Goal: Task Accomplishment & Management: Use online tool/utility

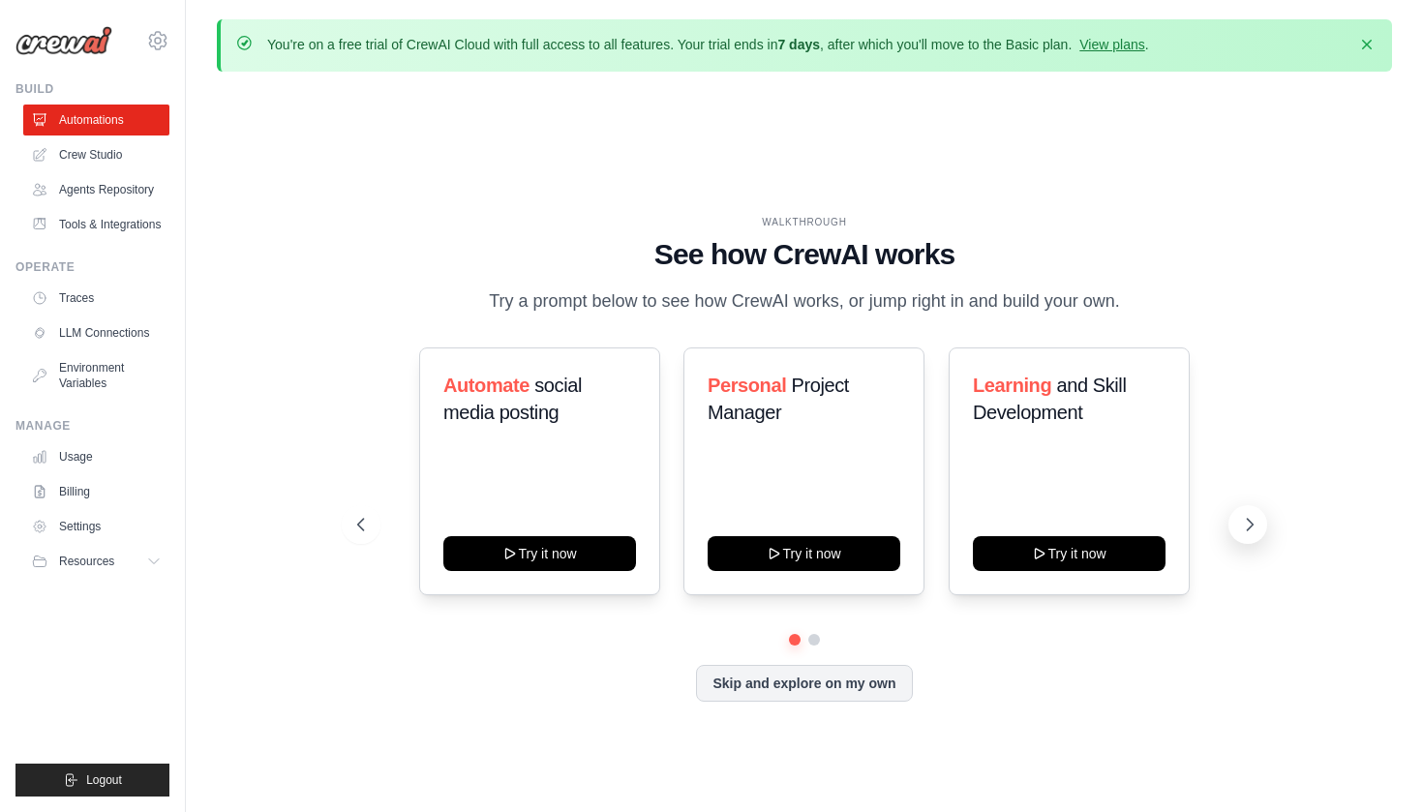
click at [1247, 523] on icon at bounding box center [1249, 524] width 19 height 19
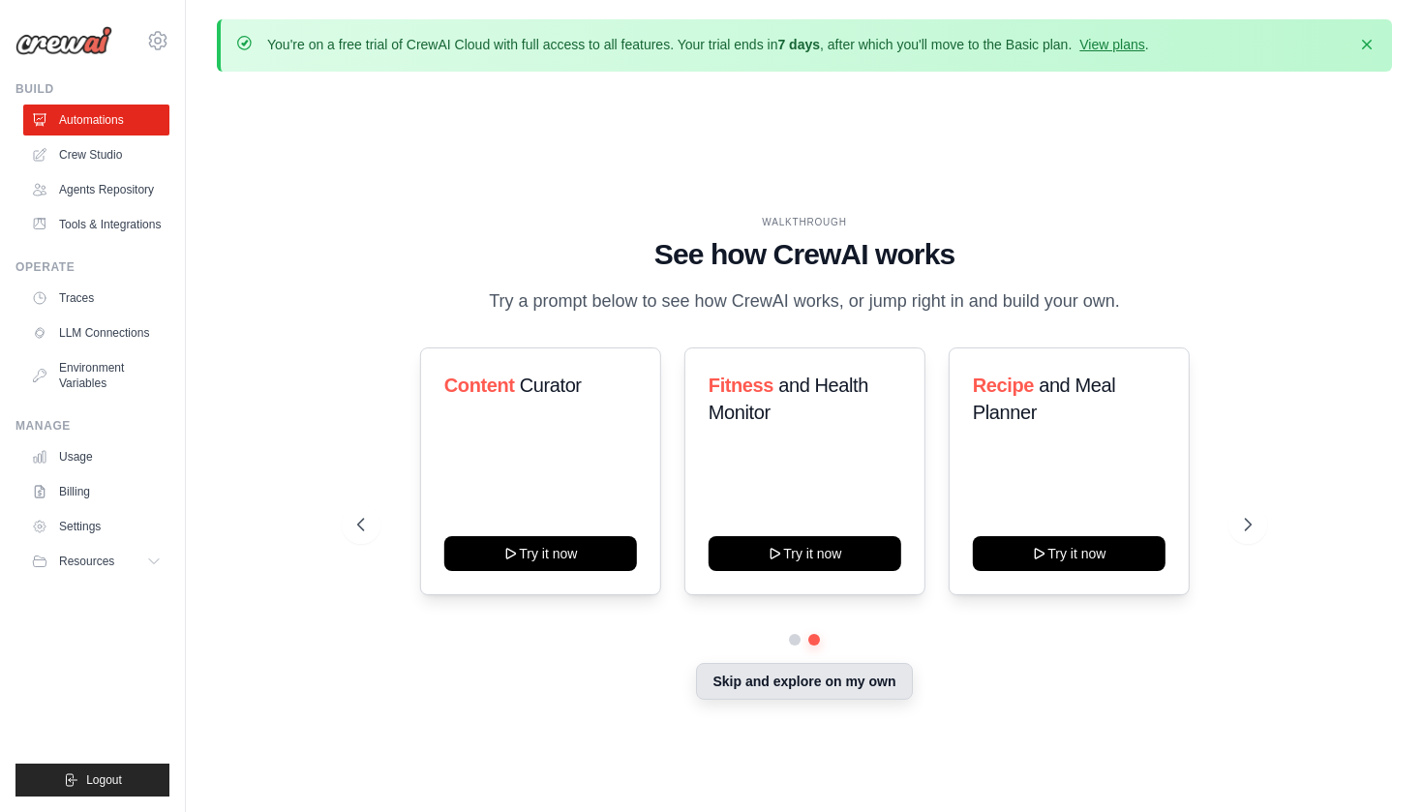
click at [783, 674] on button "Skip and explore on my own" at bounding box center [804, 681] width 216 height 37
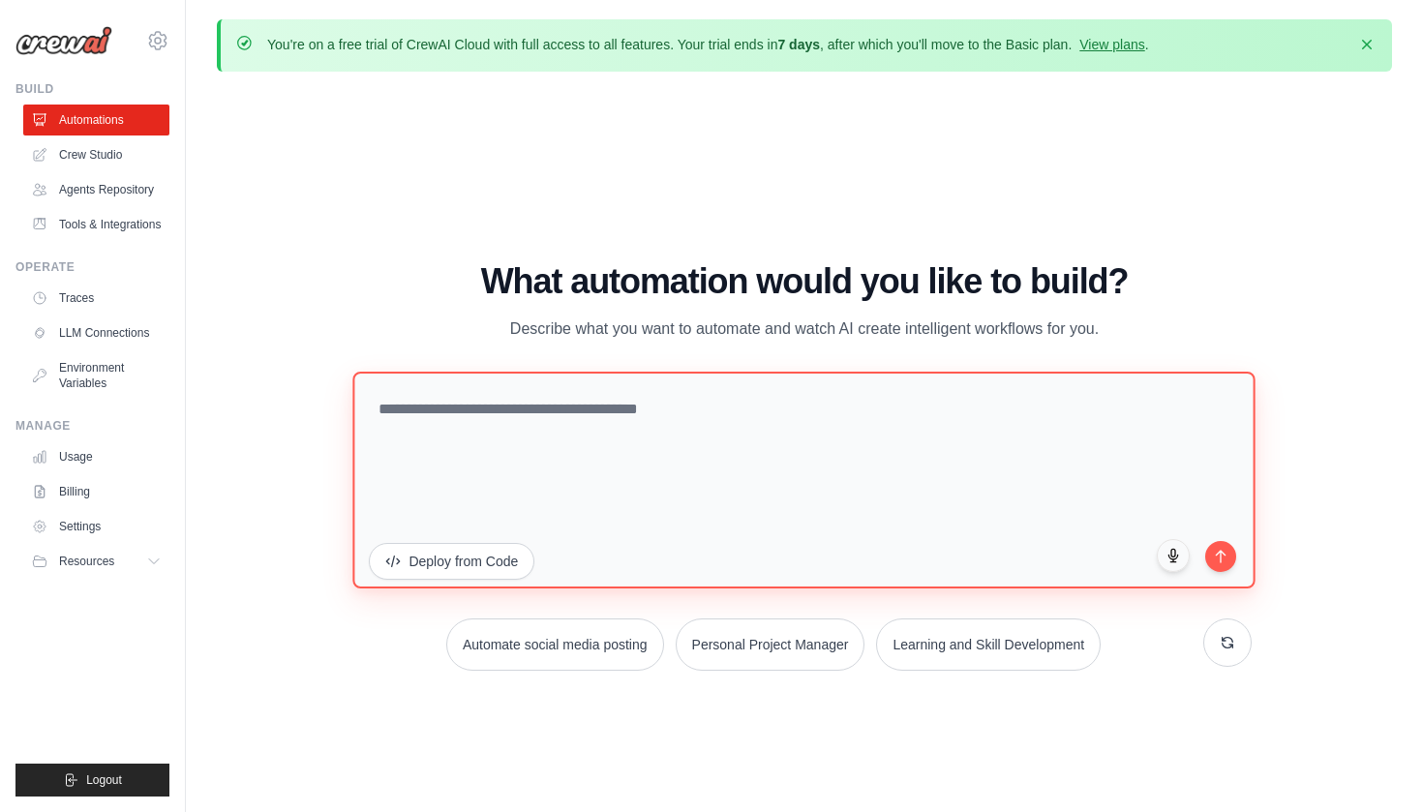
click at [712, 483] on textarea at bounding box center [804, 479] width 902 height 217
click at [530, 413] on textarea "**********" at bounding box center [804, 479] width 902 height 217
click at [751, 411] on textarea "**********" at bounding box center [804, 479] width 902 height 217
click at [822, 410] on textarea "**********" at bounding box center [804, 479] width 902 height 217
click at [818, 410] on textarea "**********" at bounding box center [804, 479] width 902 height 217
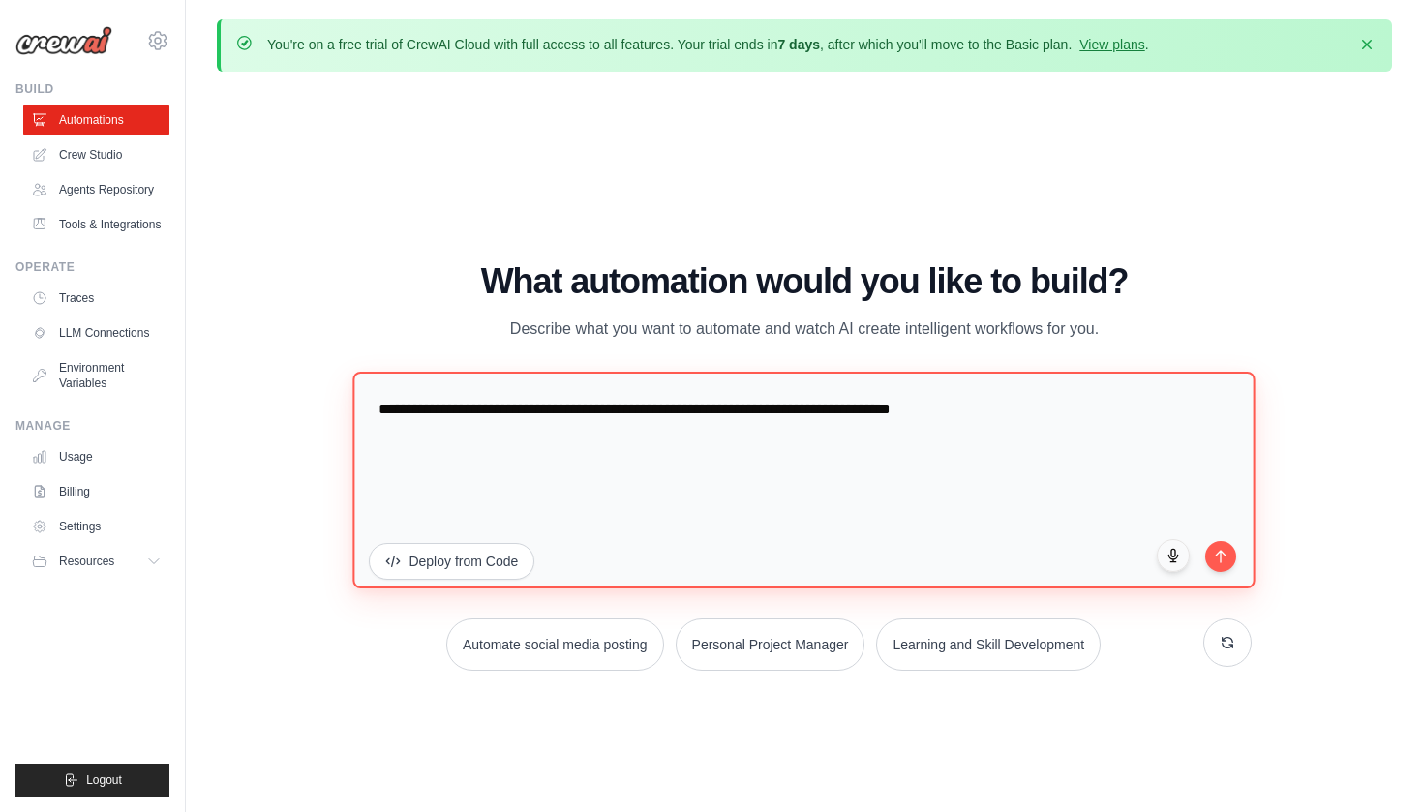
click at [884, 414] on textarea "**********" at bounding box center [804, 479] width 902 height 217
click at [947, 407] on textarea "**********" at bounding box center [804, 479] width 902 height 217
click at [1146, 433] on textarea "**********" at bounding box center [804, 479] width 902 height 217
click at [752, 408] on textarea "**********" at bounding box center [804, 479] width 902 height 217
click at [1122, 409] on textarea "**********" at bounding box center [804, 479] width 902 height 217
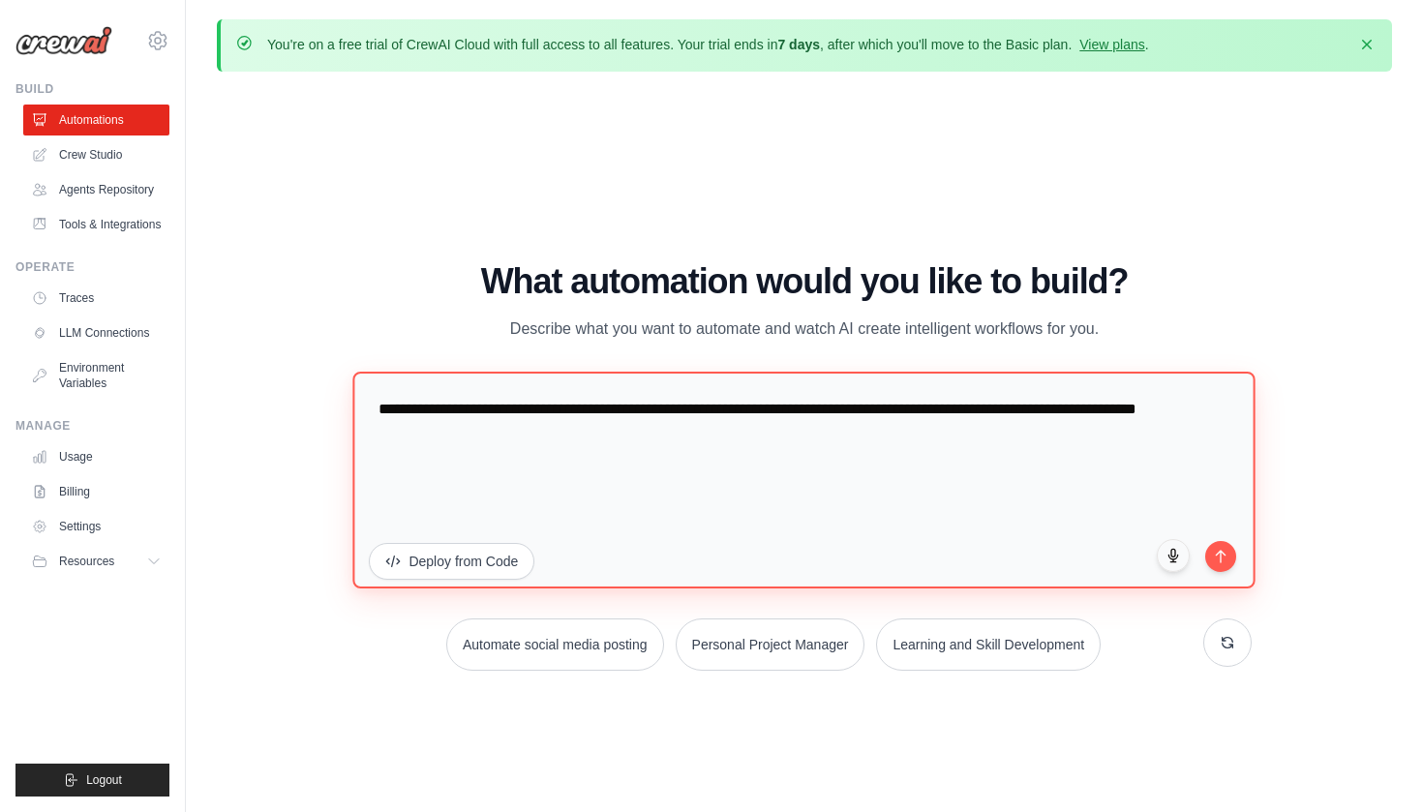
click at [383, 430] on textarea "**********" at bounding box center [804, 479] width 902 height 217
click at [579, 467] on textarea "**********" at bounding box center [804, 479] width 902 height 217
type textarea "**********"
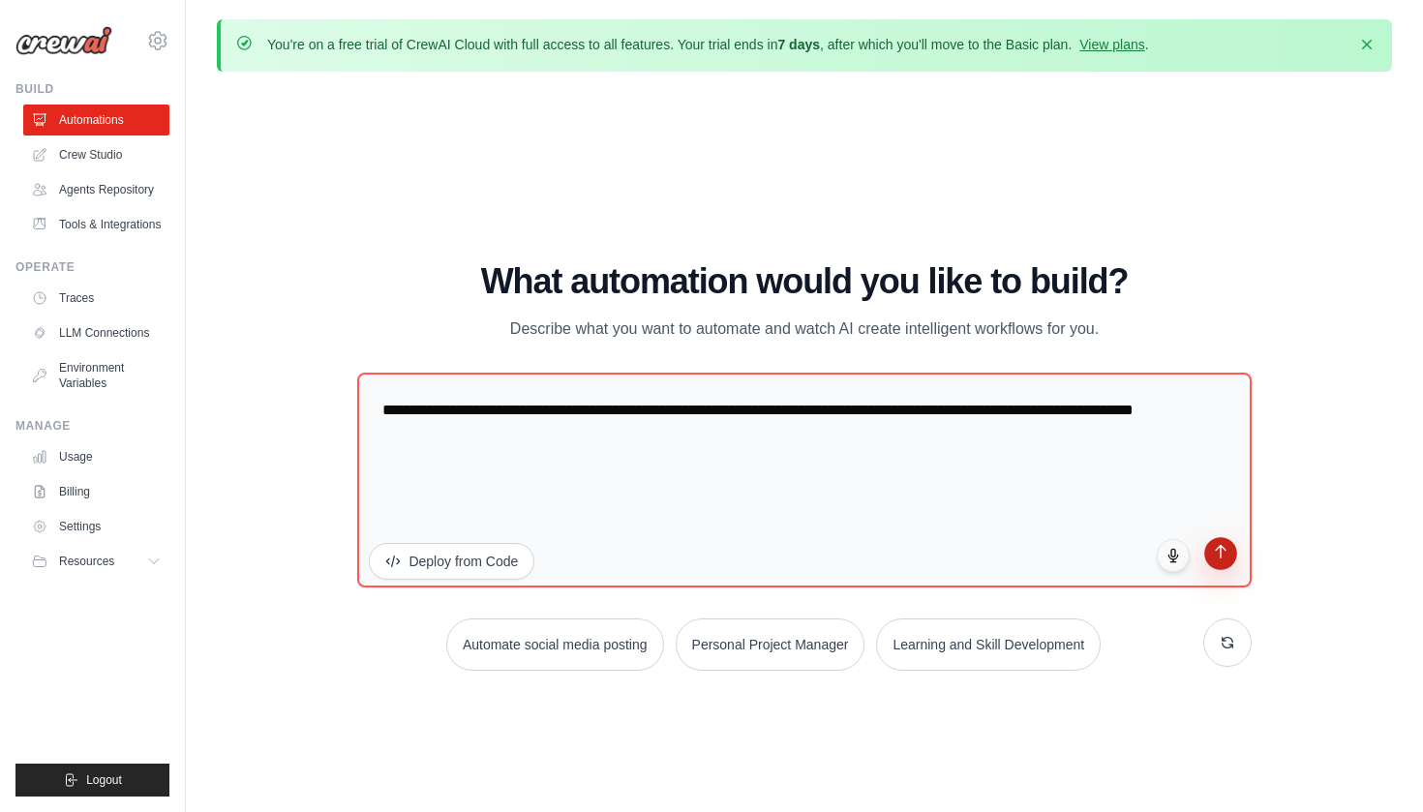
click at [1221, 558] on button "submit" at bounding box center [1220, 553] width 33 height 33
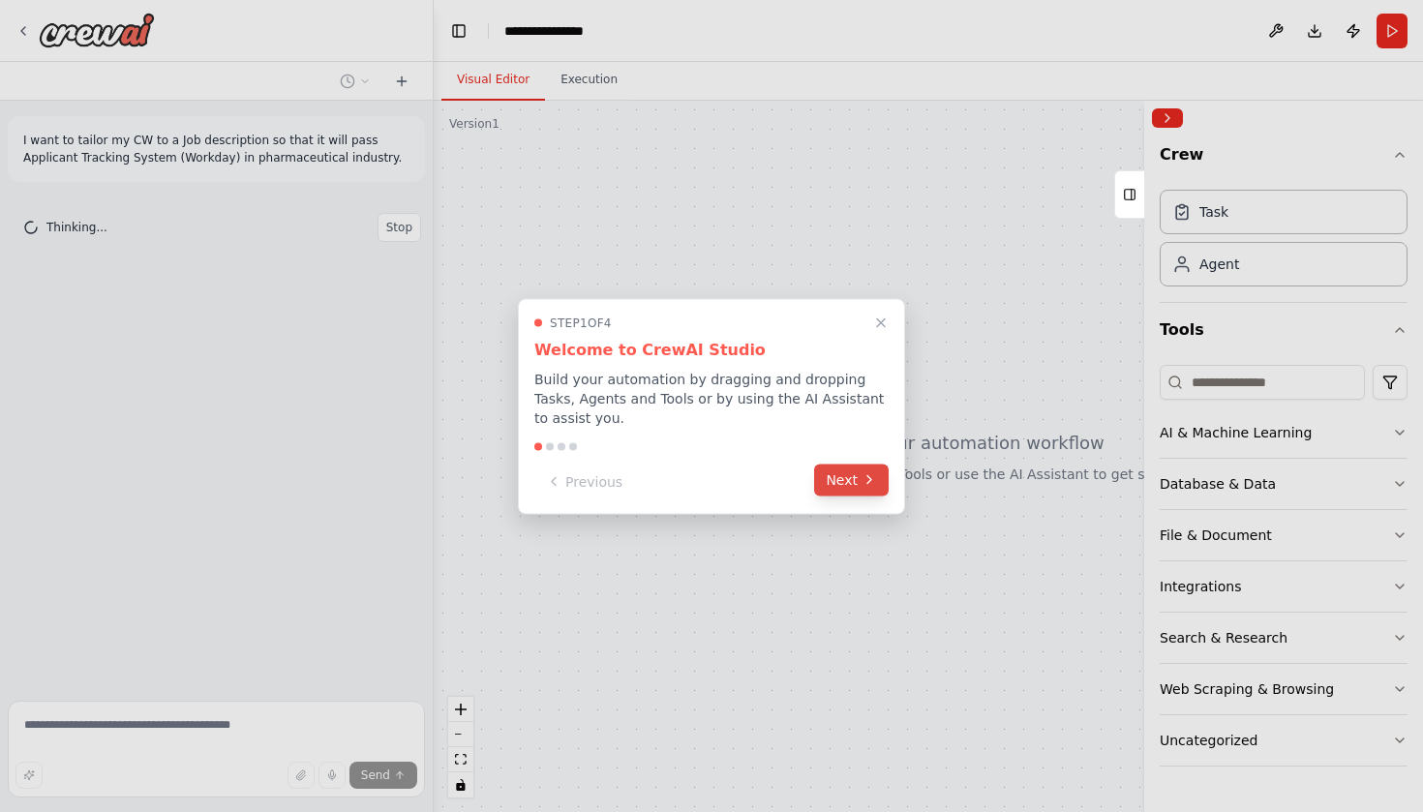
click at [858, 487] on button "Next" at bounding box center [851, 480] width 75 height 32
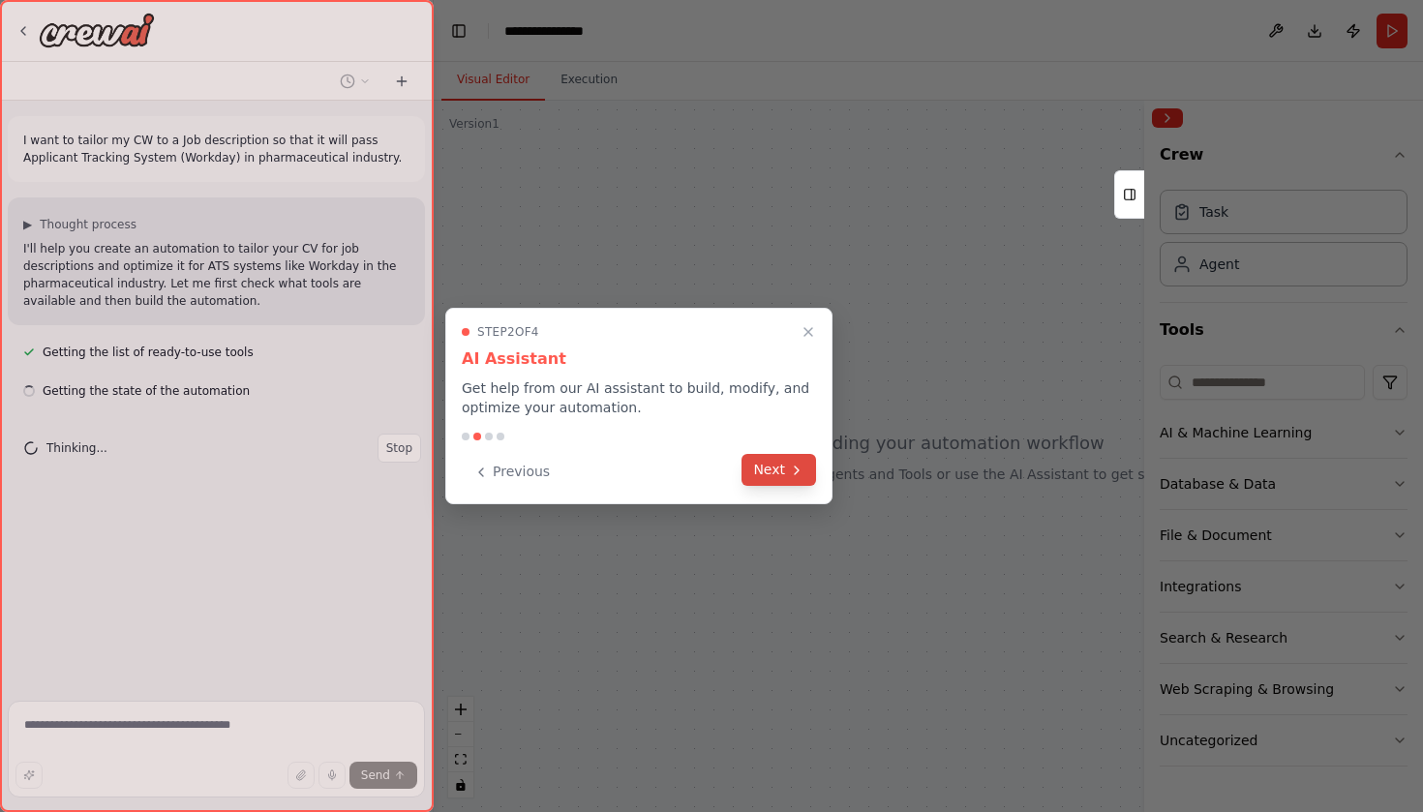
click at [792, 466] on icon at bounding box center [796, 470] width 15 height 15
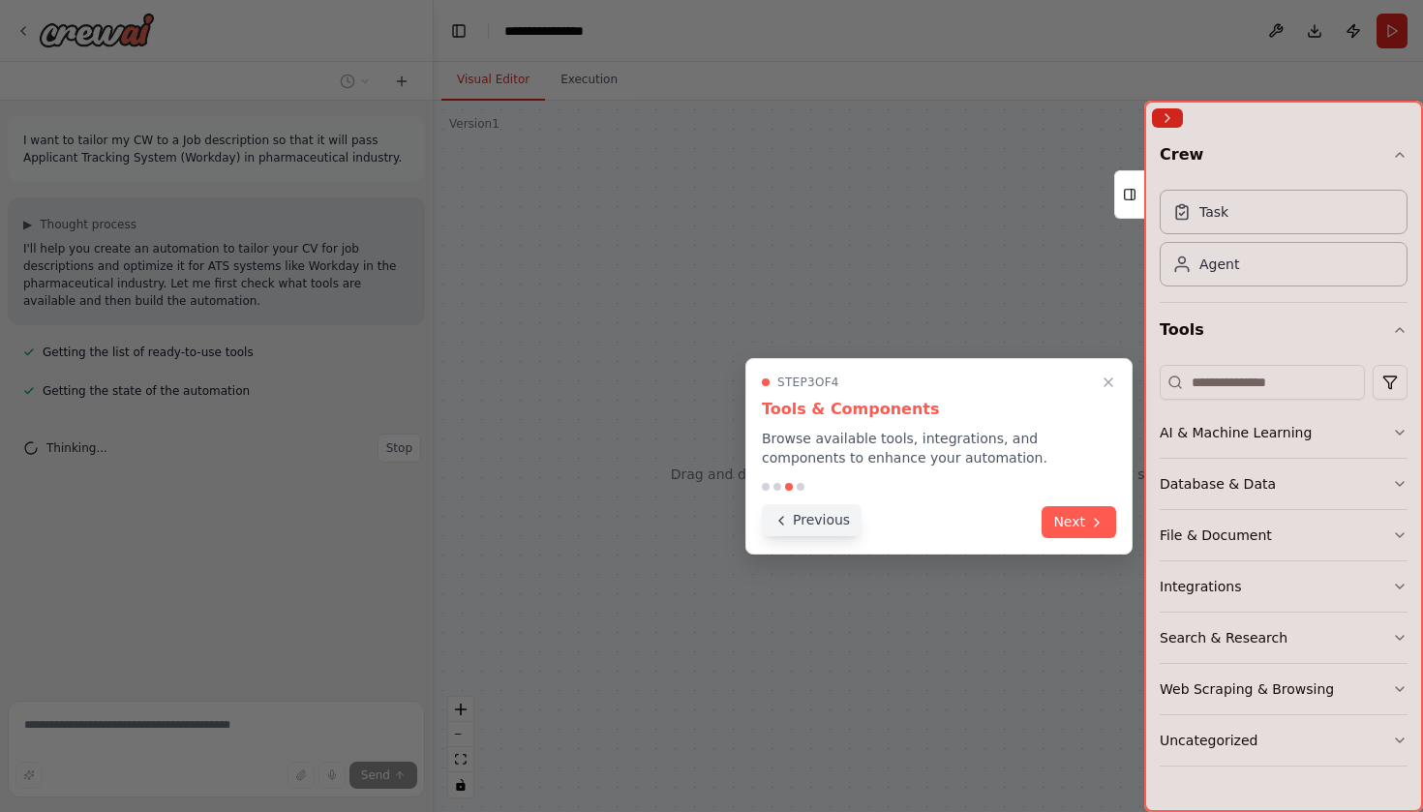
click at [800, 515] on button "Previous" at bounding box center [812, 520] width 100 height 32
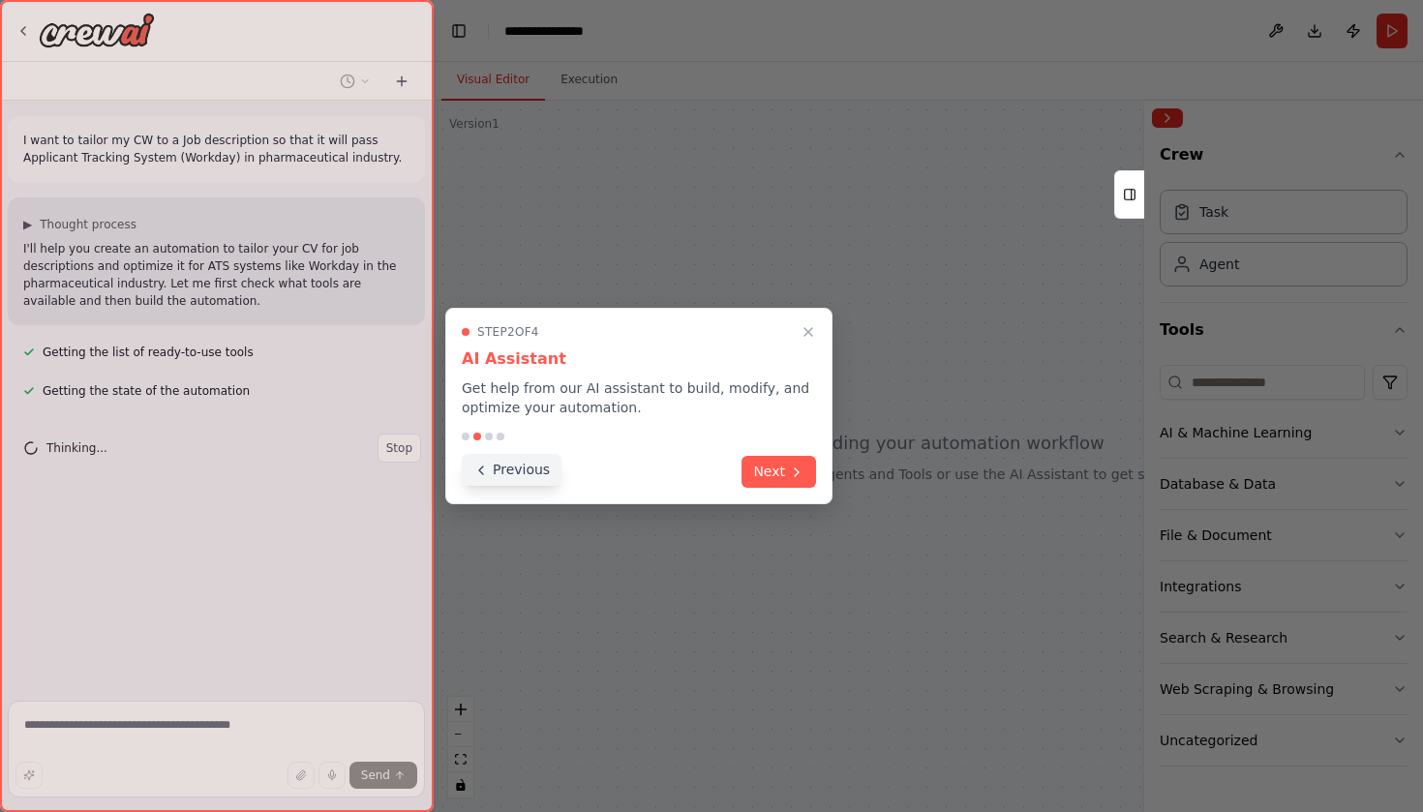
click at [538, 480] on button "Previous" at bounding box center [512, 470] width 100 height 32
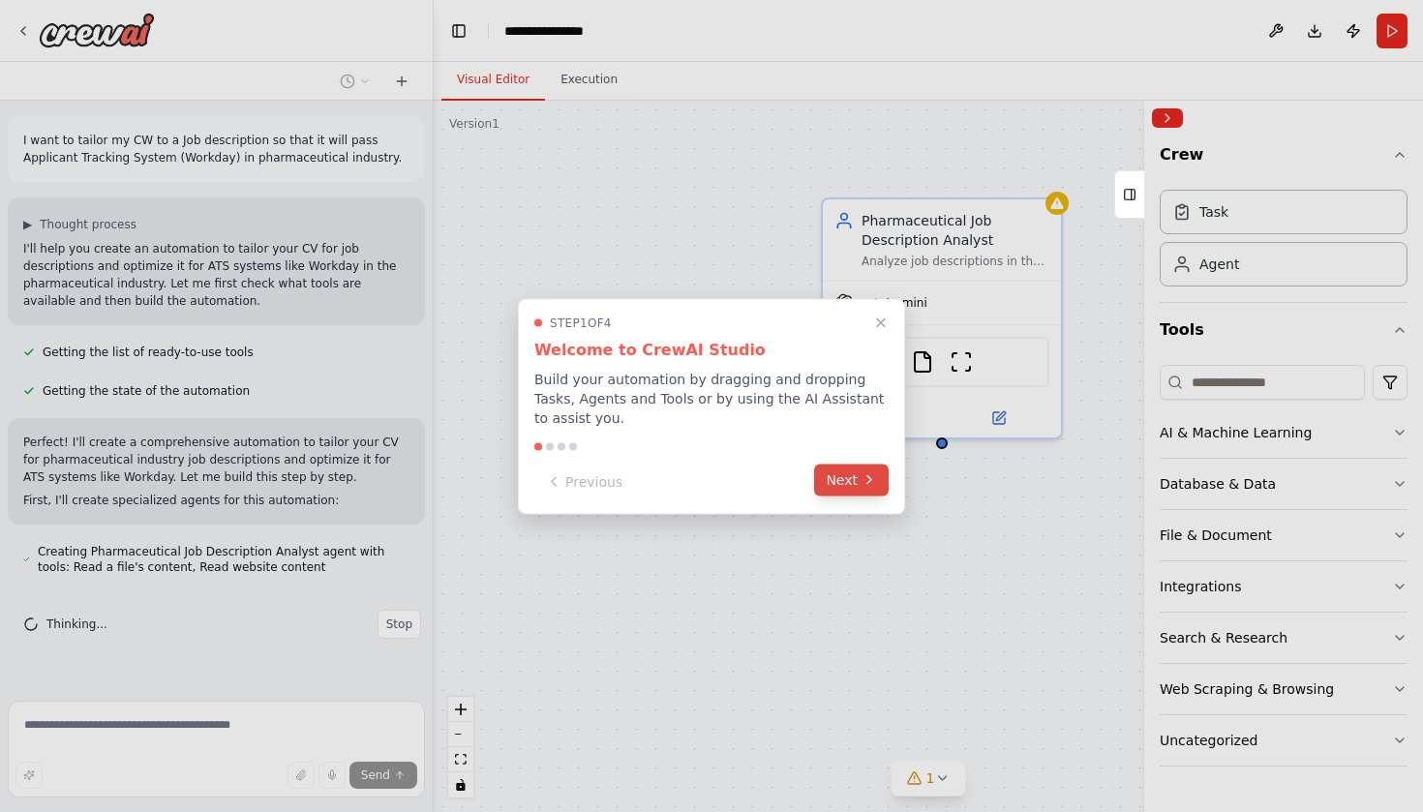
click at [840, 485] on button "Next" at bounding box center [851, 480] width 75 height 32
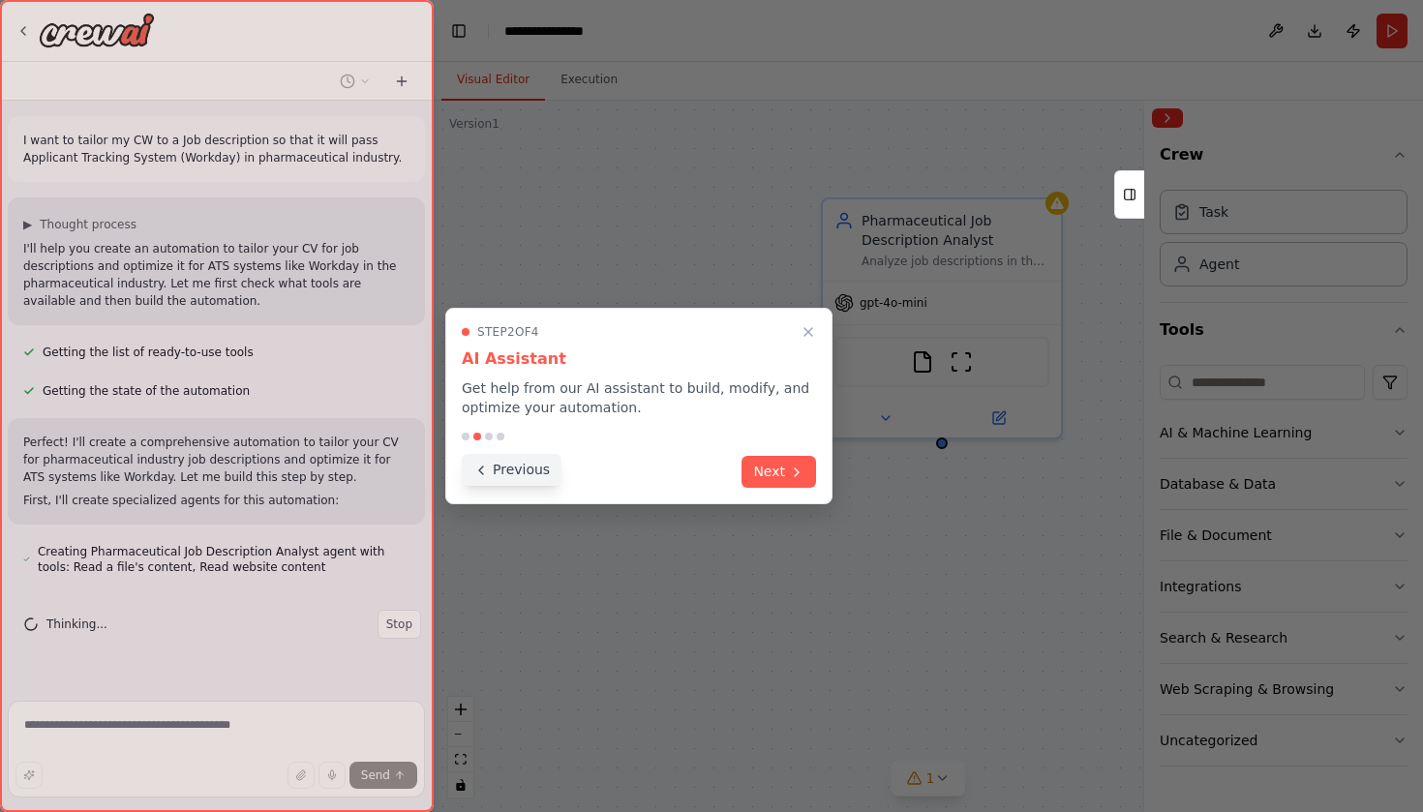
click at [510, 478] on button "Previous" at bounding box center [512, 470] width 100 height 32
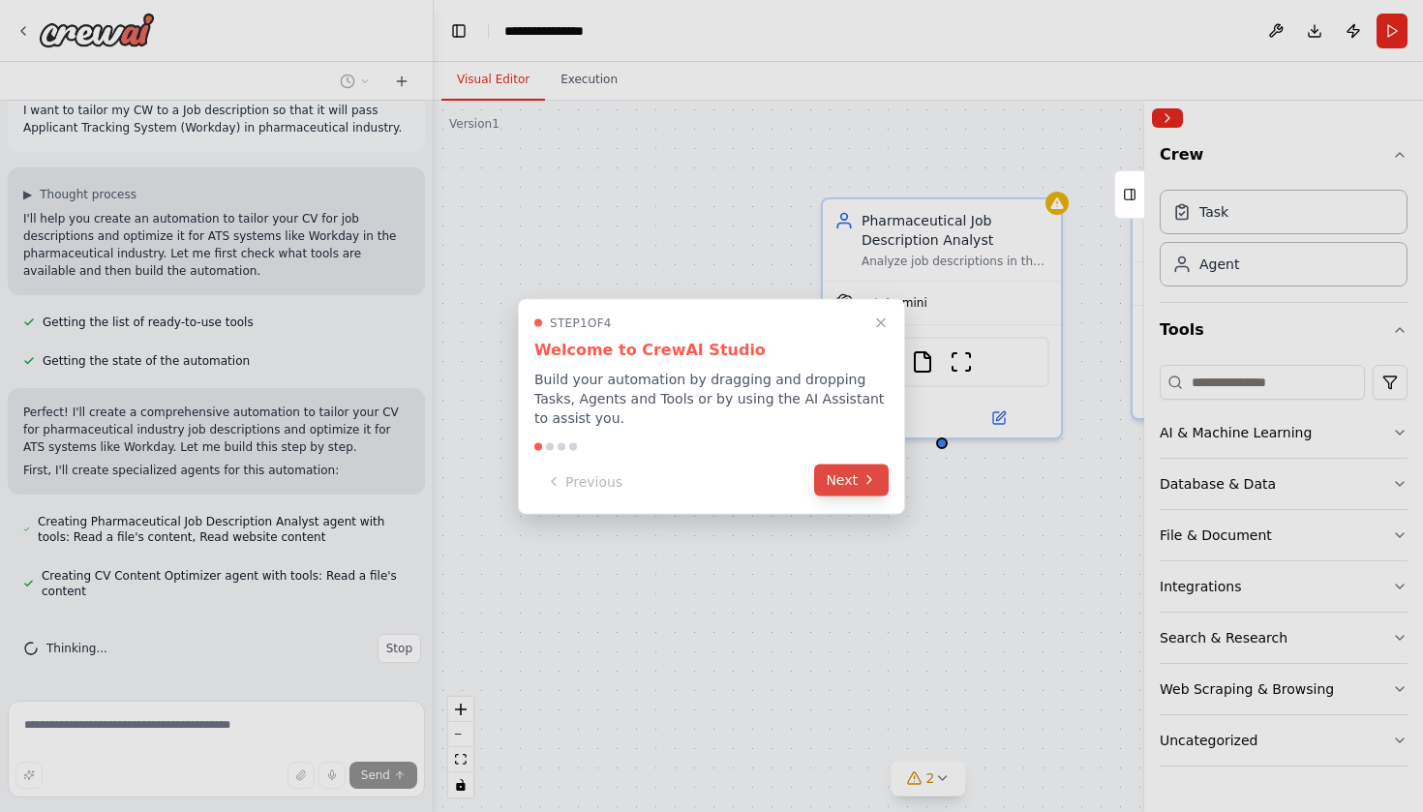
click at [858, 467] on button "Next" at bounding box center [851, 480] width 75 height 32
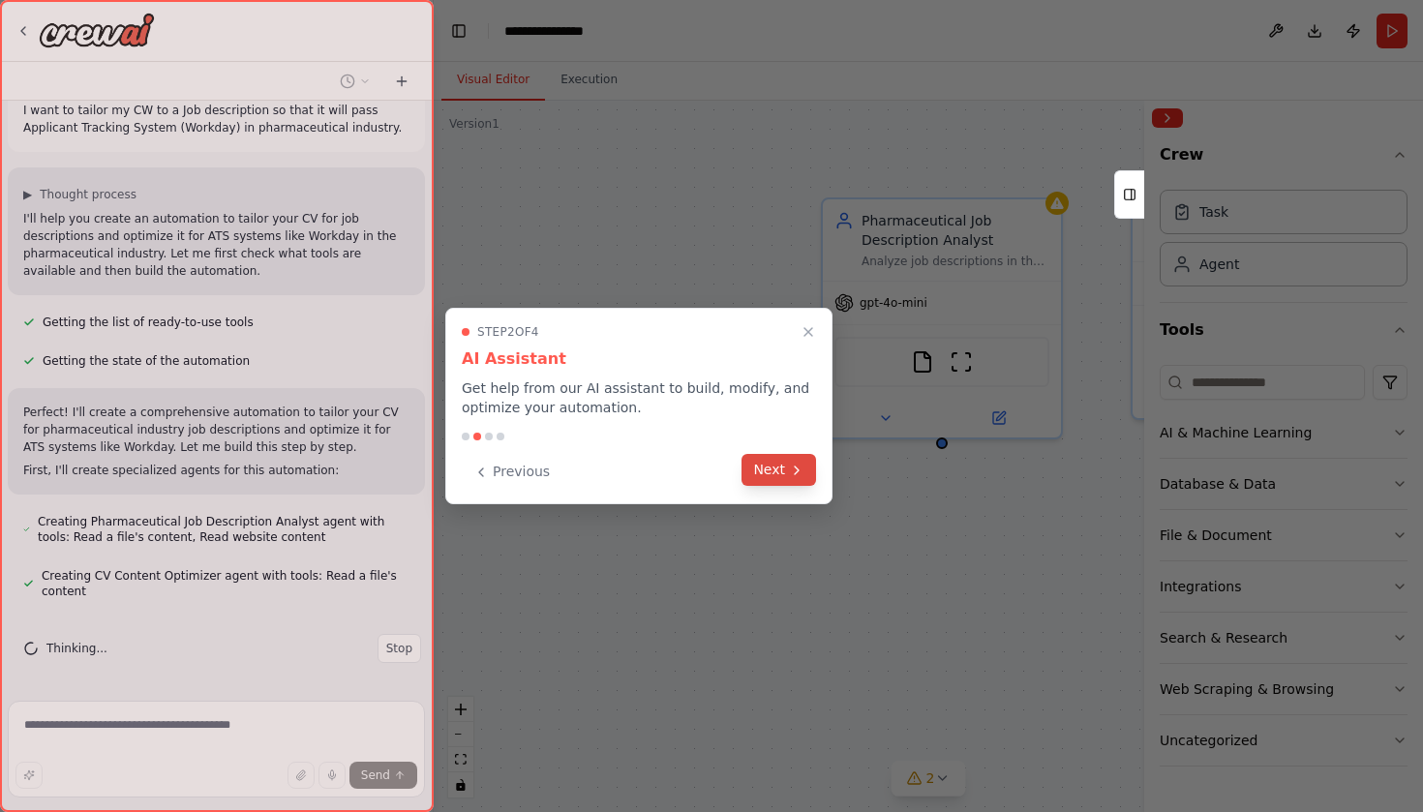
click at [767, 459] on button "Next" at bounding box center [778, 470] width 75 height 32
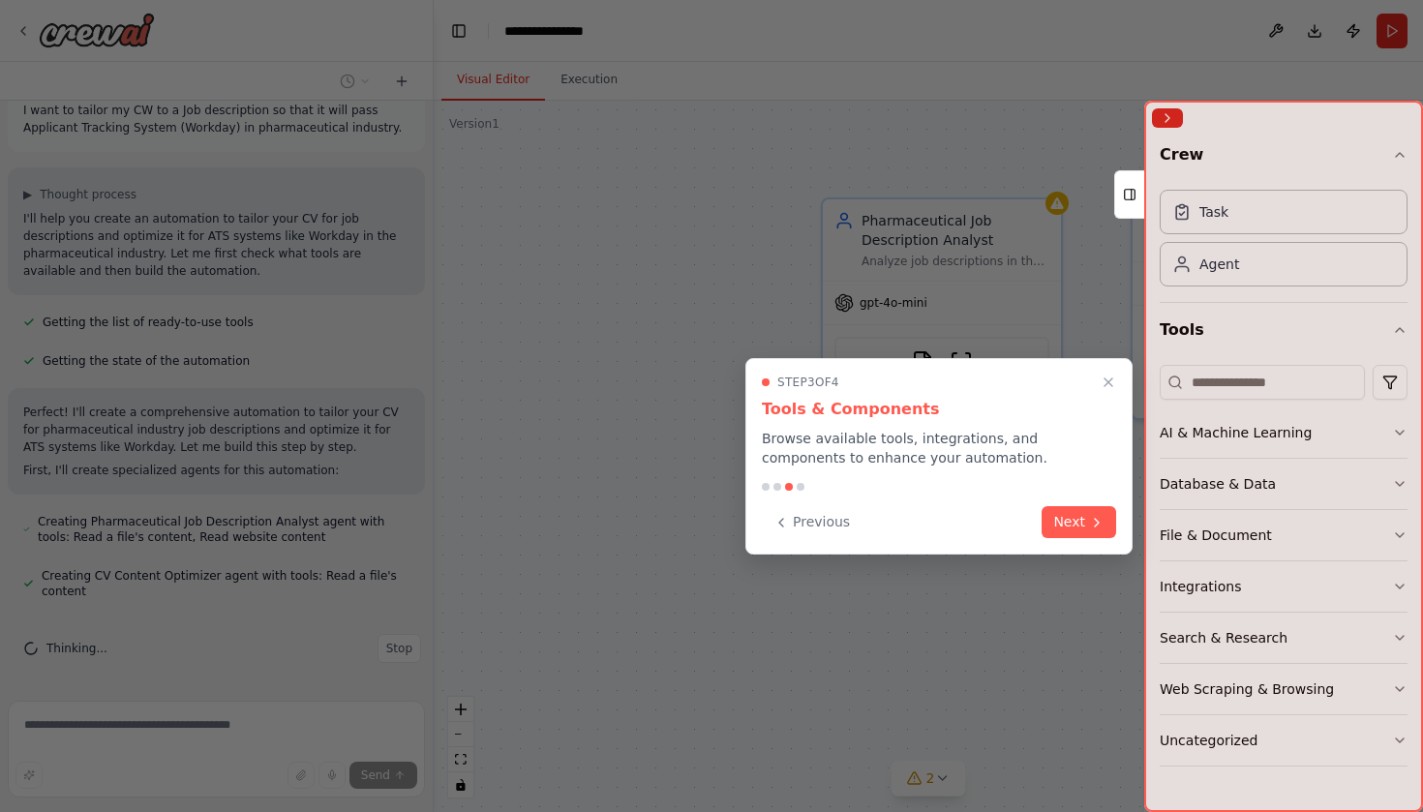
scroll to position [69, 0]
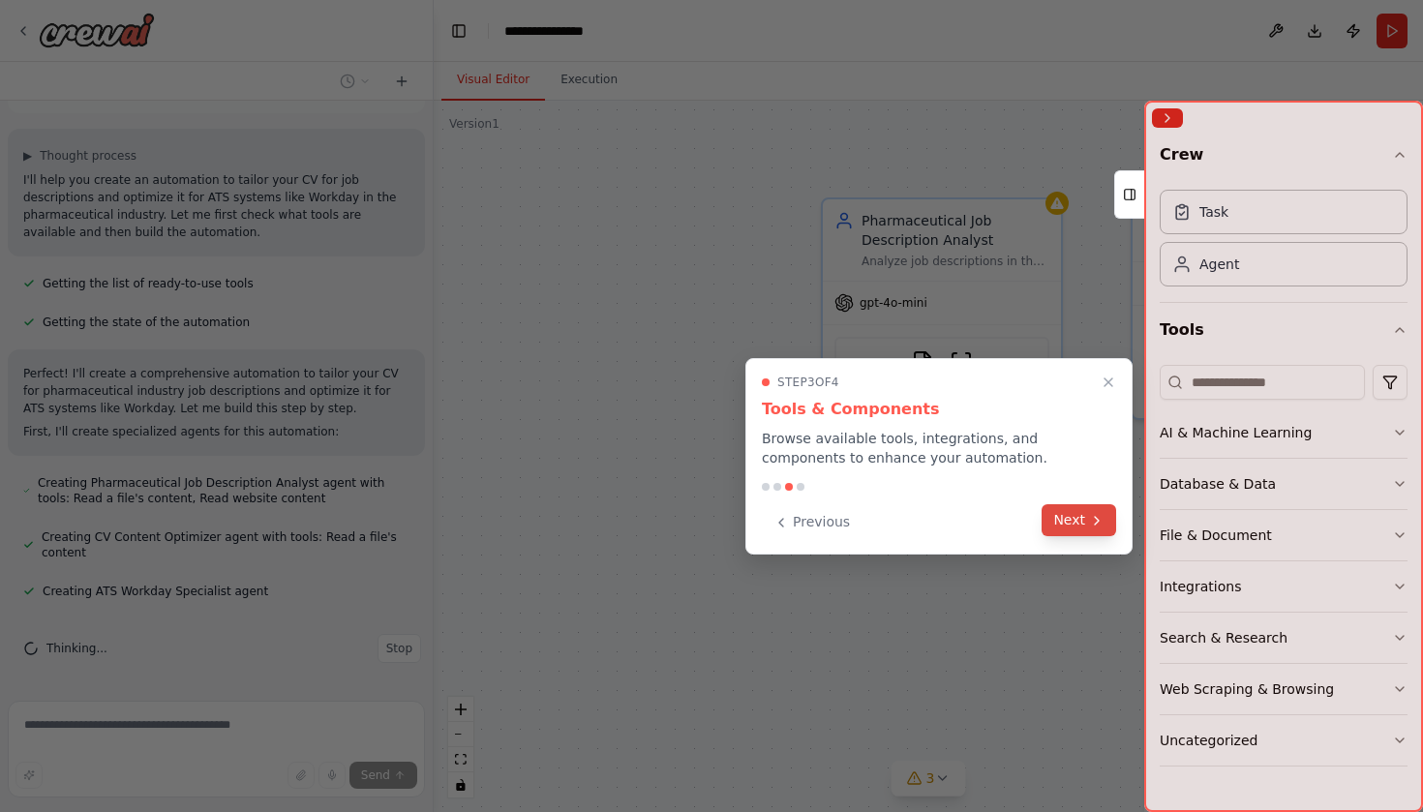
click at [1069, 515] on button "Next" at bounding box center [1078, 520] width 75 height 32
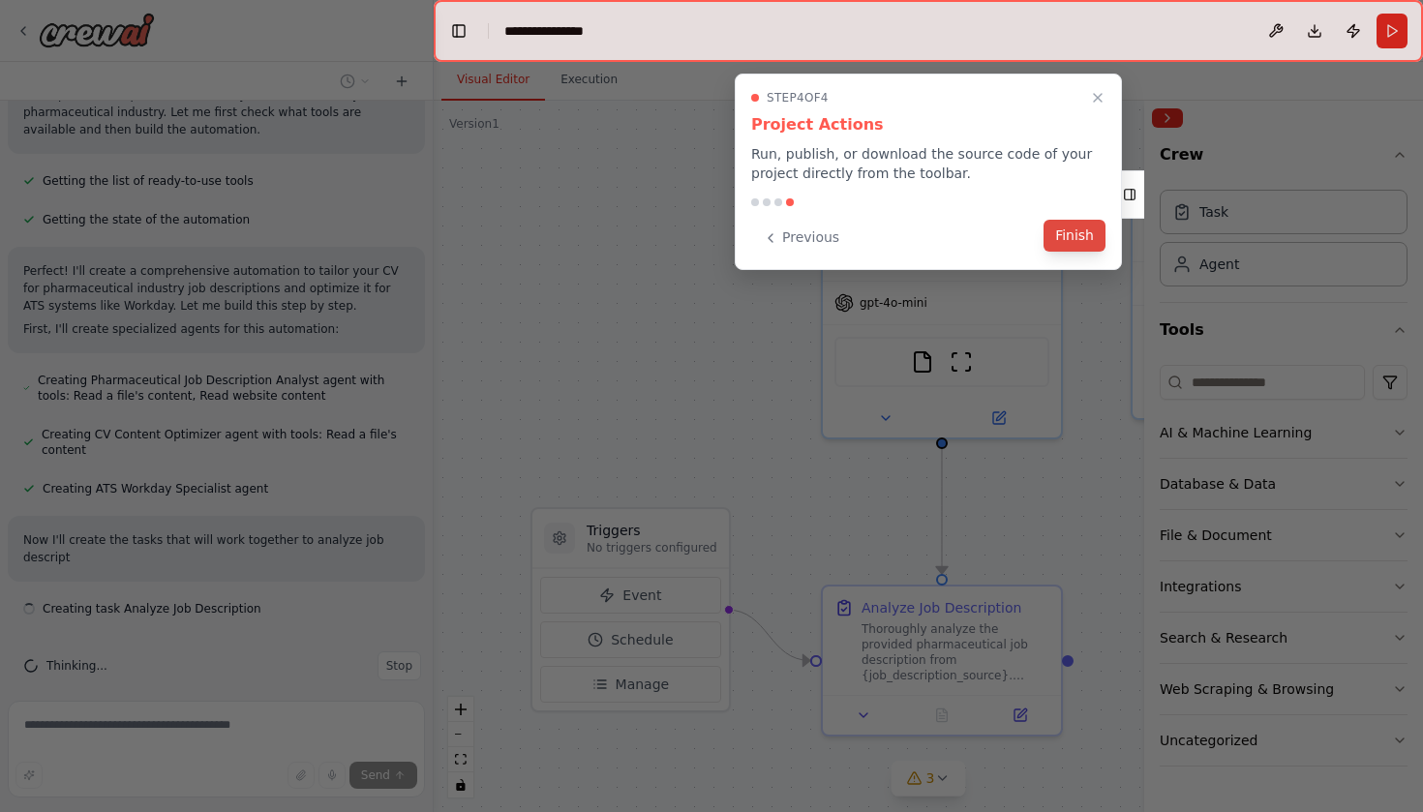
scroll to position [189, 0]
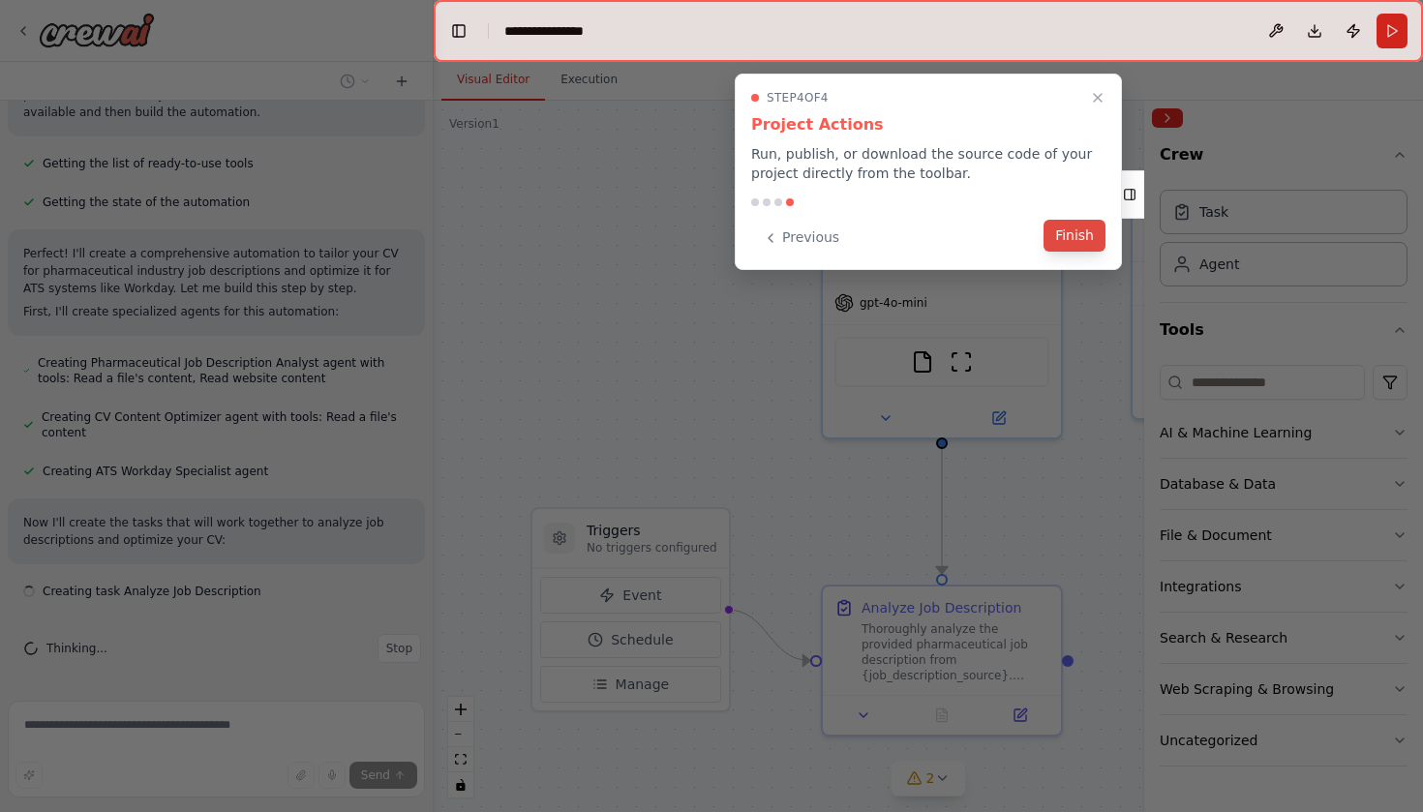
click at [1068, 232] on button "Finish" at bounding box center [1074, 236] width 62 height 32
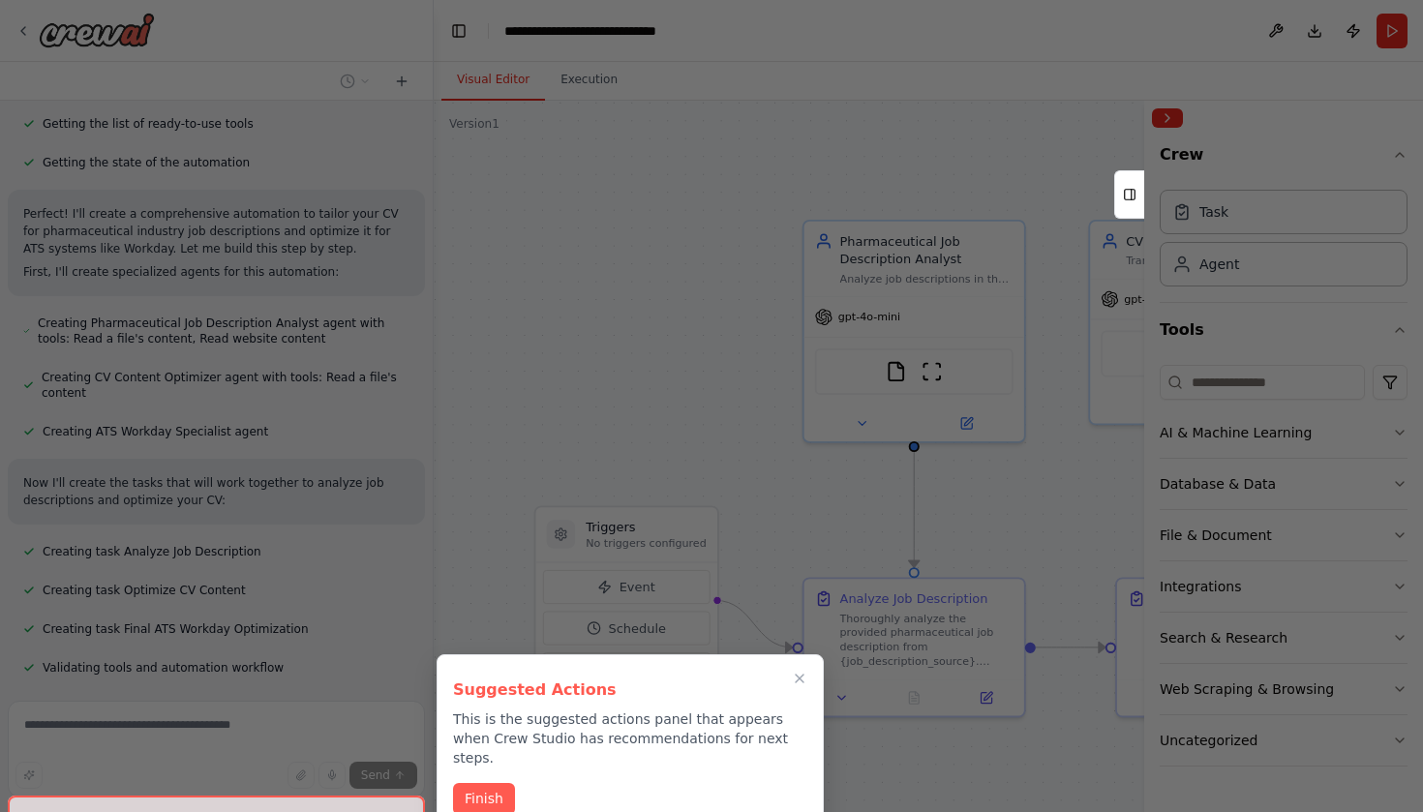
scroll to position [245, 0]
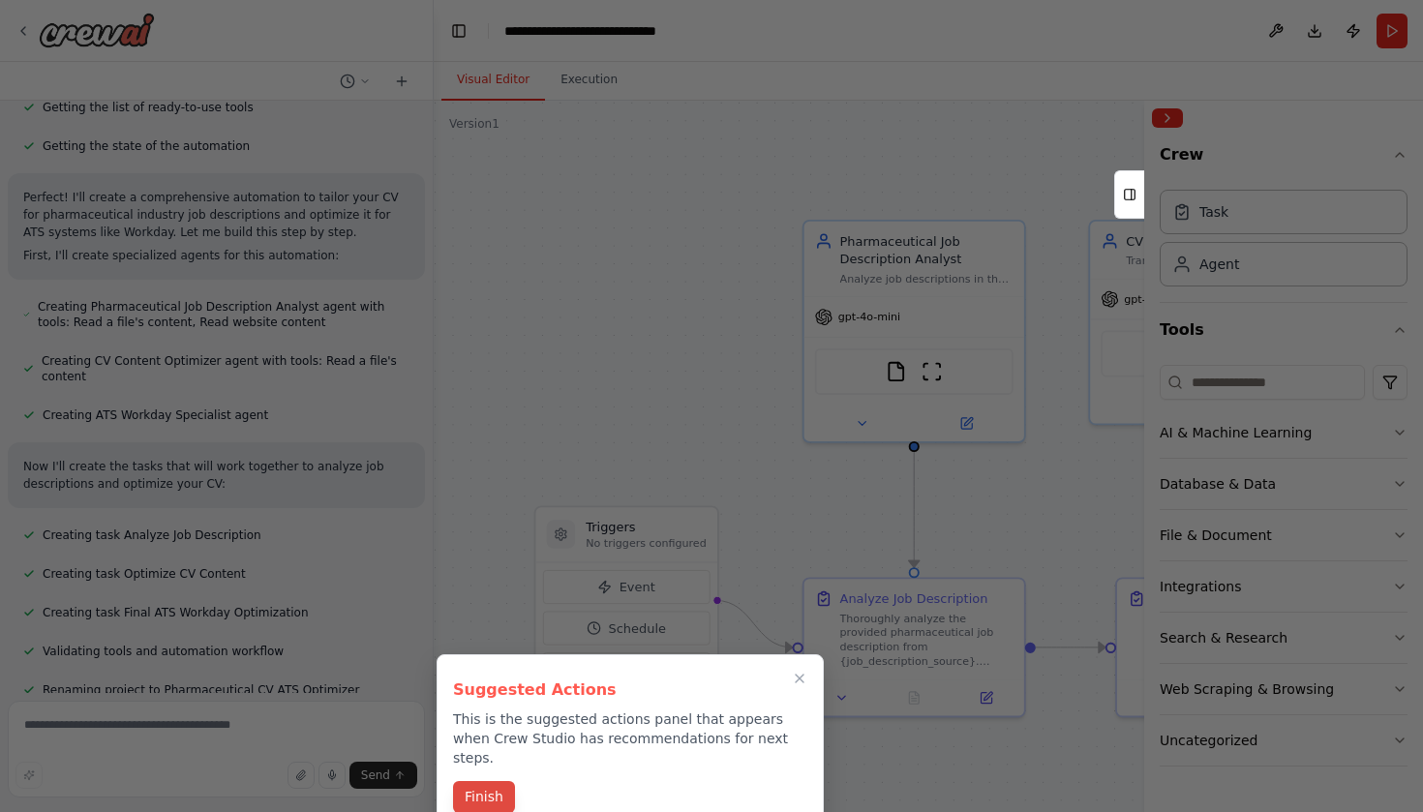
click at [497, 781] on button "Finish" at bounding box center [484, 797] width 62 height 32
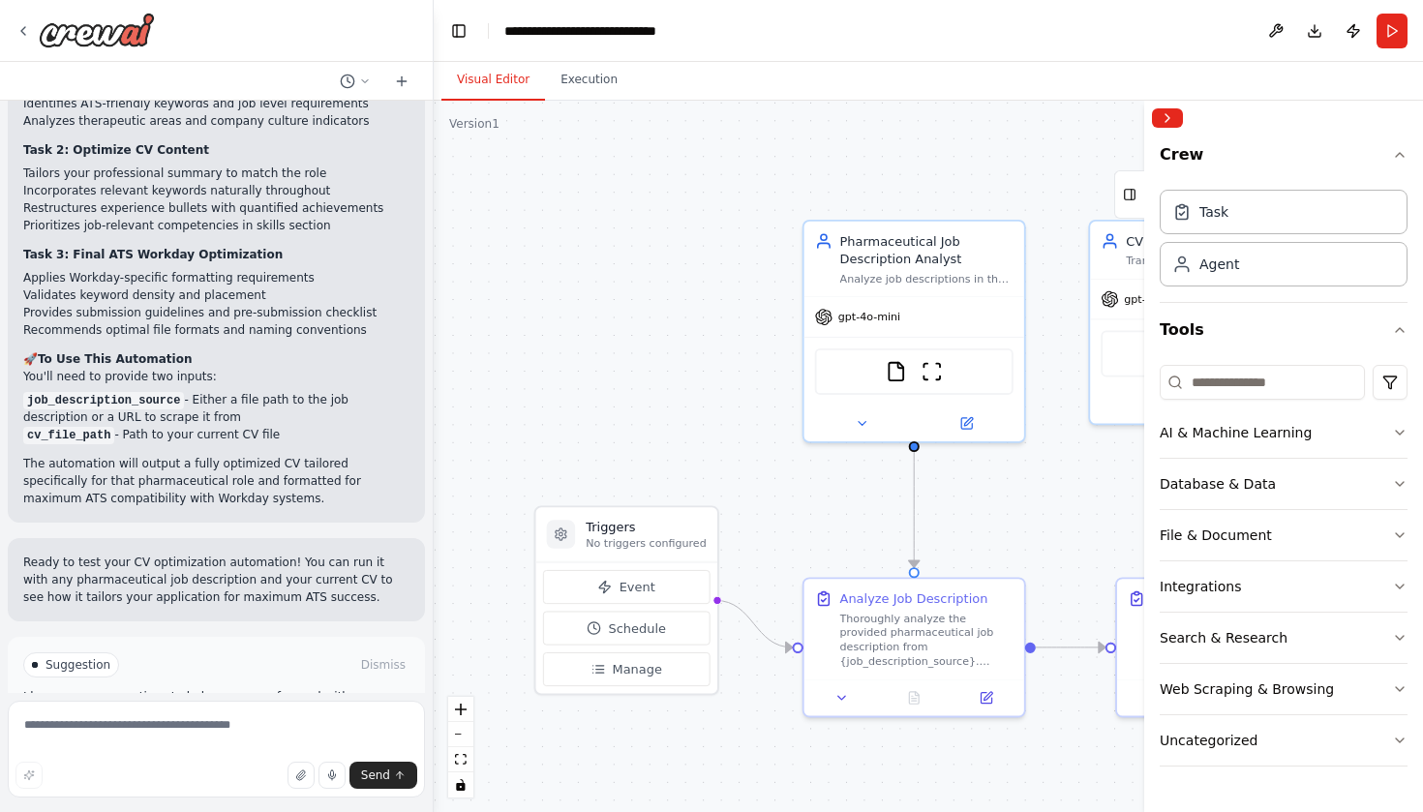
scroll to position [1188, 0]
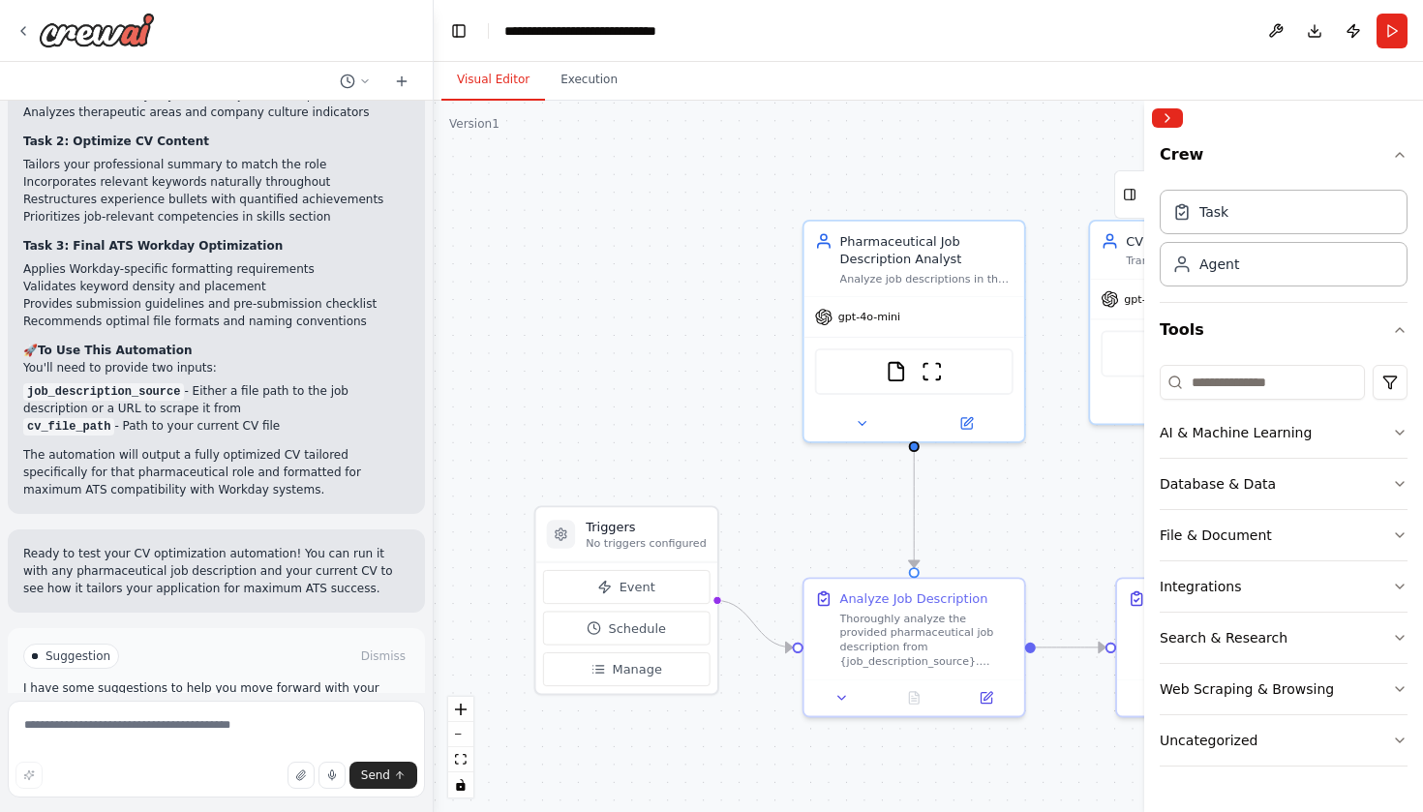
click at [171, 383] on code "job_description_source" at bounding box center [103, 391] width 161 height 17
click at [121, 383] on code "job_description_source" at bounding box center [103, 391] width 161 height 17
click at [930, 375] on img at bounding box center [931, 367] width 21 height 21
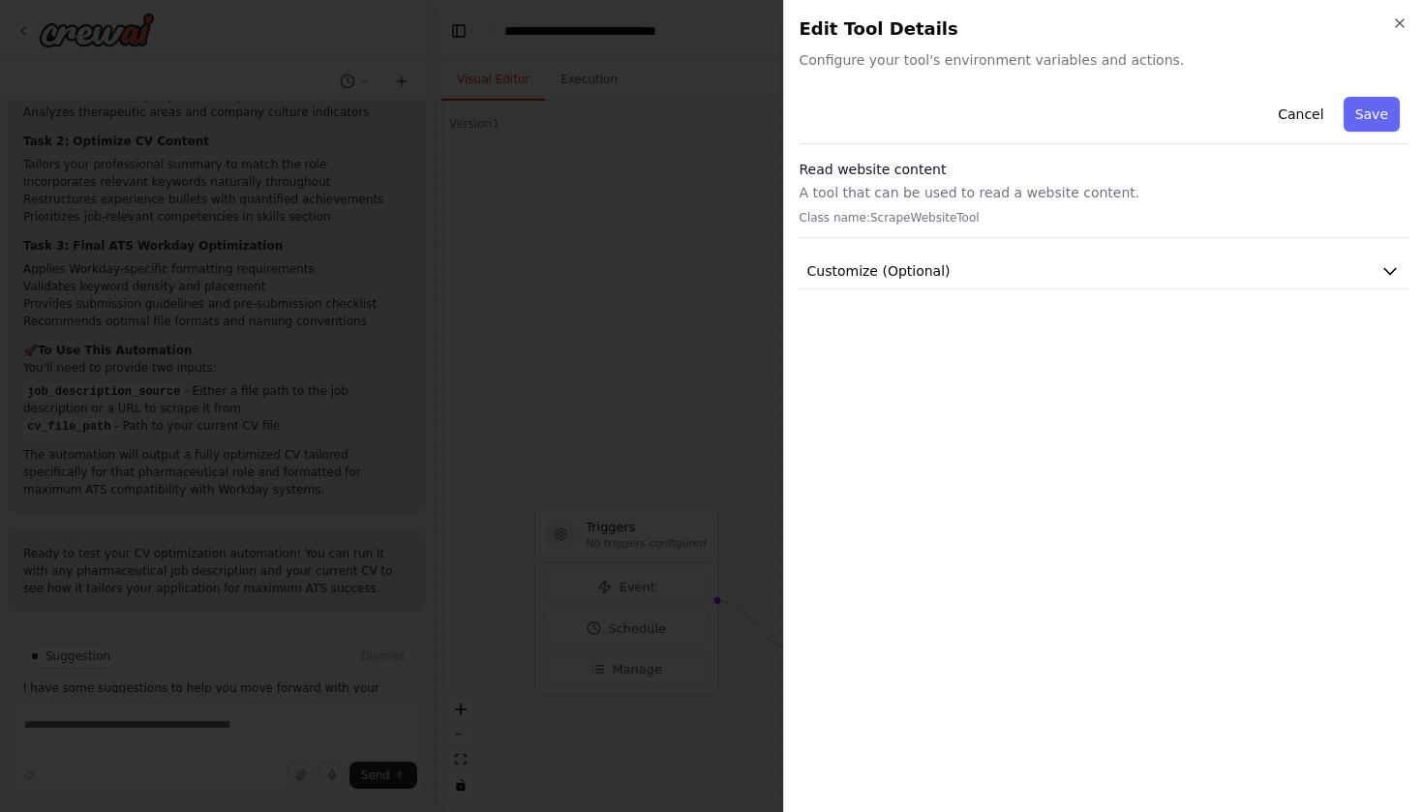
click at [866, 104] on div "Cancel Save" at bounding box center [1103, 116] width 609 height 55
click at [1139, 177] on h3 "Read website content" at bounding box center [1103, 169] width 609 height 19
click at [1074, 119] on div "Cancel Save" at bounding box center [1103, 116] width 609 height 55
click at [1036, 196] on p "A tool that can be used to read a website content." at bounding box center [1103, 192] width 609 height 19
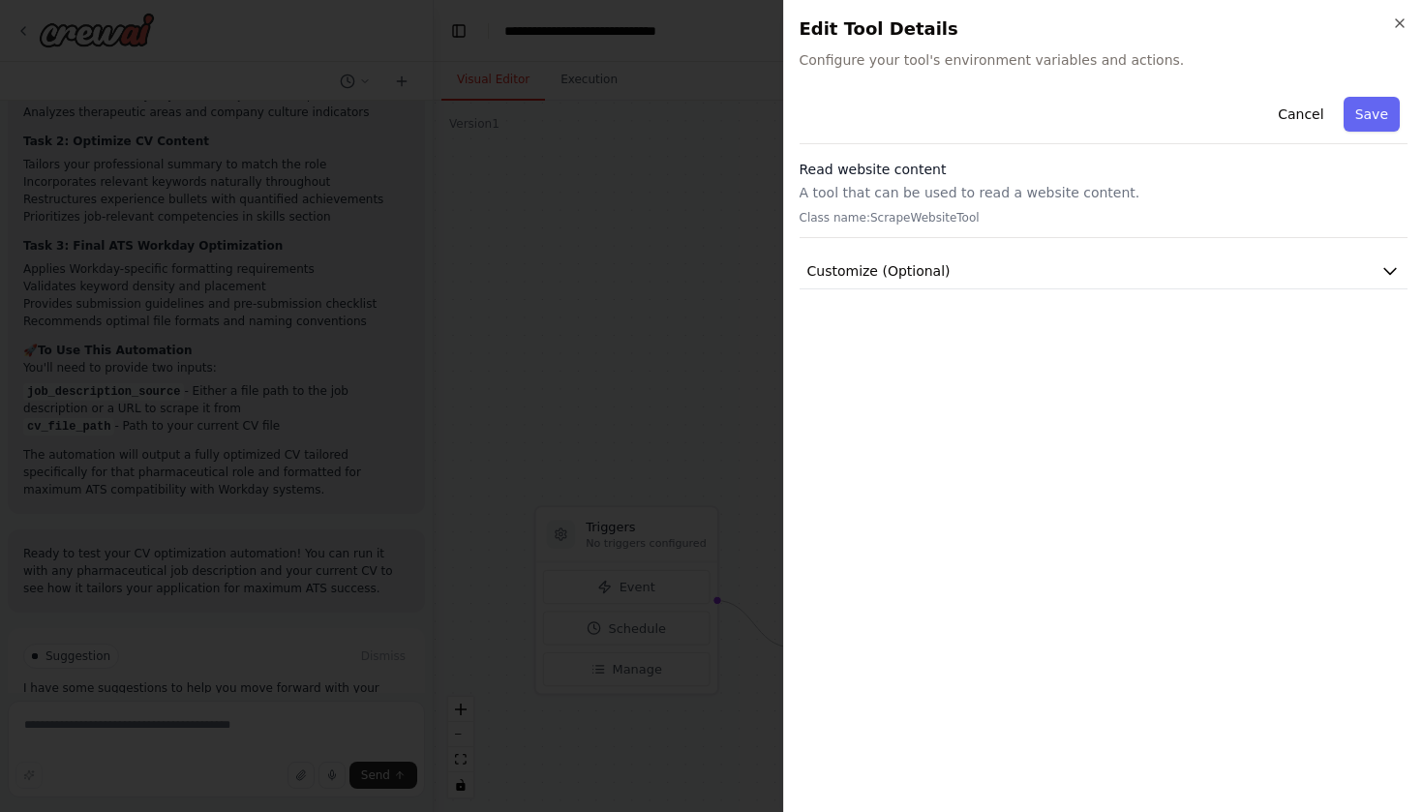
click at [954, 411] on div "Cancel Save Read website content A tool that can be used to read a website cont…" at bounding box center [1103, 442] width 609 height 707
click at [904, 213] on p "Class name: ScrapeWebsiteTool" at bounding box center [1103, 217] width 609 height 15
click at [904, 205] on div "Read website content A tool that can be used to read a website content. Class n…" at bounding box center [1103, 199] width 609 height 78
click at [1398, 19] on icon "button" at bounding box center [1399, 22] width 15 height 15
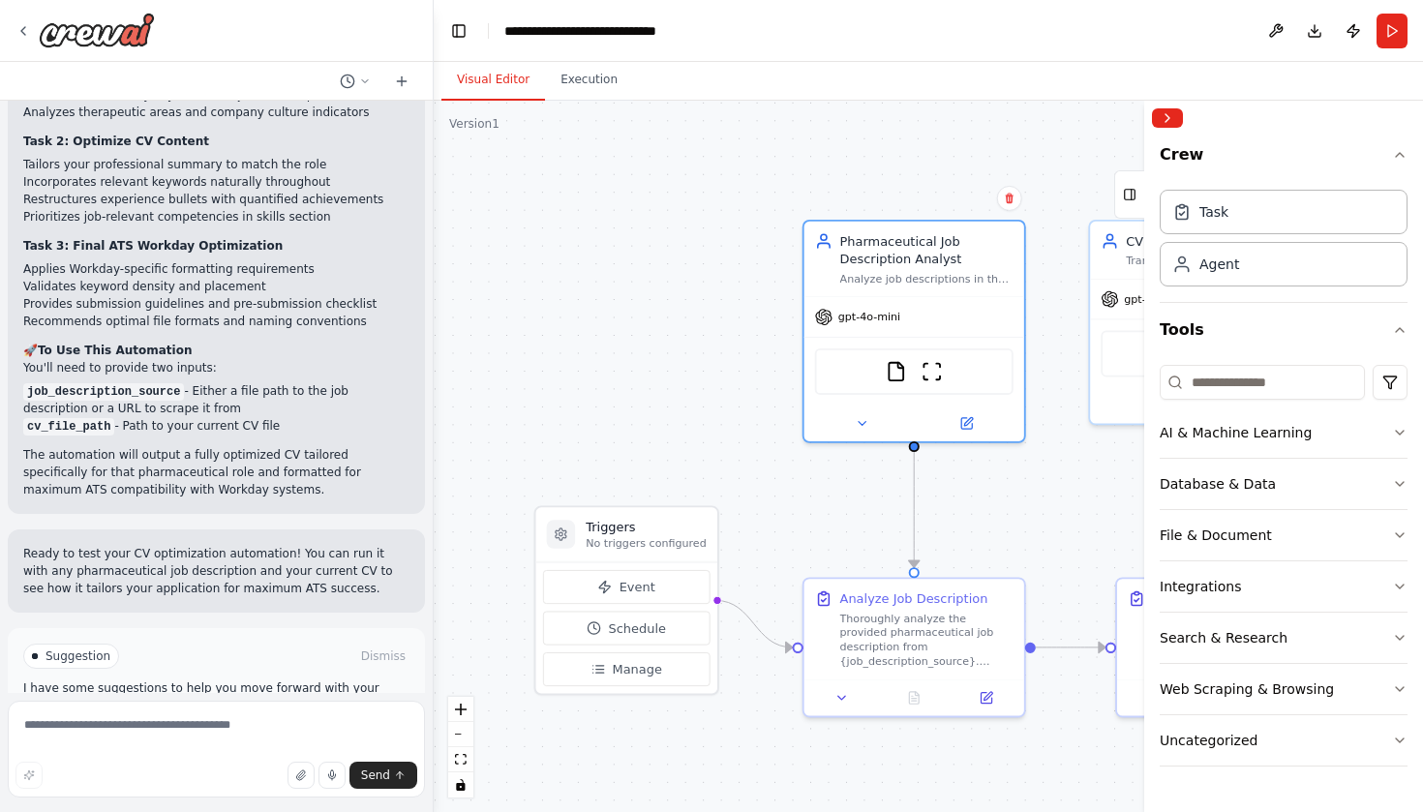
click at [148, 383] on code "job_description_source" at bounding box center [103, 391] width 161 height 17
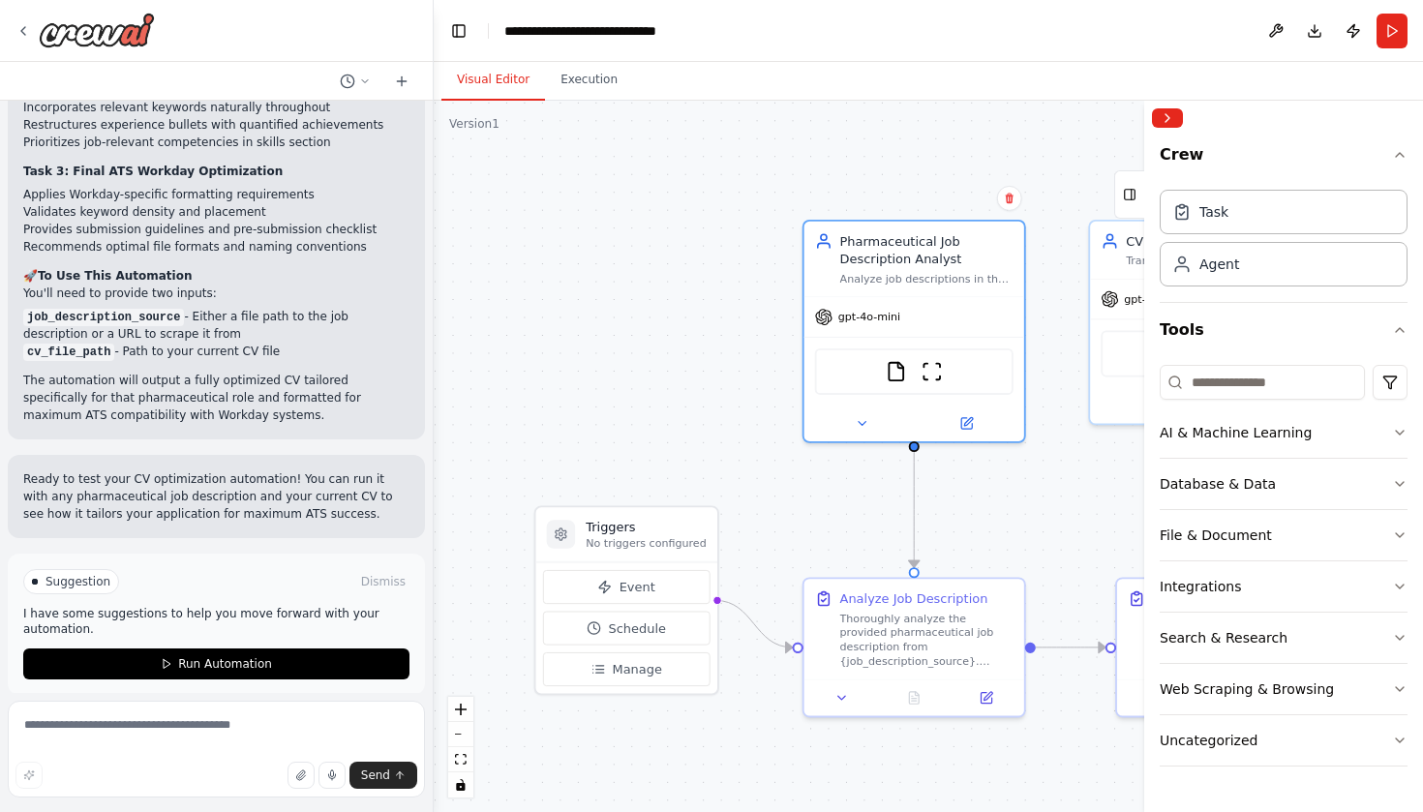
scroll to position [1261, 0]
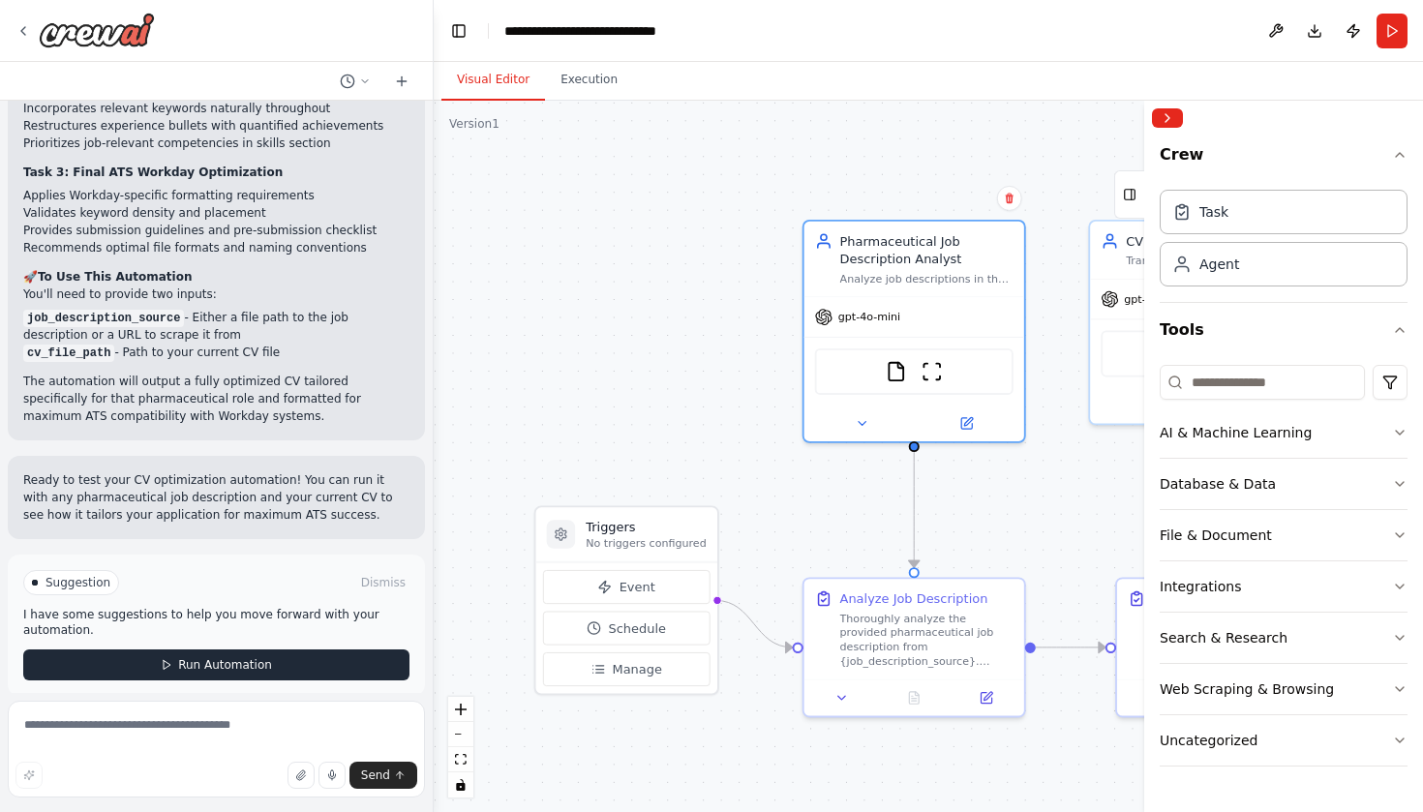
click at [224, 657] on span "Run Automation" at bounding box center [225, 664] width 94 height 15
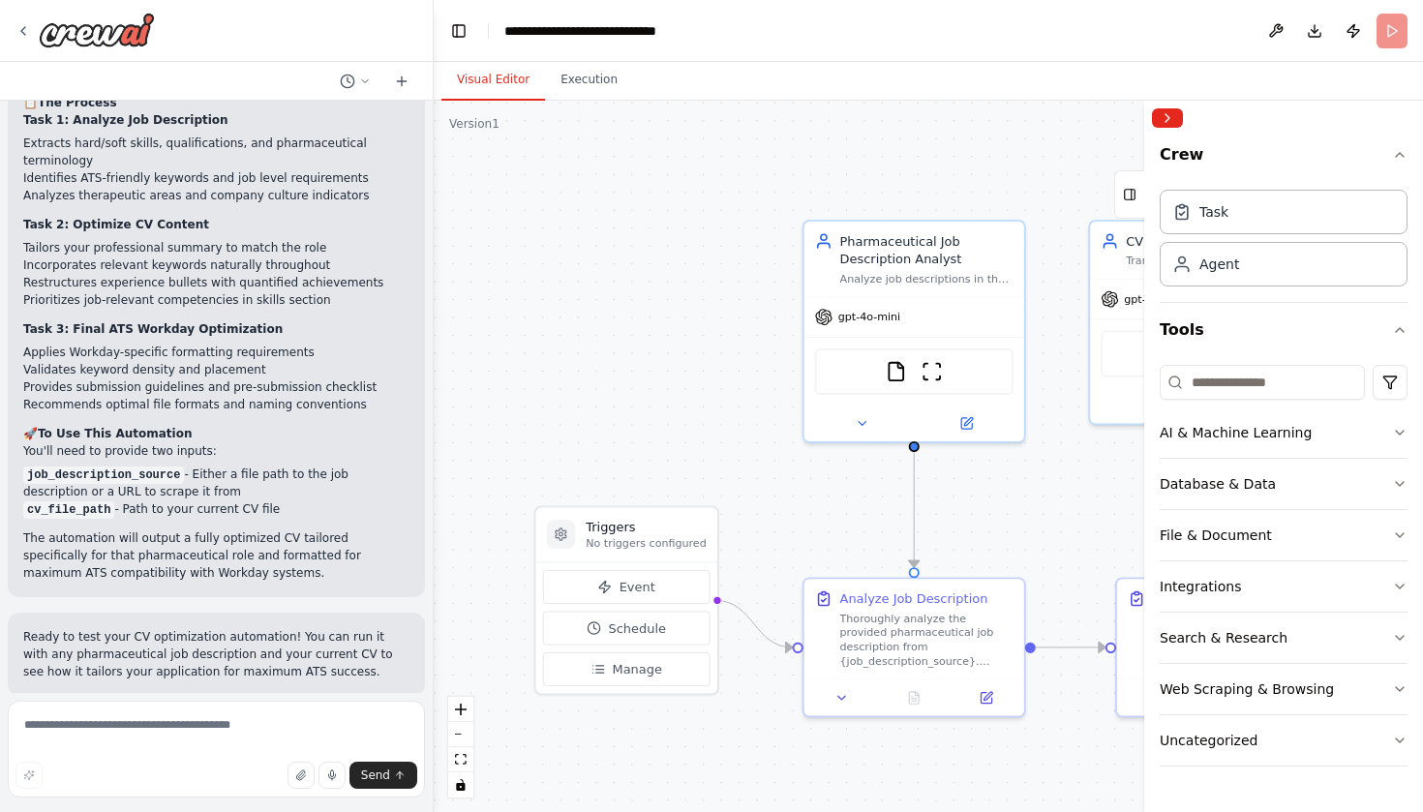
scroll to position [0, 0]
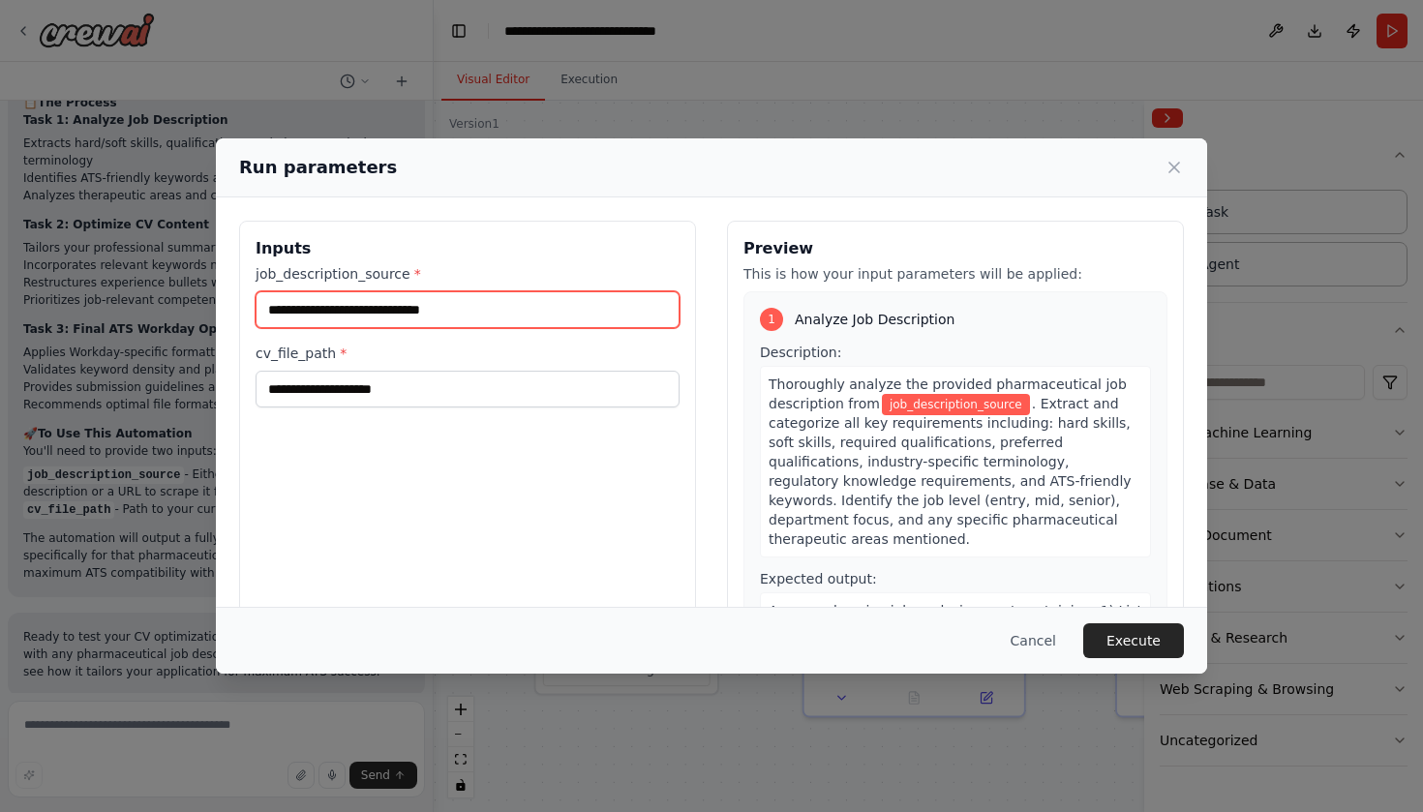
click at [454, 317] on input "job_description_source *" at bounding box center [468, 309] width 424 height 37
paste input "**********"
type input "**********"
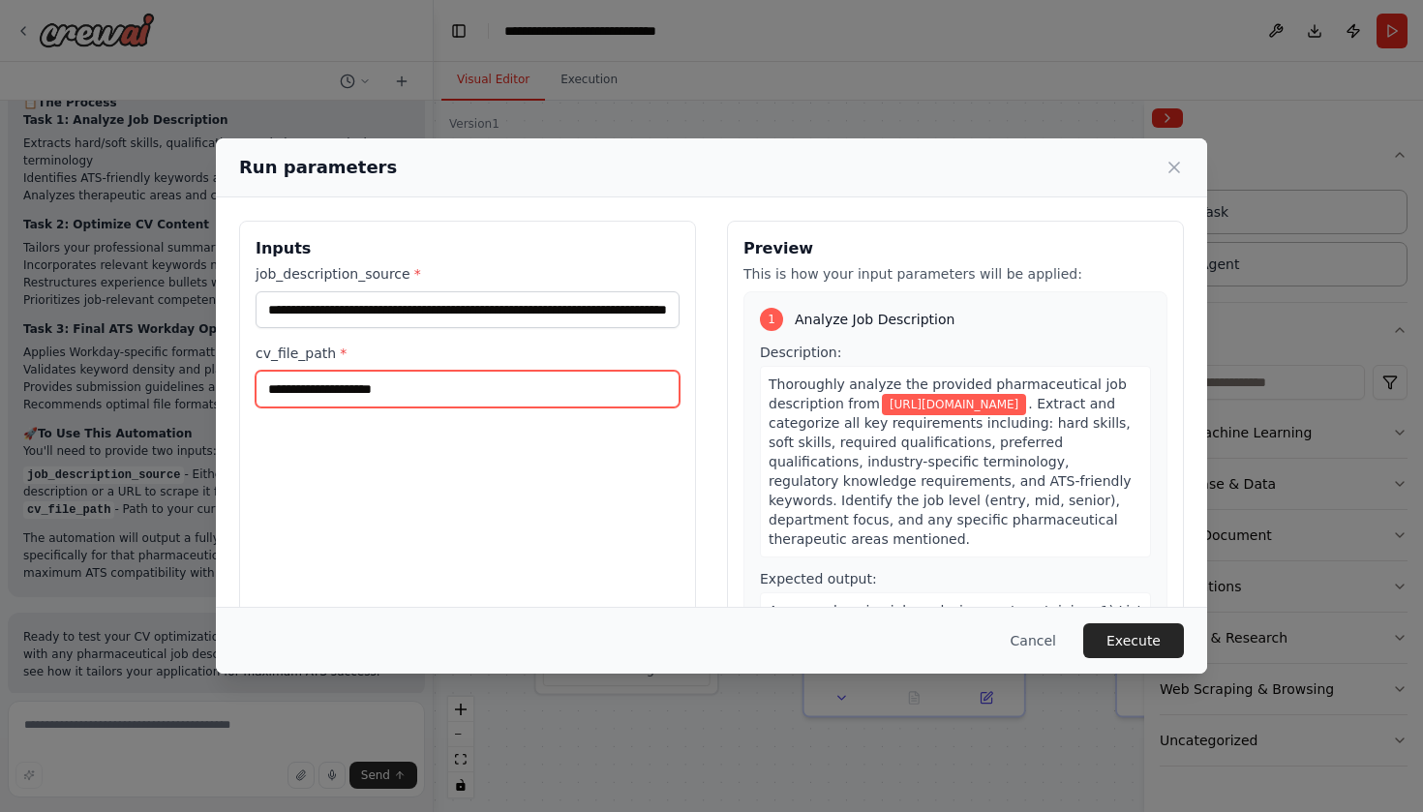
click at [461, 387] on input "cv_file_path *" at bounding box center [468, 389] width 424 height 37
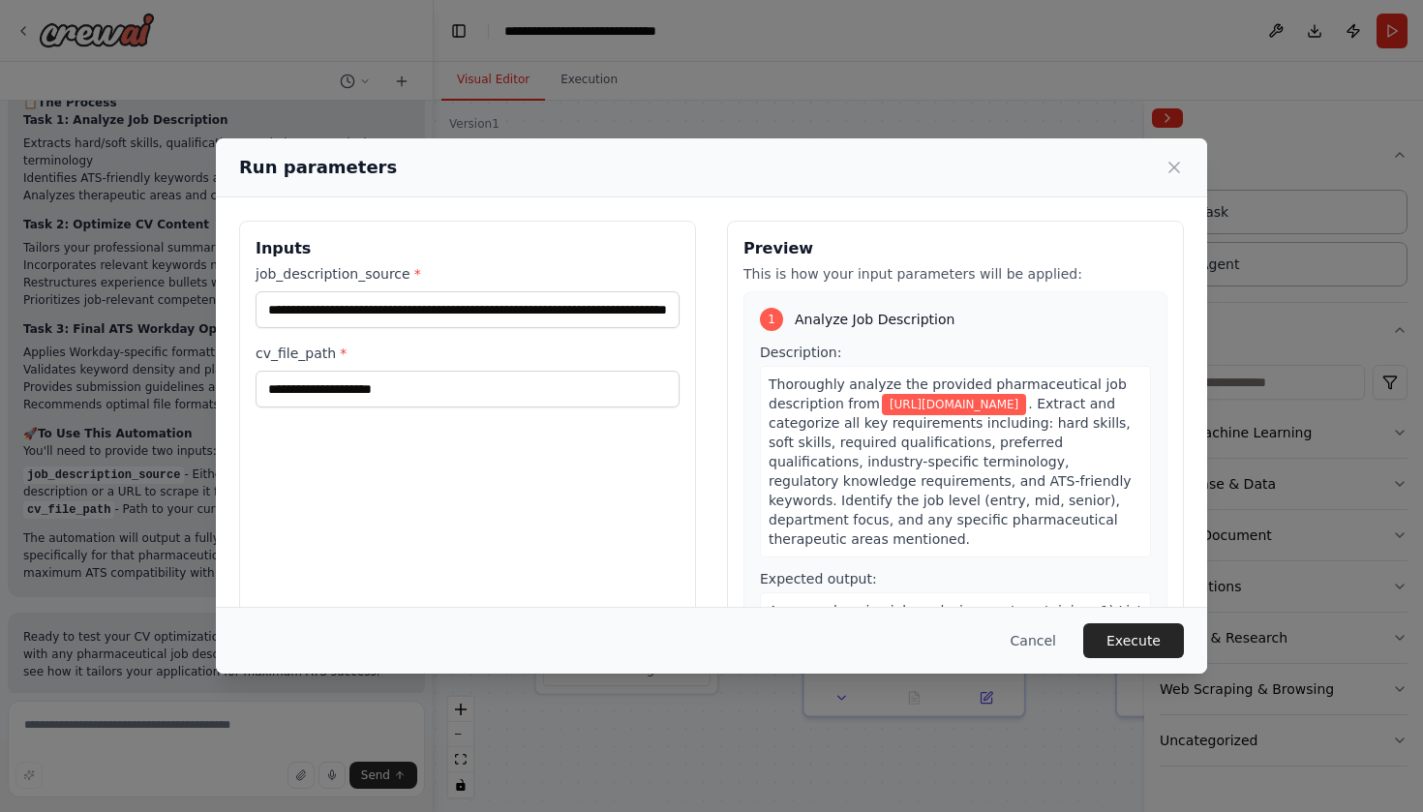
click at [462, 438] on div "**********" at bounding box center [467, 450] width 457 height 459
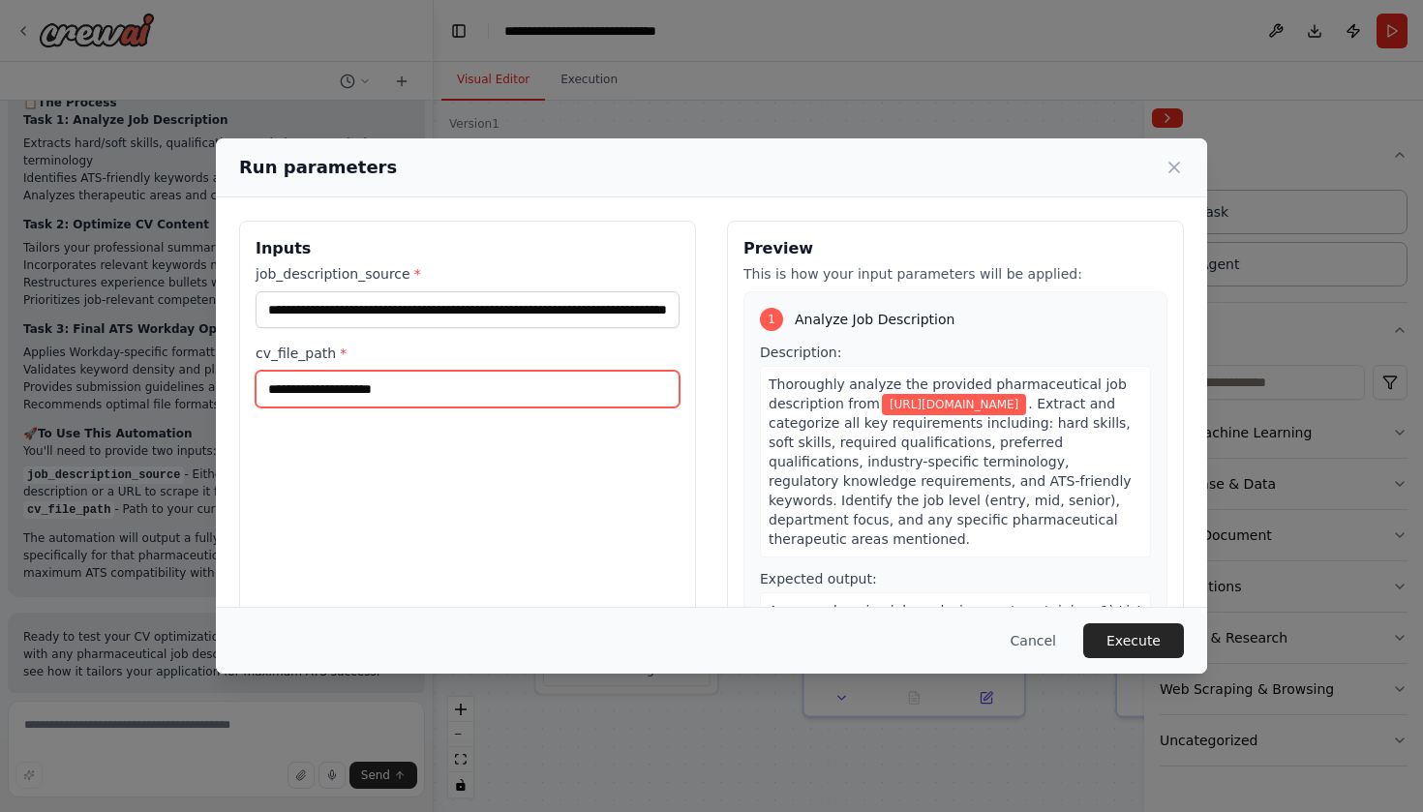
click at [411, 400] on input "cv_file_path *" at bounding box center [468, 389] width 424 height 37
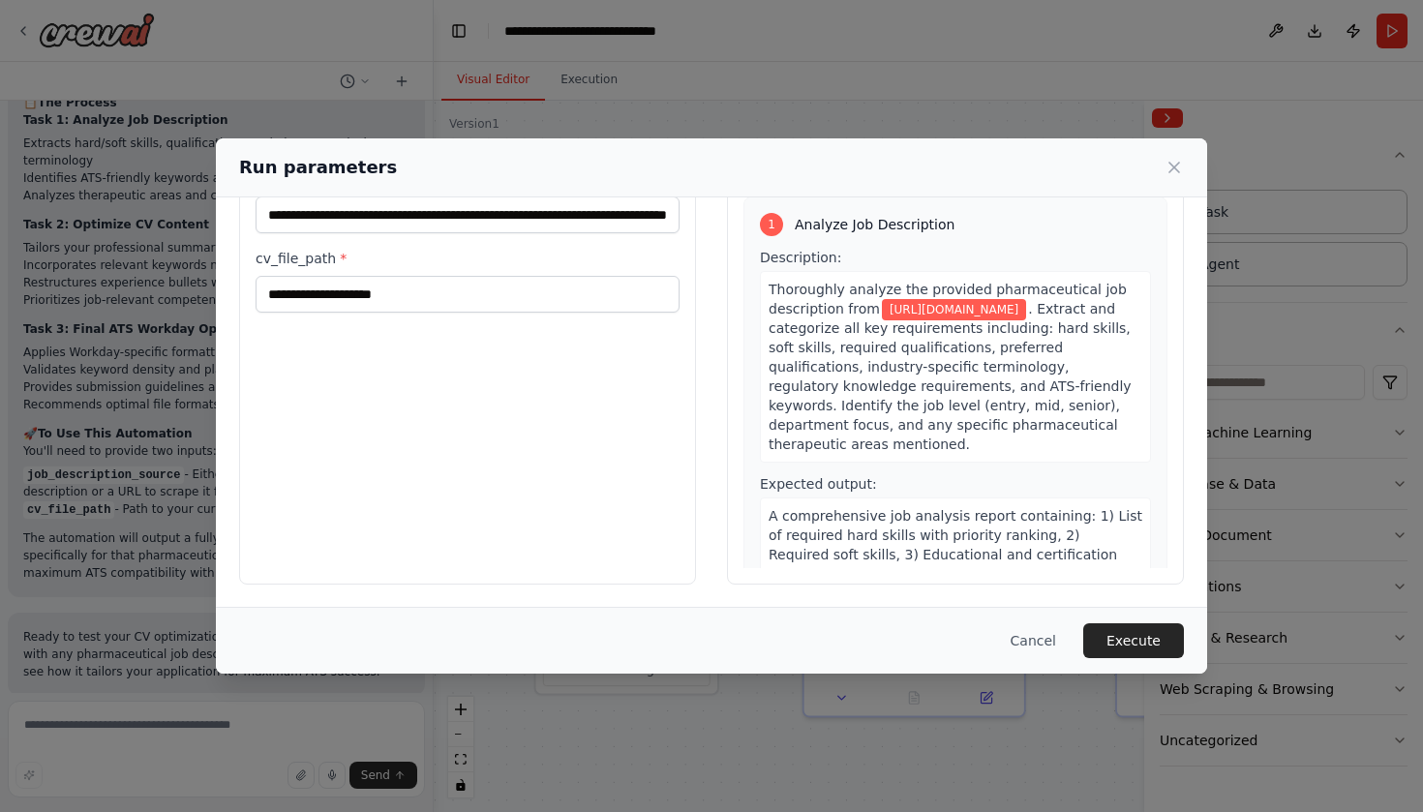
click at [530, 497] on div "**********" at bounding box center [467, 355] width 457 height 459
click at [358, 306] on input "cv_file_path *" at bounding box center [468, 294] width 424 height 37
click at [367, 348] on div "**********" at bounding box center [467, 355] width 457 height 459
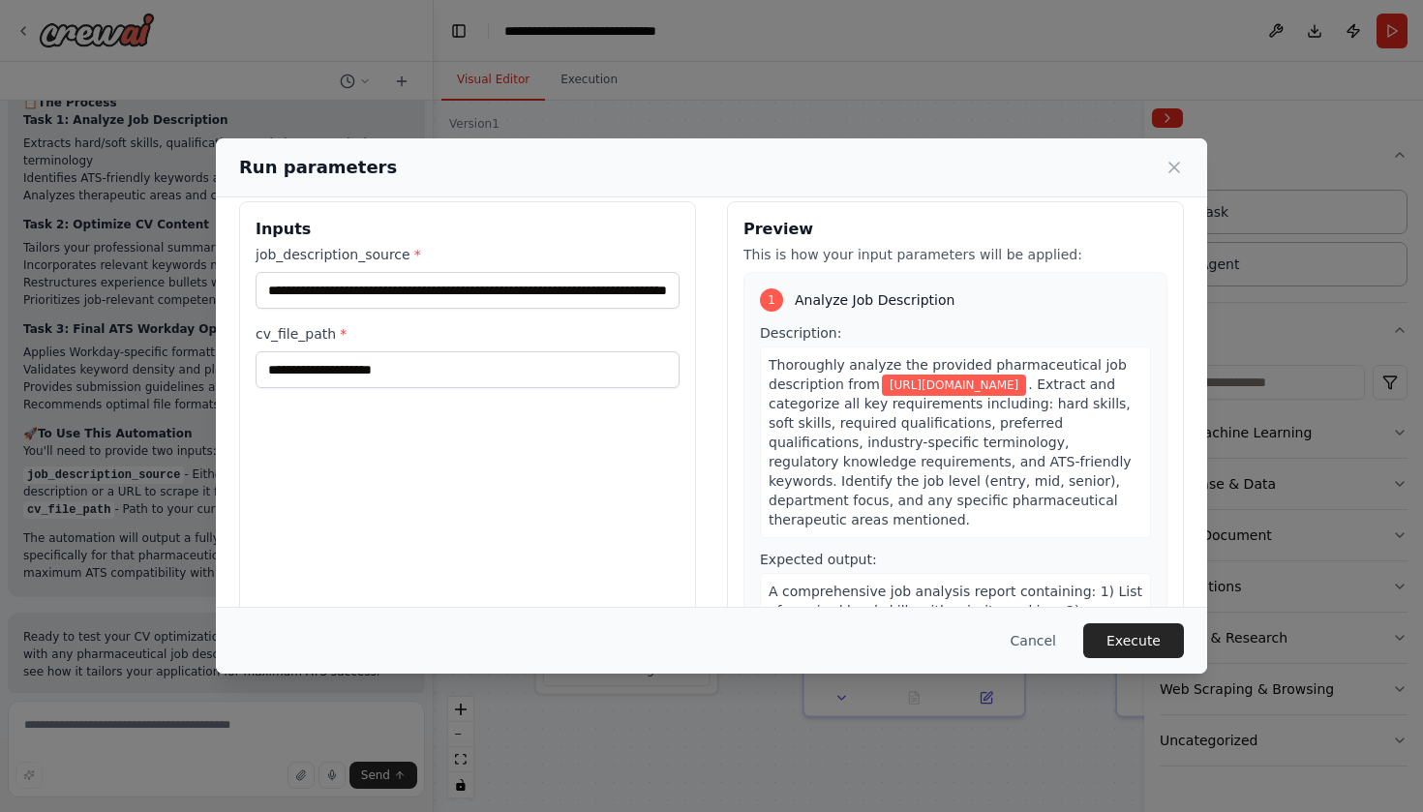
scroll to position [18, 0]
click at [368, 374] on input "cv_file_path *" at bounding box center [468, 370] width 424 height 37
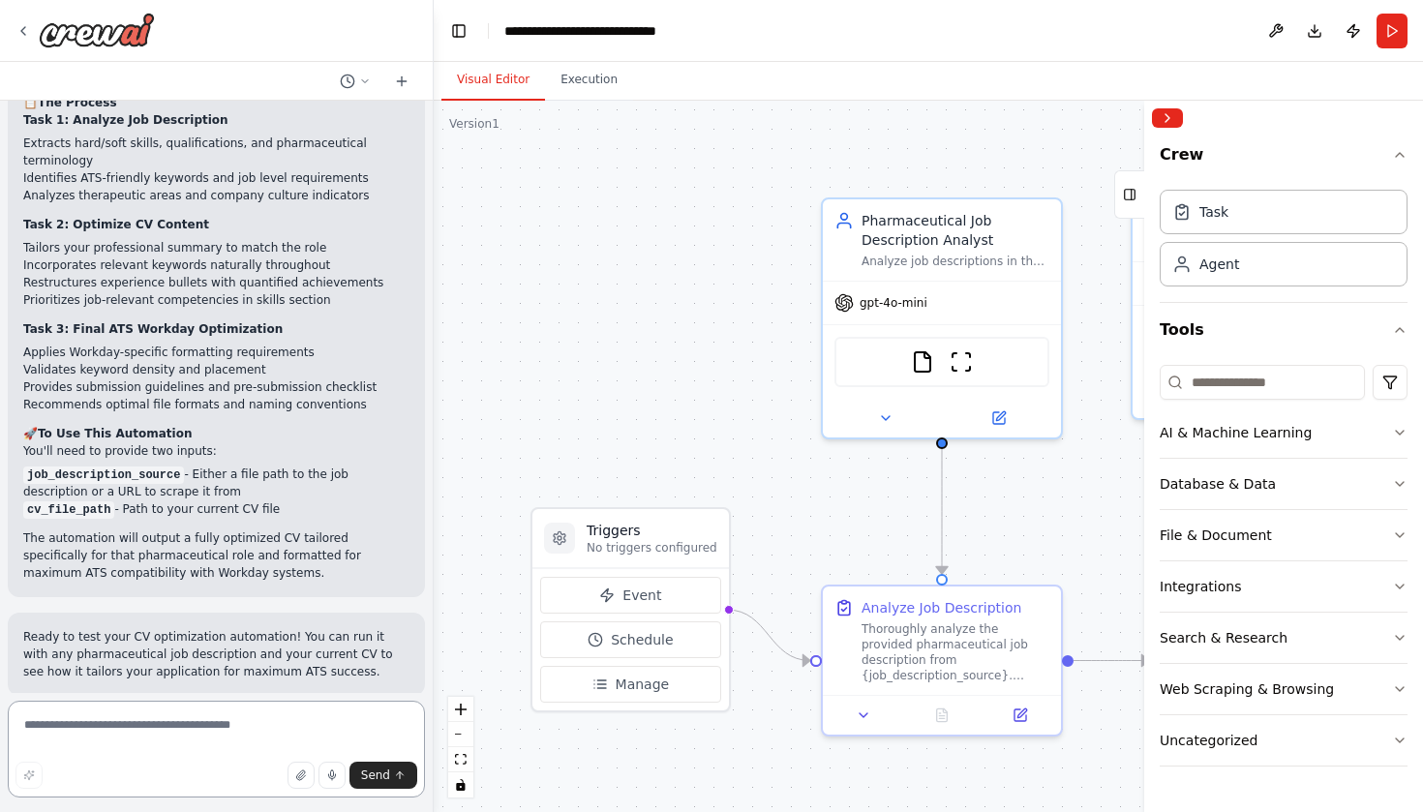
click at [289, 731] on textarea at bounding box center [216, 749] width 417 height 97
click at [300, 776] on icon "button" at bounding box center [300, 775] width 8 height 10
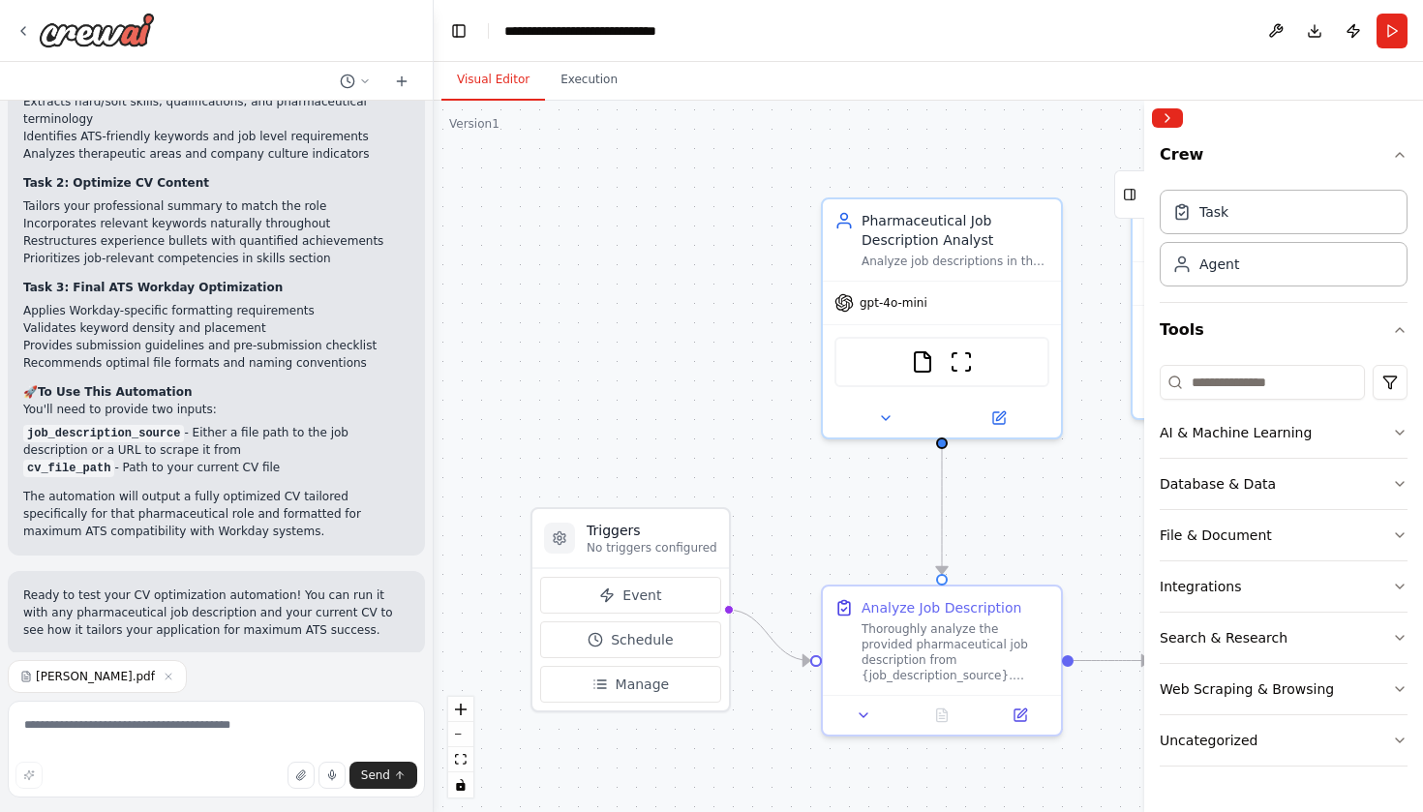
scroll to position [1145, 0]
click at [133, 402] on p "You'll need to provide two inputs:" at bounding box center [216, 410] width 386 height 17
click at [128, 426] on code "job_description_source" at bounding box center [103, 434] width 161 height 17
click at [127, 460] on li "cv_file_path - Path to your current CV file" at bounding box center [216, 468] width 386 height 17
click at [646, 601] on span "Event" at bounding box center [641, 595] width 39 height 19
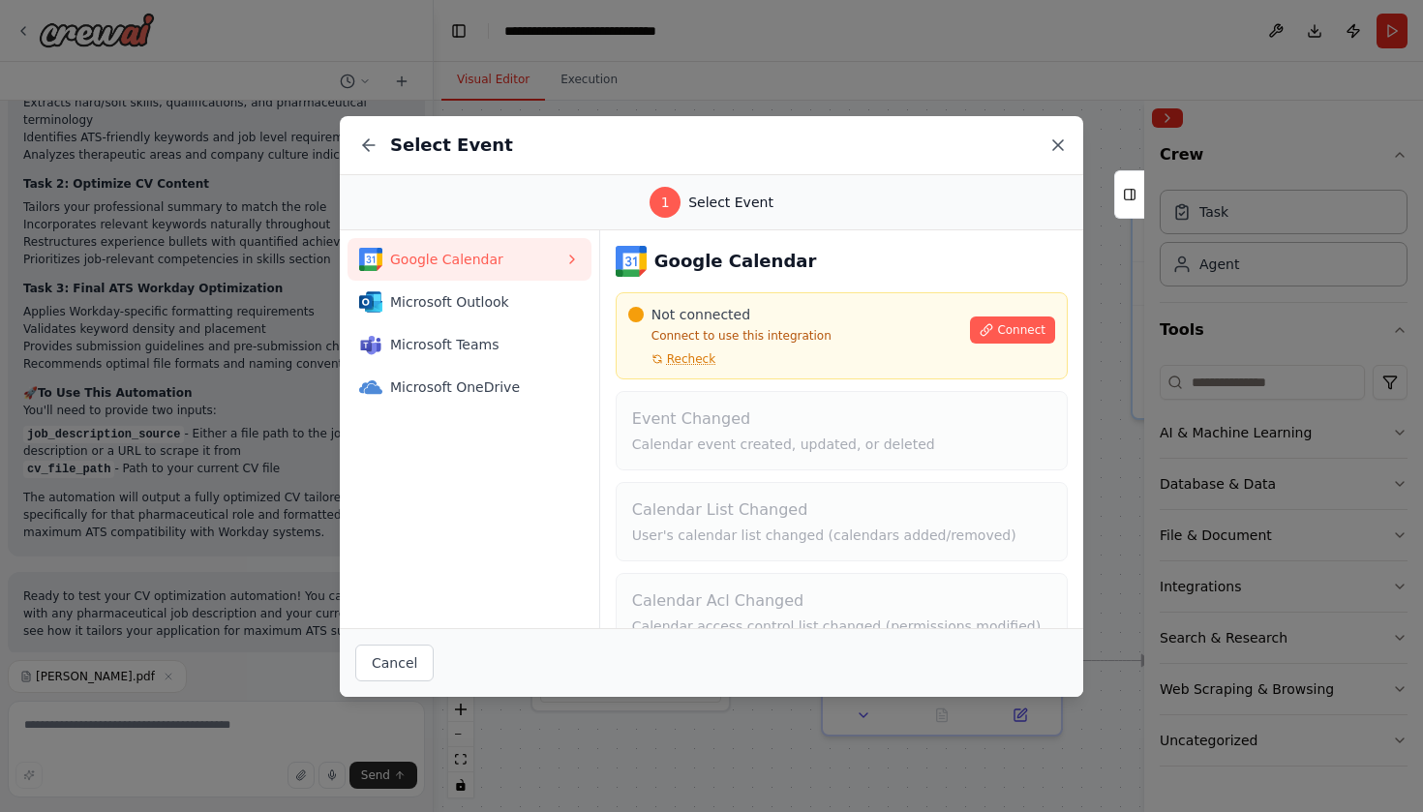
click at [1052, 142] on icon at bounding box center [1057, 144] width 19 height 19
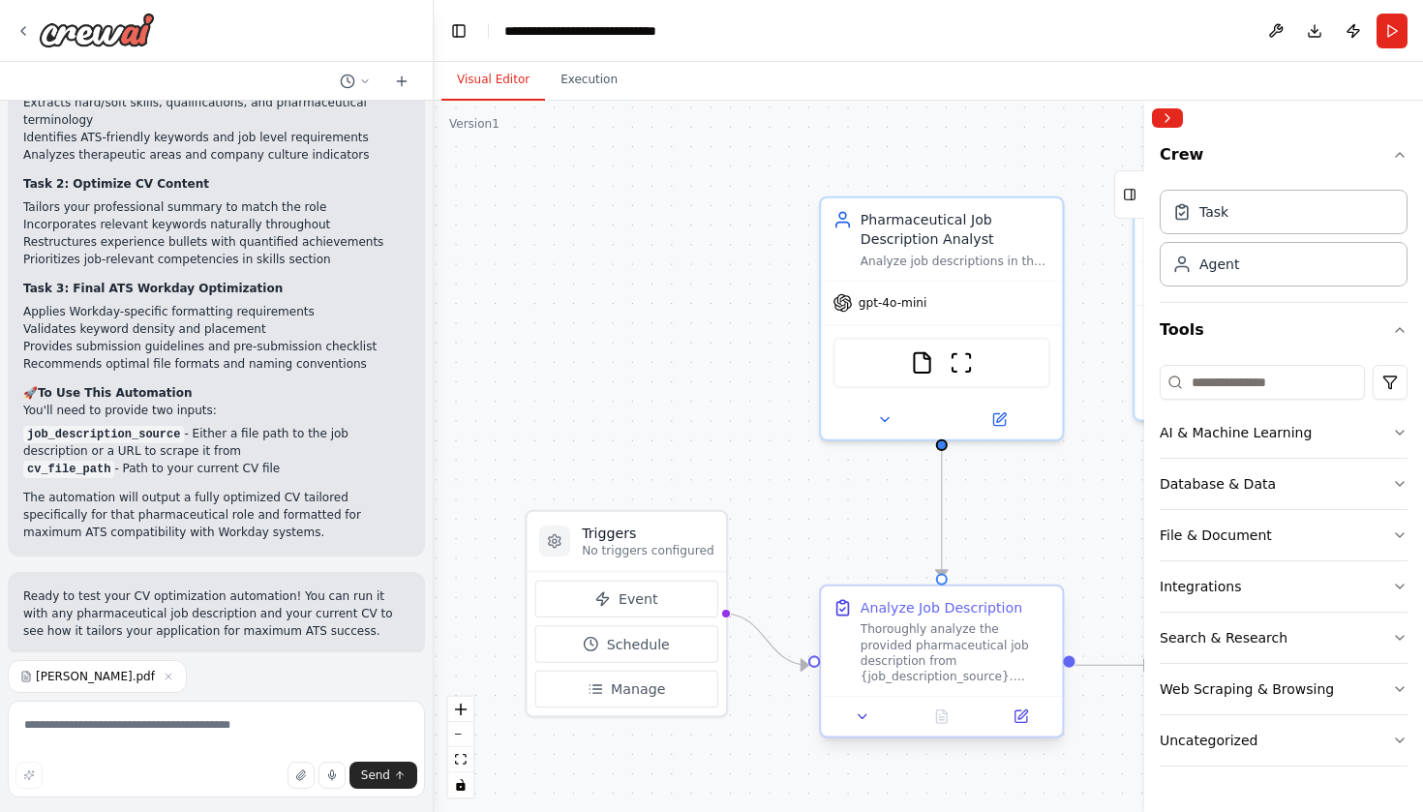
click at [903, 646] on div "Thoroughly analyze the provided pharmaceutical job description from {job_descri…" at bounding box center [955, 652] width 190 height 63
click at [681, 601] on button "Event" at bounding box center [626, 599] width 183 height 37
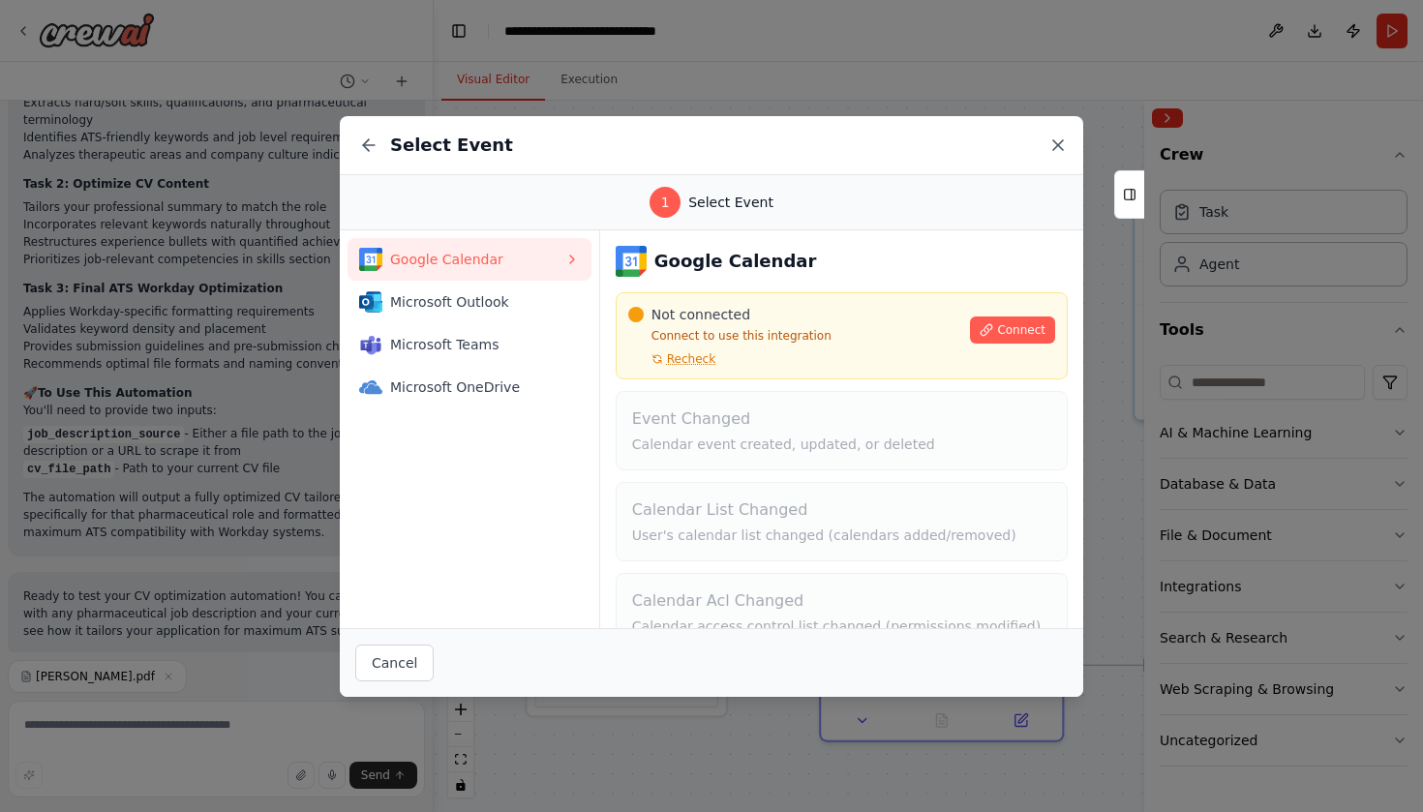
click at [1052, 140] on icon at bounding box center [1057, 144] width 19 height 19
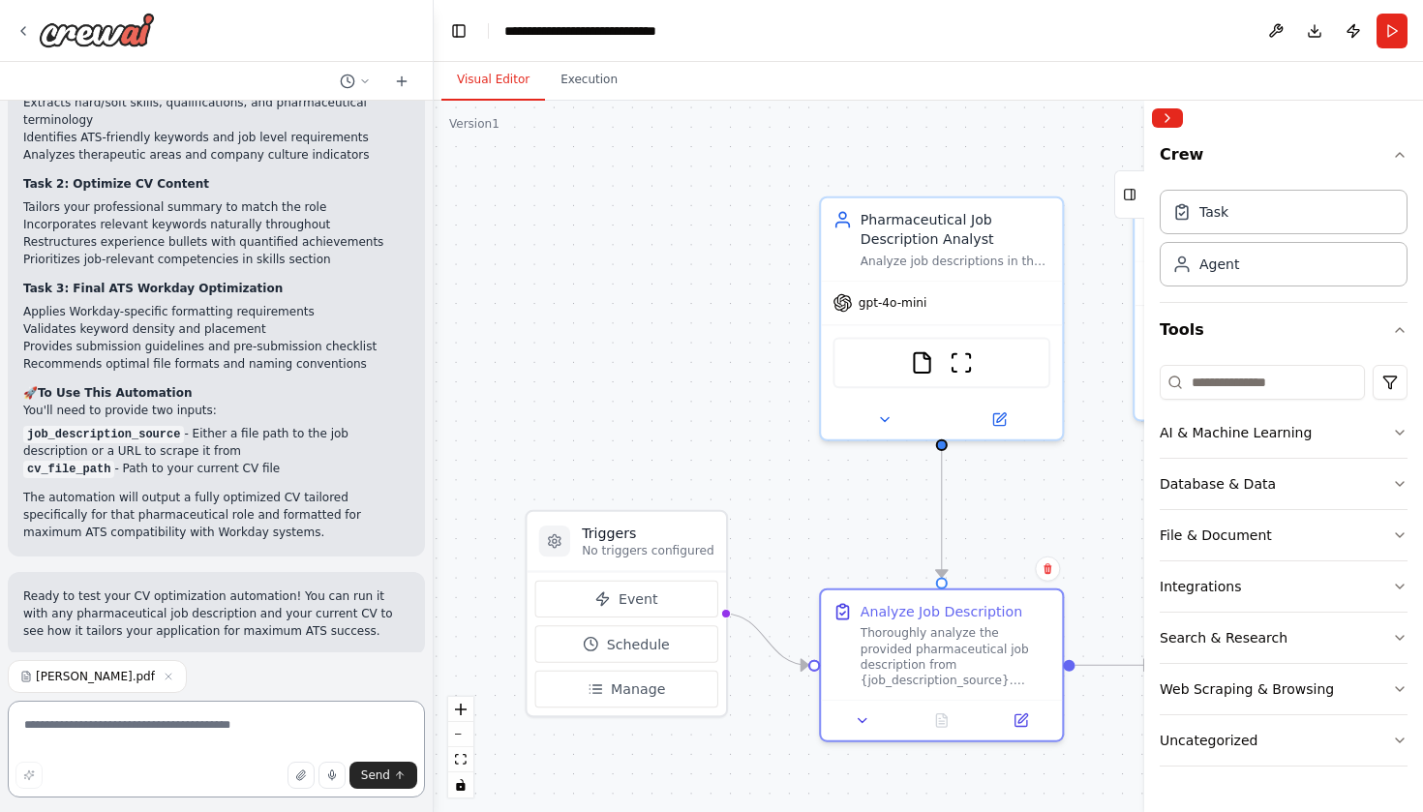
click at [226, 727] on textarea at bounding box center [216, 749] width 417 height 97
paste textarea "**********"
type textarea "**********"
click at [373, 773] on span "Send" at bounding box center [375, 775] width 29 height 15
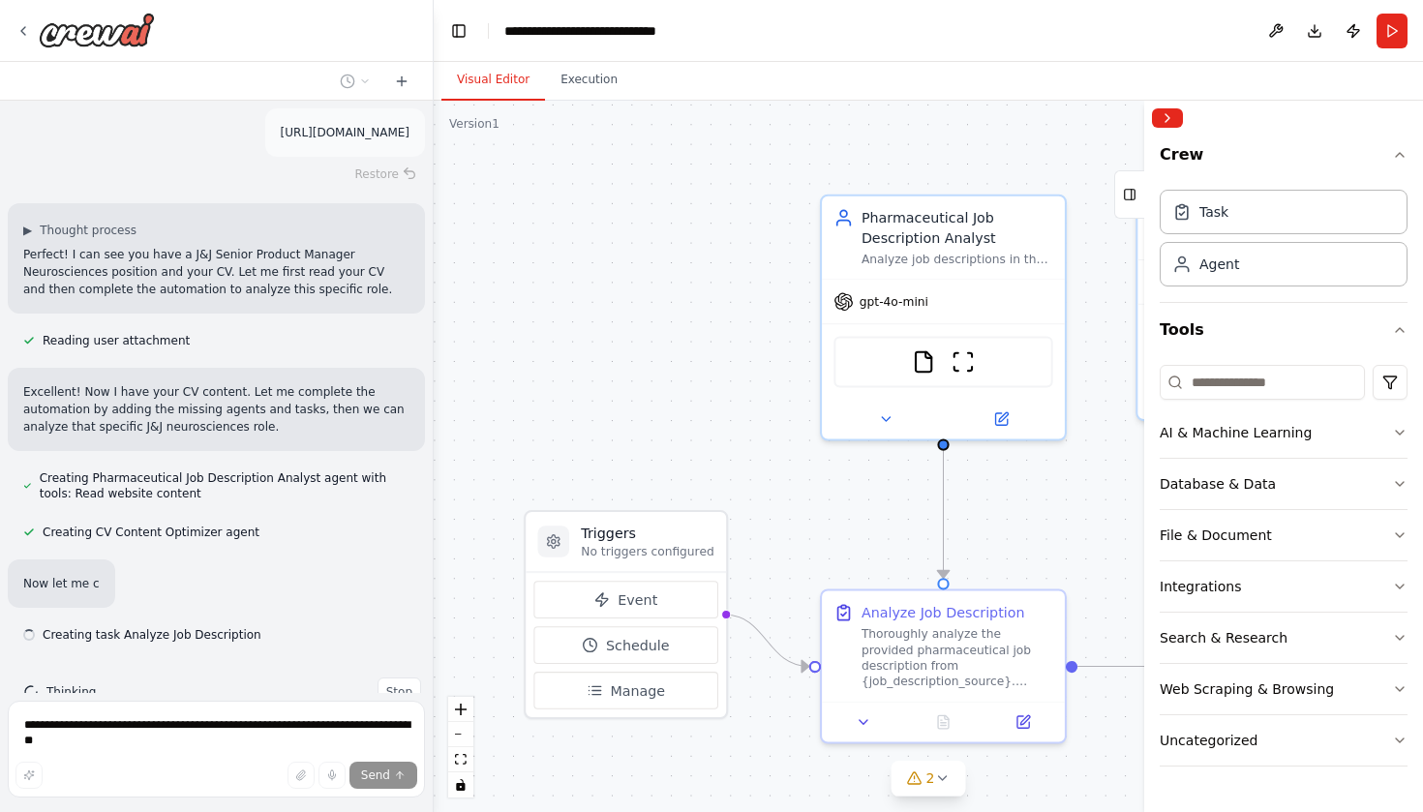
scroll to position [1751, 0]
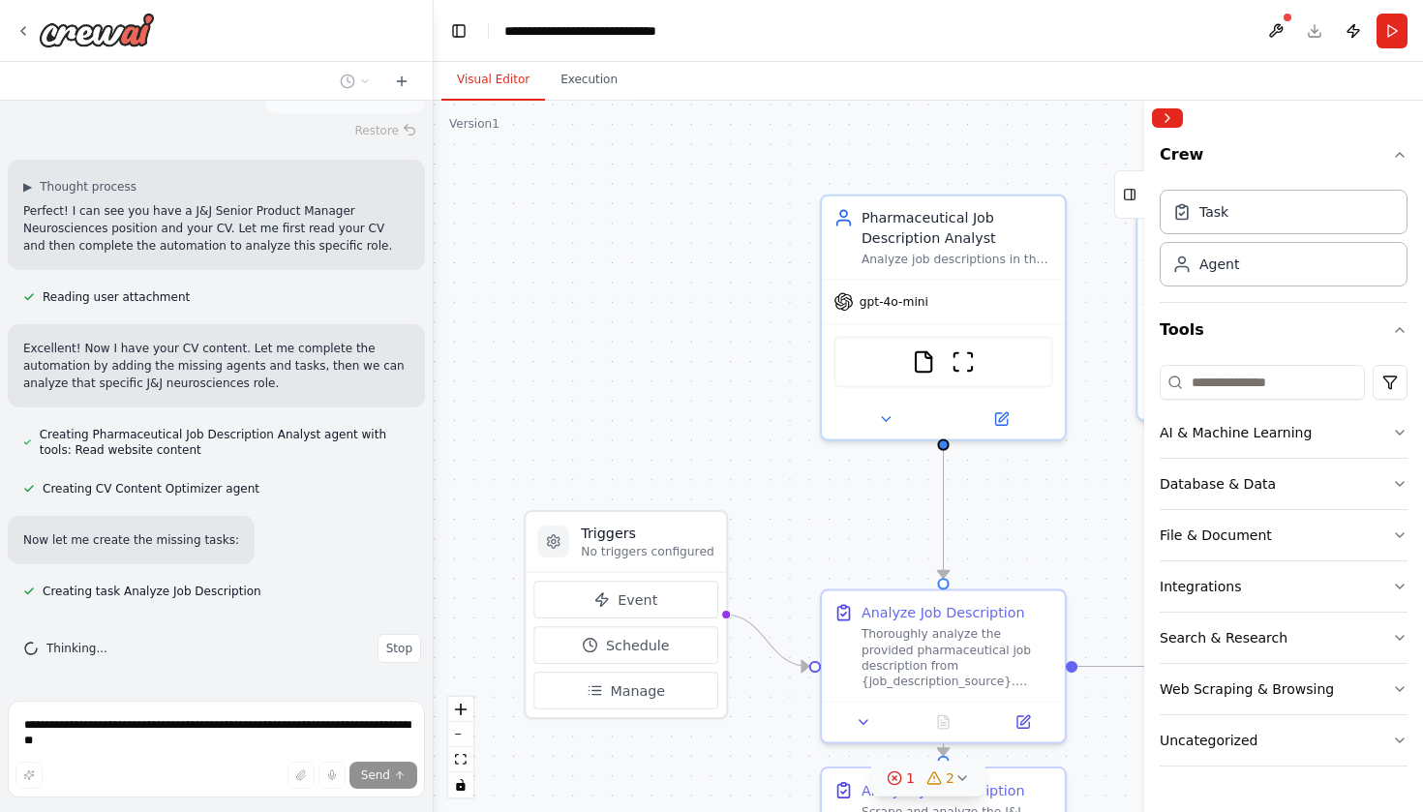
click at [940, 784] on icon at bounding box center [933, 777] width 15 height 15
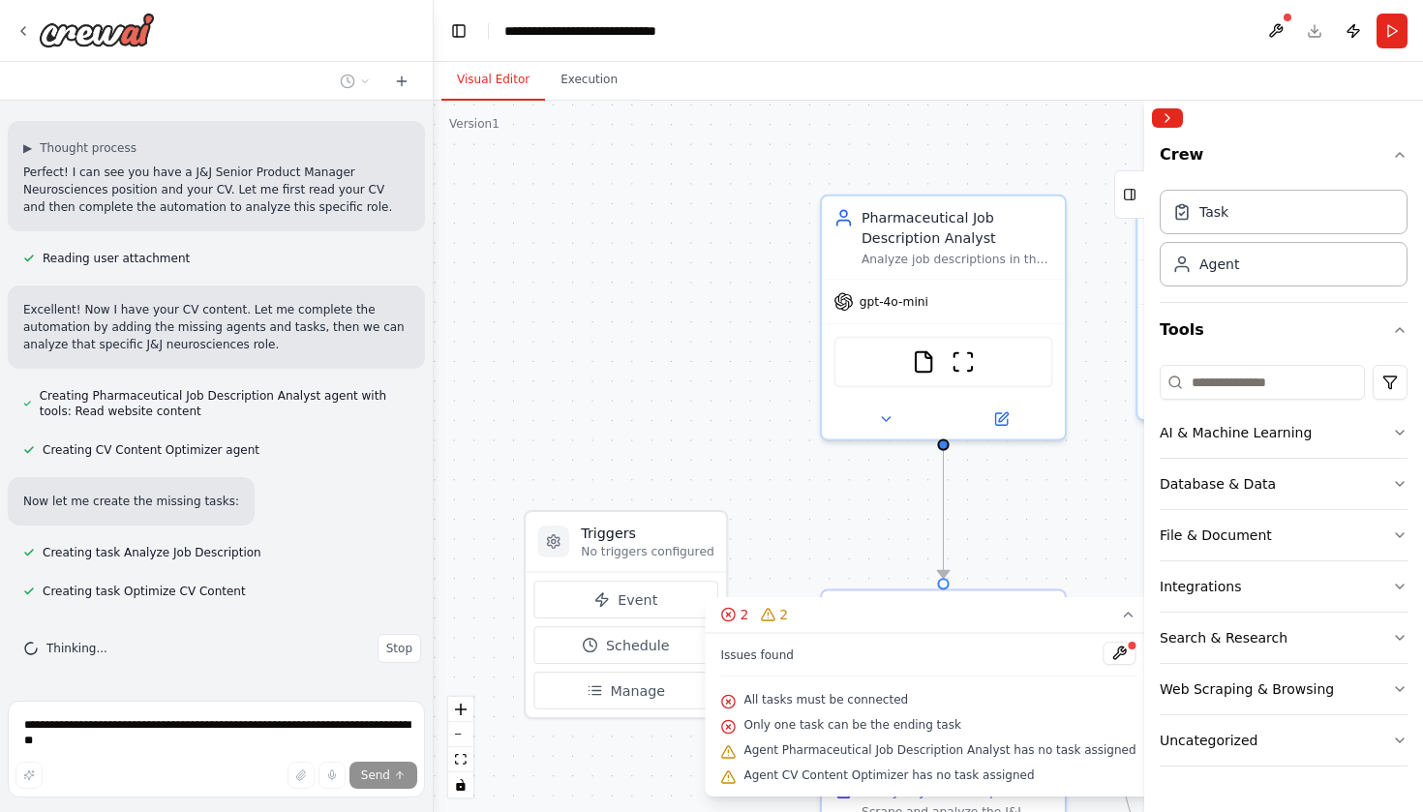
scroll to position [1828, 0]
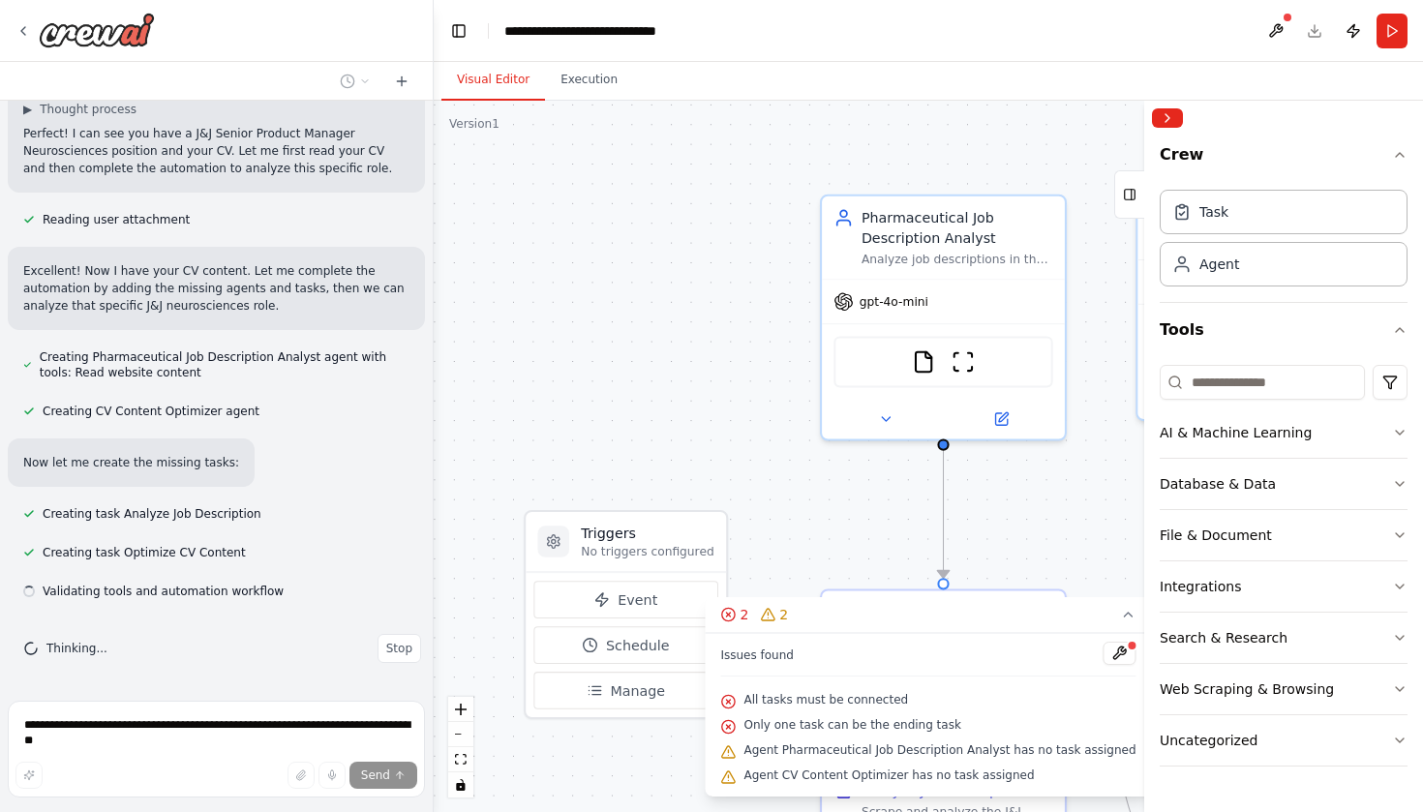
click at [888, 719] on span "Only one task can be the ending task" at bounding box center [851, 724] width 217 height 15
click at [775, 618] on icon at bounding box center [767, 614] width 15 height 15
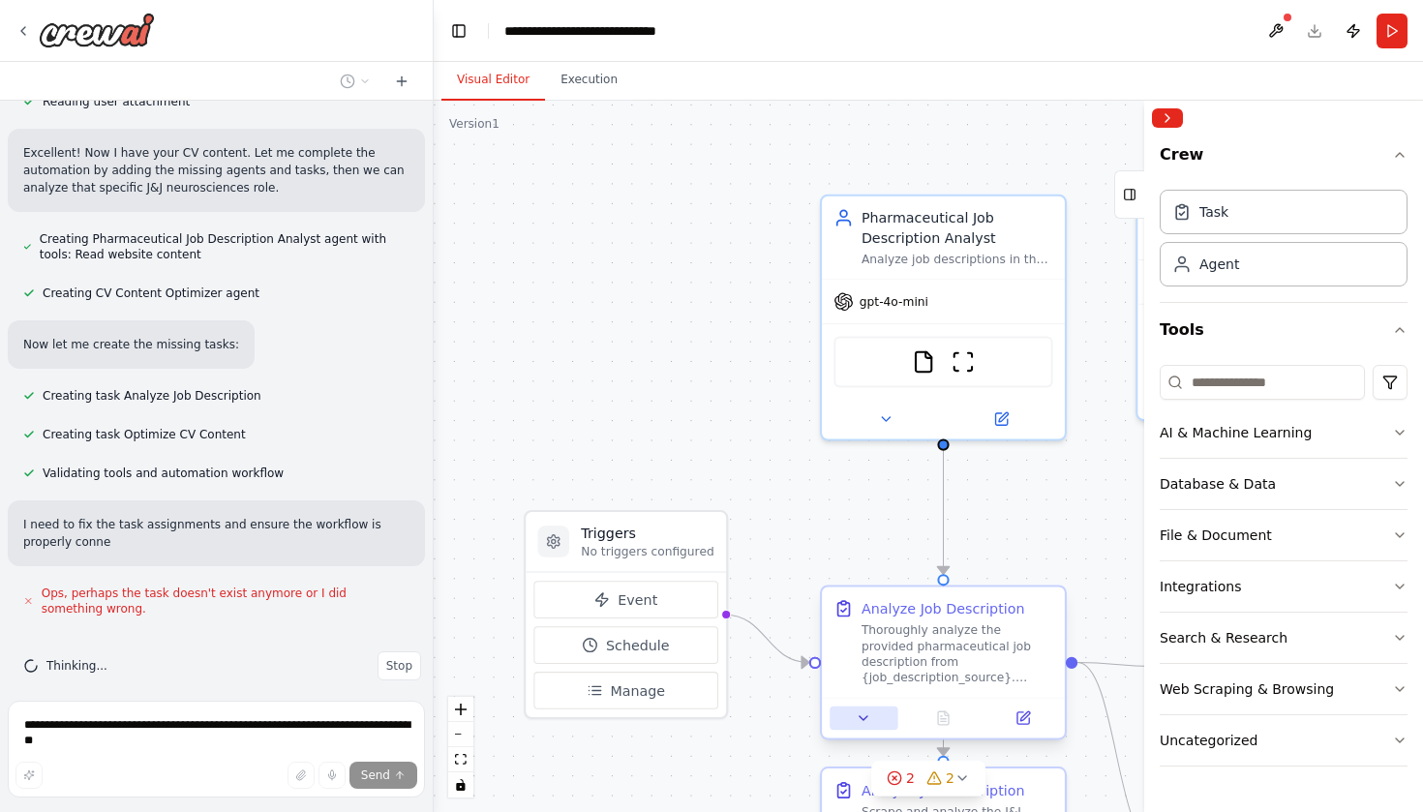
scroll to position [1964, 0]
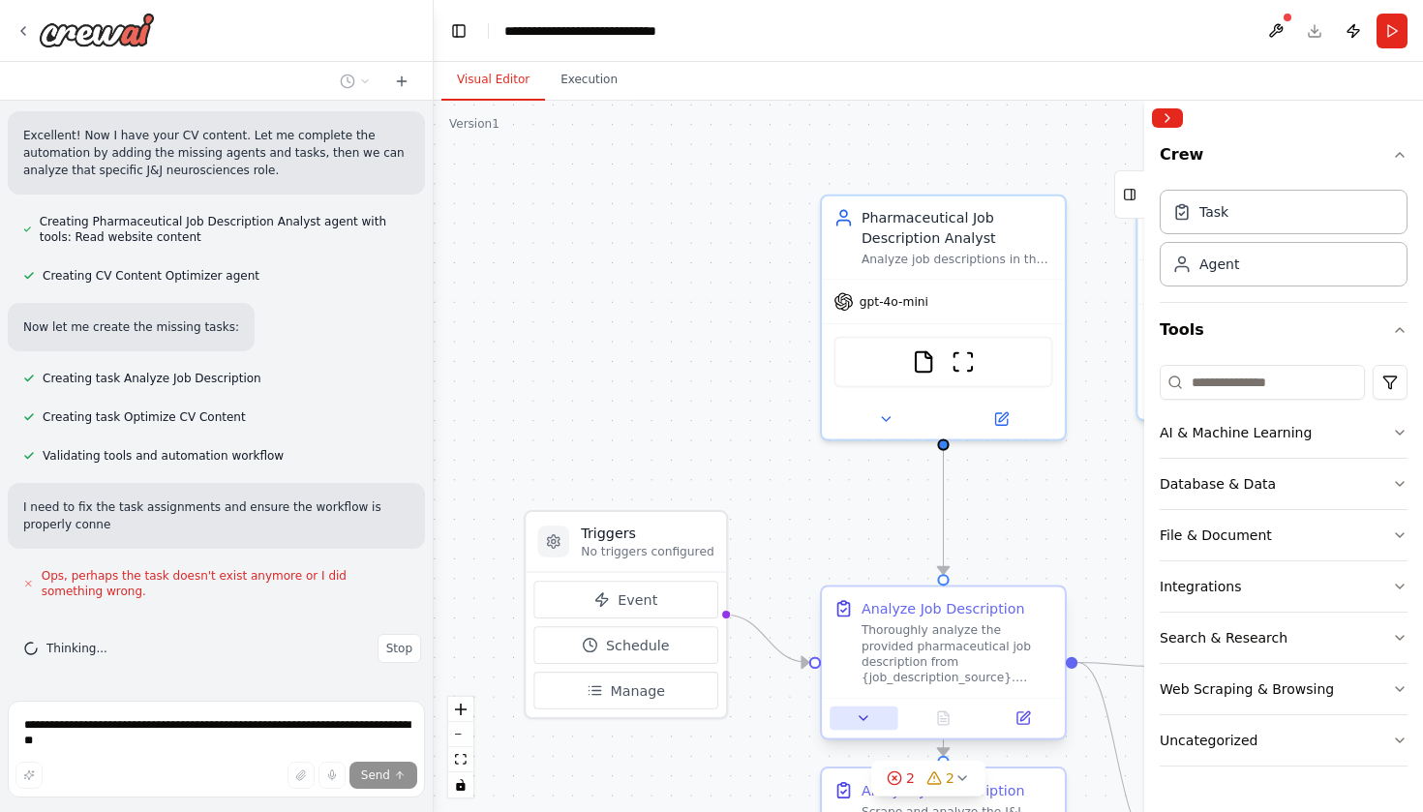
click at [875, 719] on button at bounding box center [863, 718] width 68 height 23
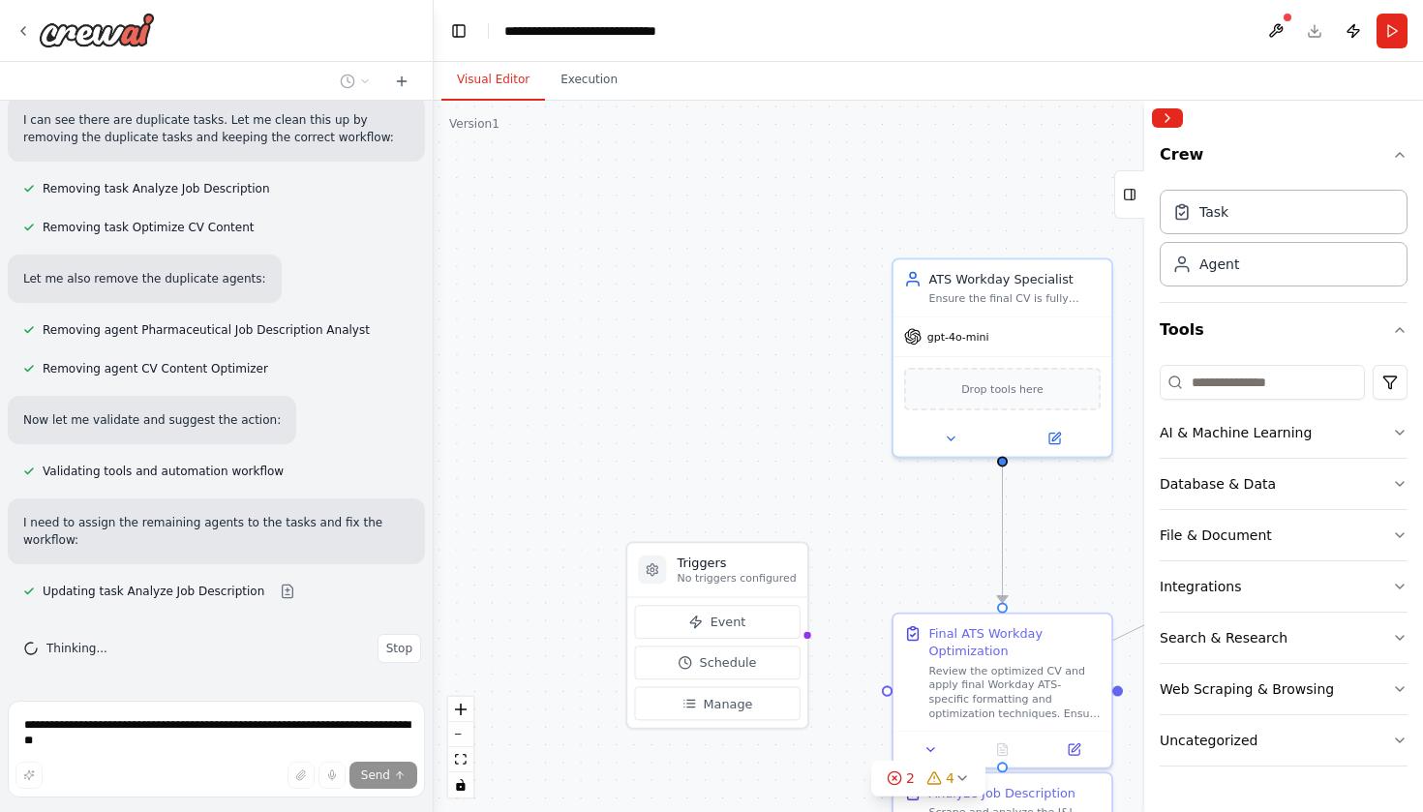
scroll to position [2628, 0]
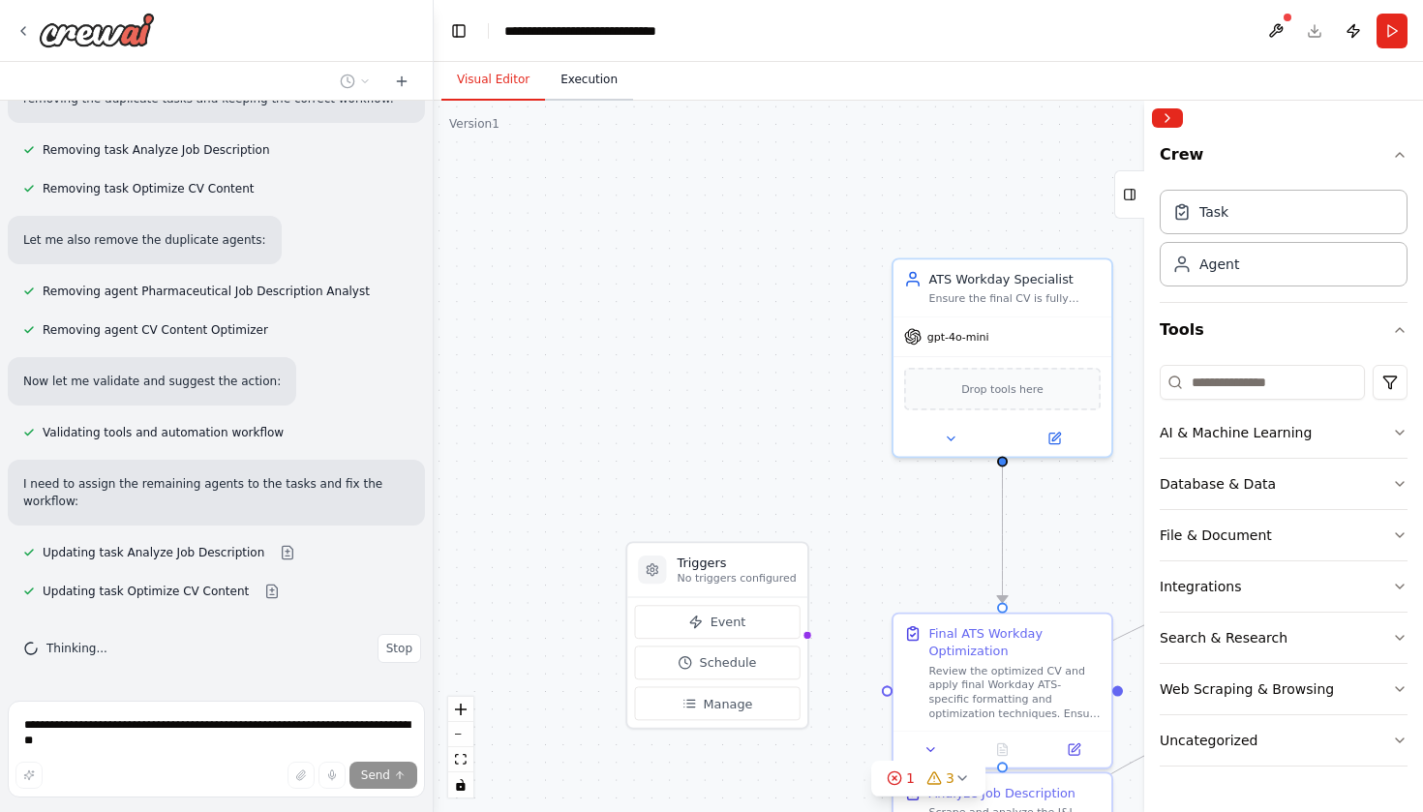
click at [602, 87] on button "Execution" at bounding box center [589, 80] width 88 height 41
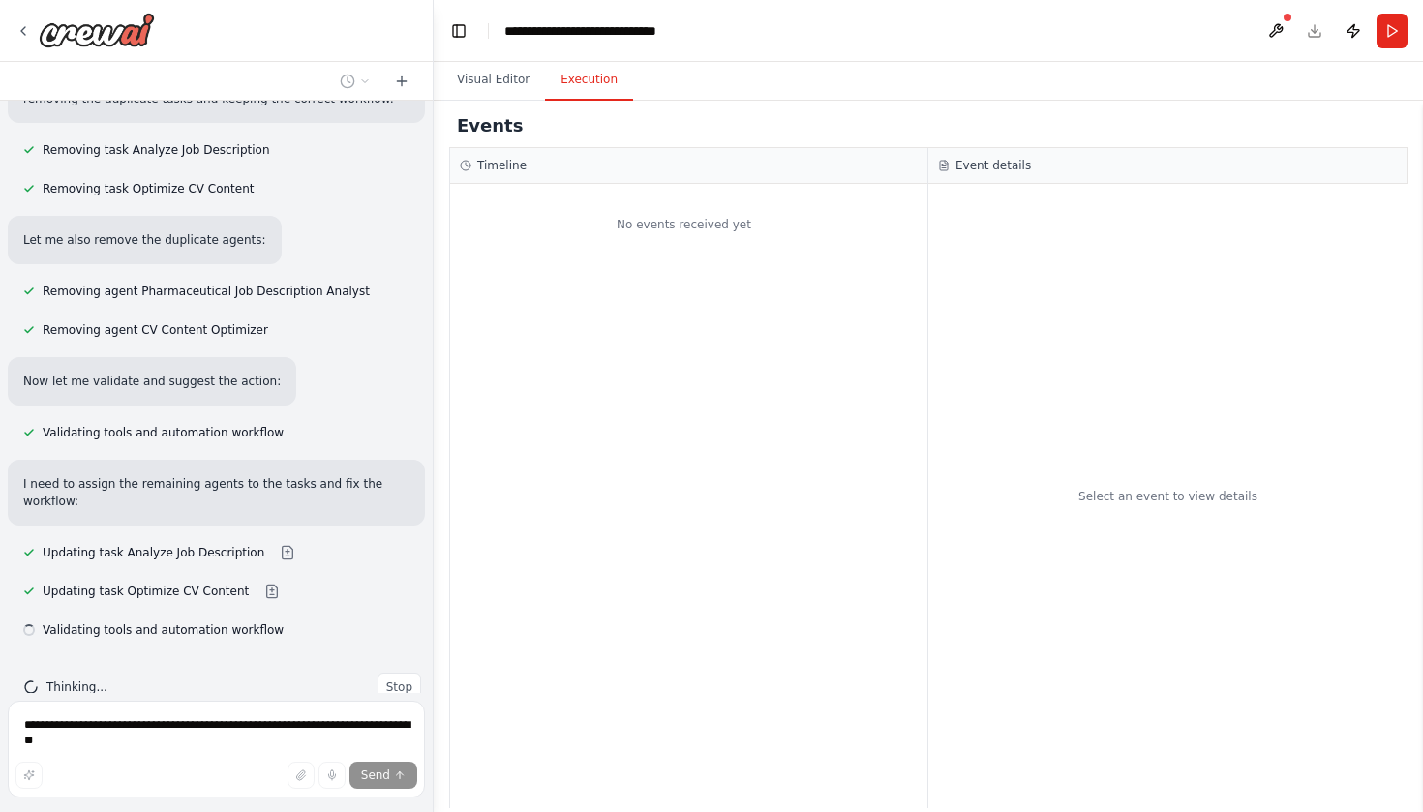
scroll to position [2666, 0]
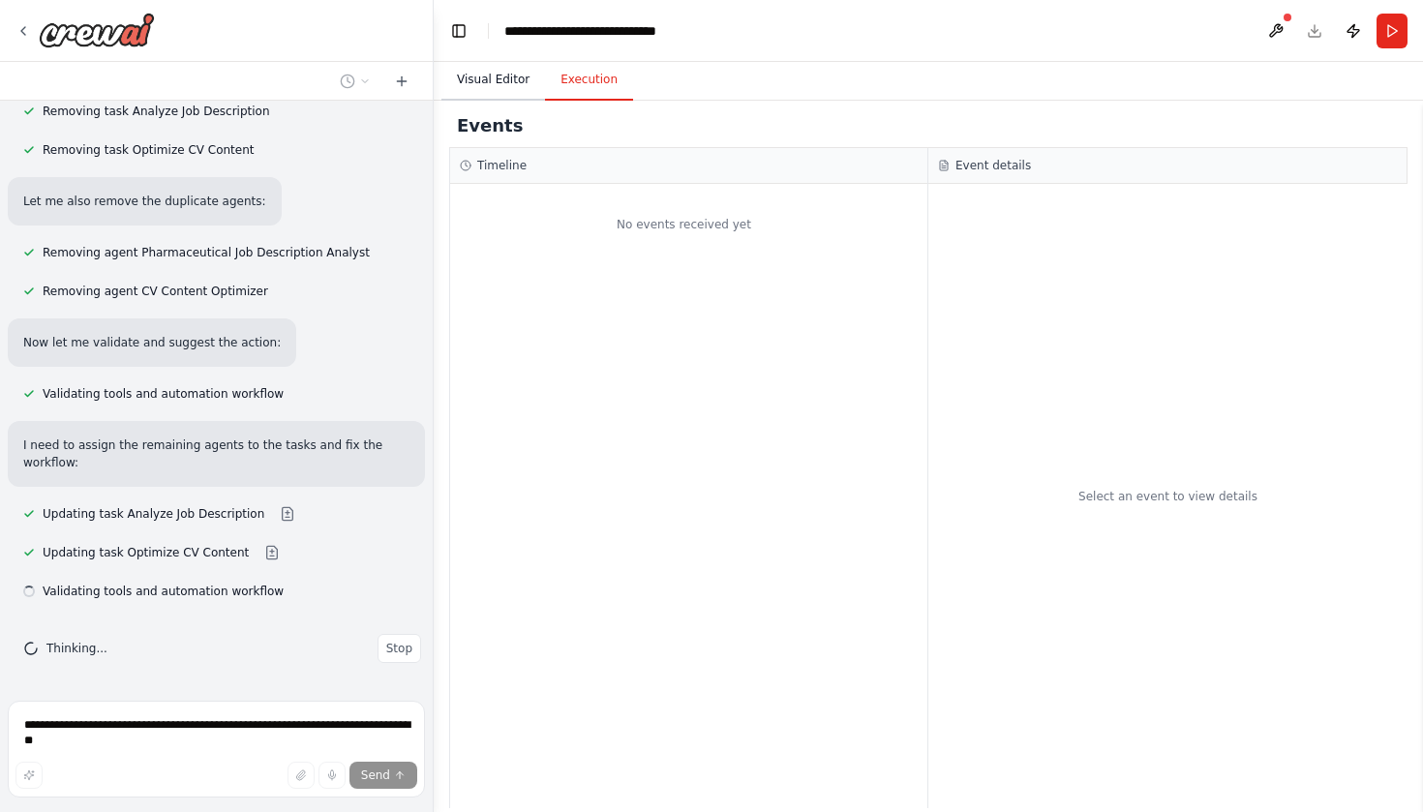
click at [491, 78] on button "Visual Editor" at bounding box center [493, 80] width 104 height 41
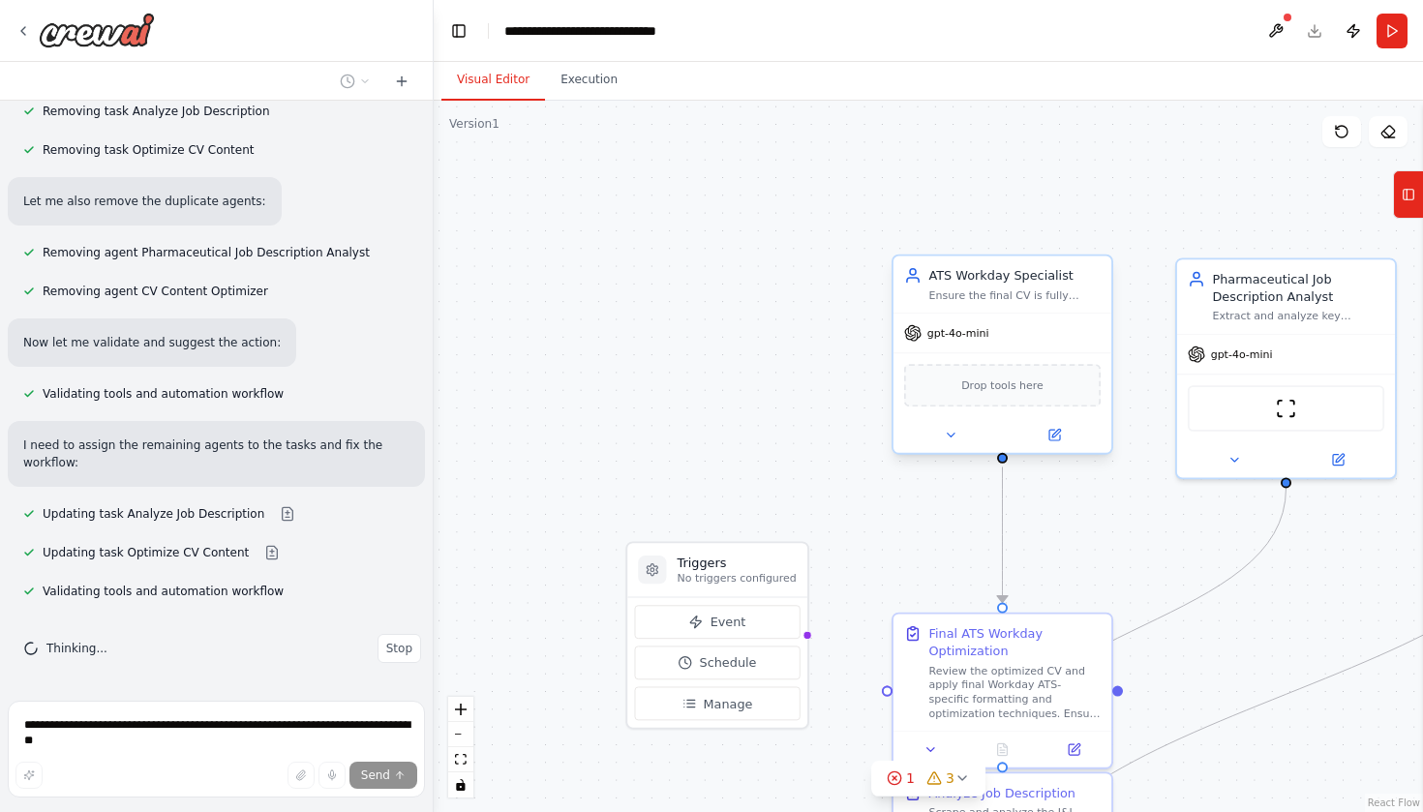
click at [961, 402] on div "Drop tools here" at bounding box center [1002, 385] width 196 height 43
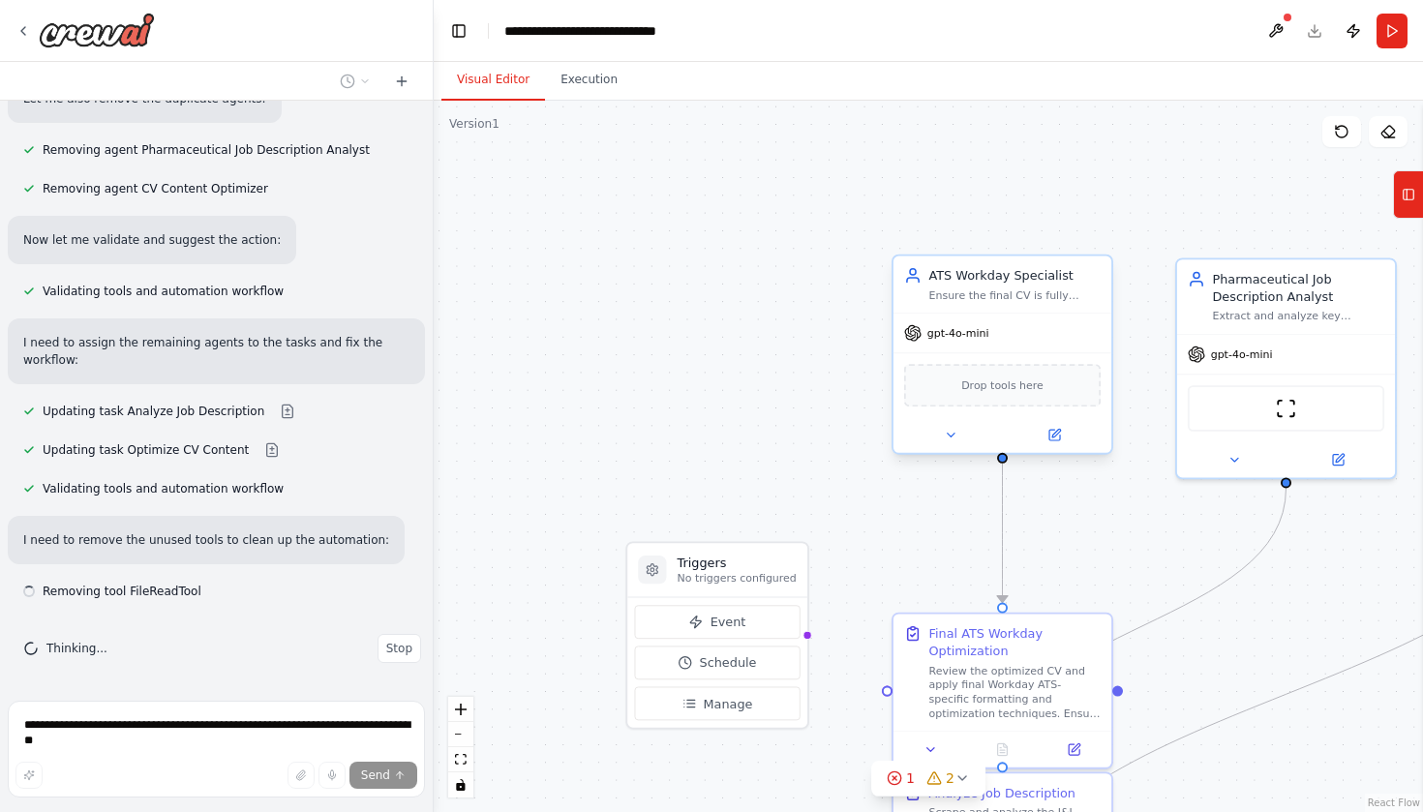
click at [1029, 391] on span "Drop tools here" at bounding box center [1002, 384] width 82 height 17
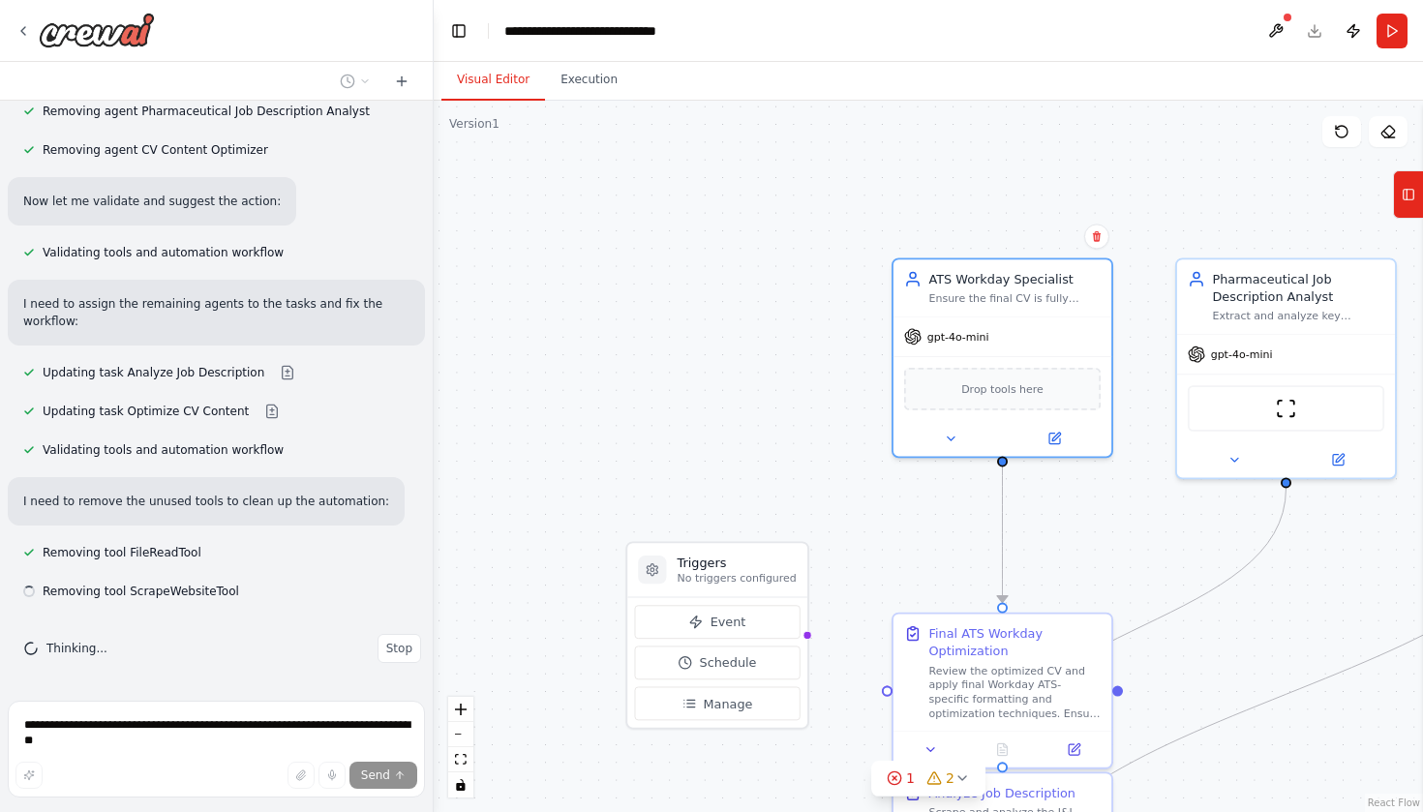
click at [714, 482] on div ".deletable-edge-delete-btn { width: 20px; height: 20px; border: 0px solid #ffff…" at bounding box center [928, 456] width 989 height 711
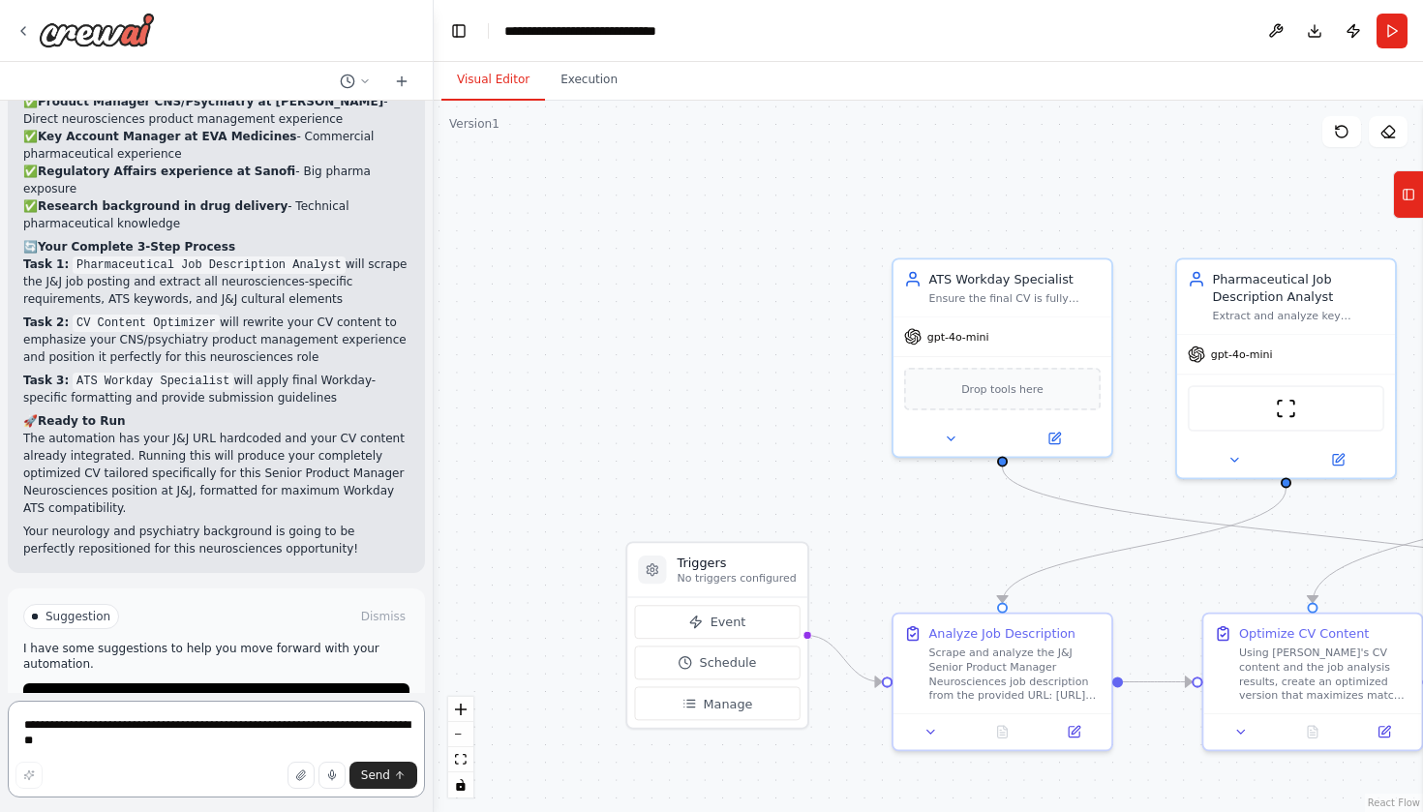
scroll to position [4060, 0]
click at [267, 684] on button "Run Automation" at bounding box center [216, 699] width 386 height 31
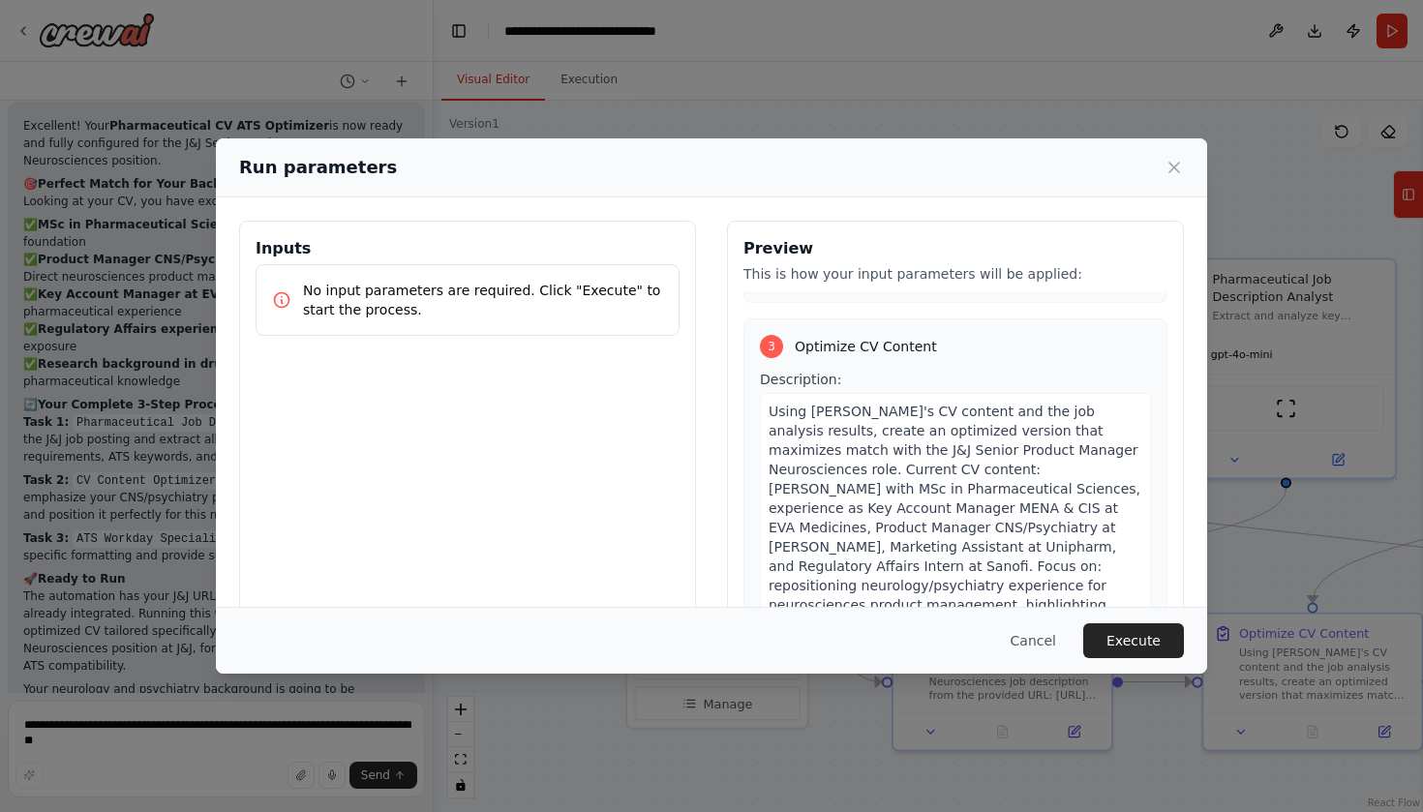
scroll to position [1046, 0]
click at [1136, 643] on button "Execute" at bounding box center [1133, 640] width 101 height 35
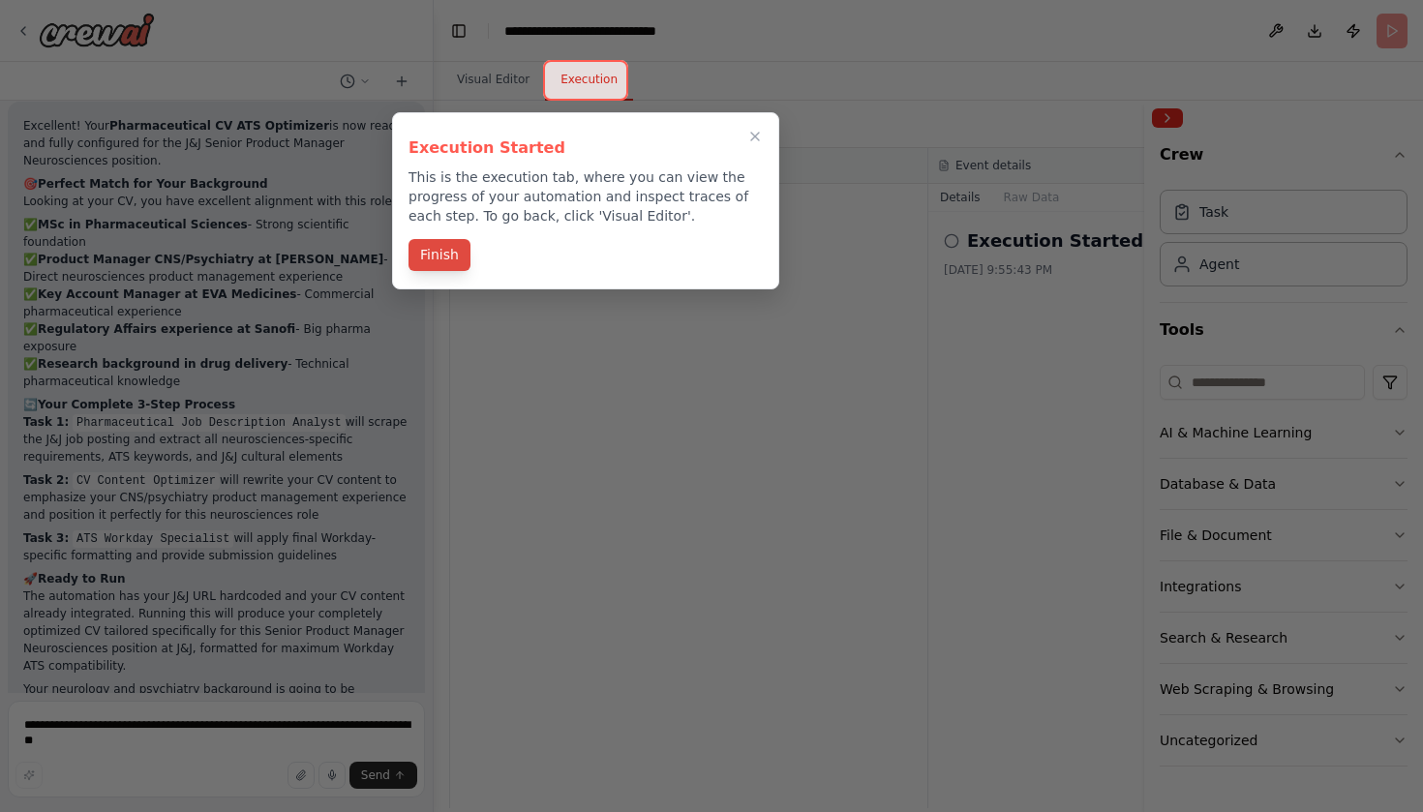
click at [439, 255] on button "Finish" at bounding box center [439, 255] width 62 height 32
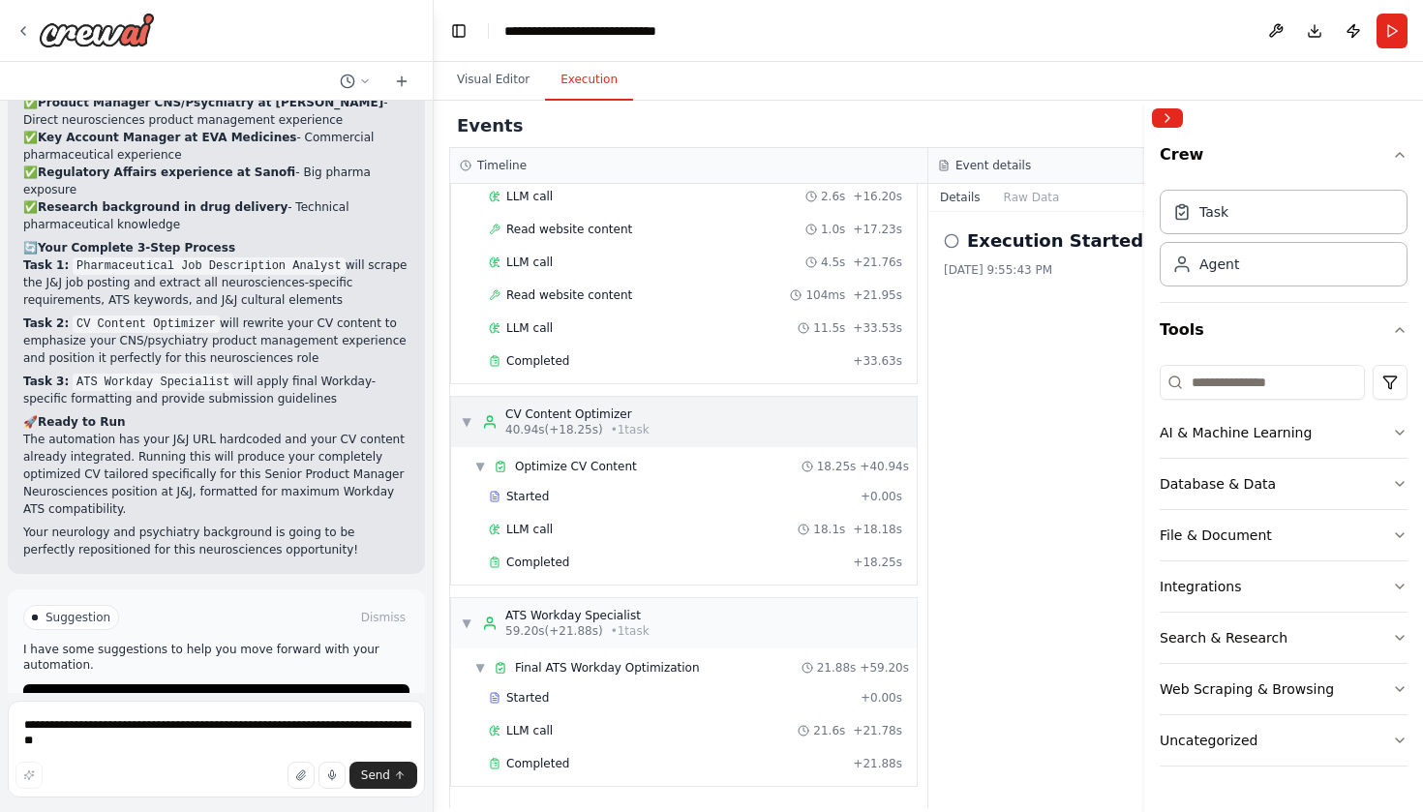
scroll to position [0, 0]
click at [610, 768] on div "Completed" at bounding box center [667, 763] width 356 height 15
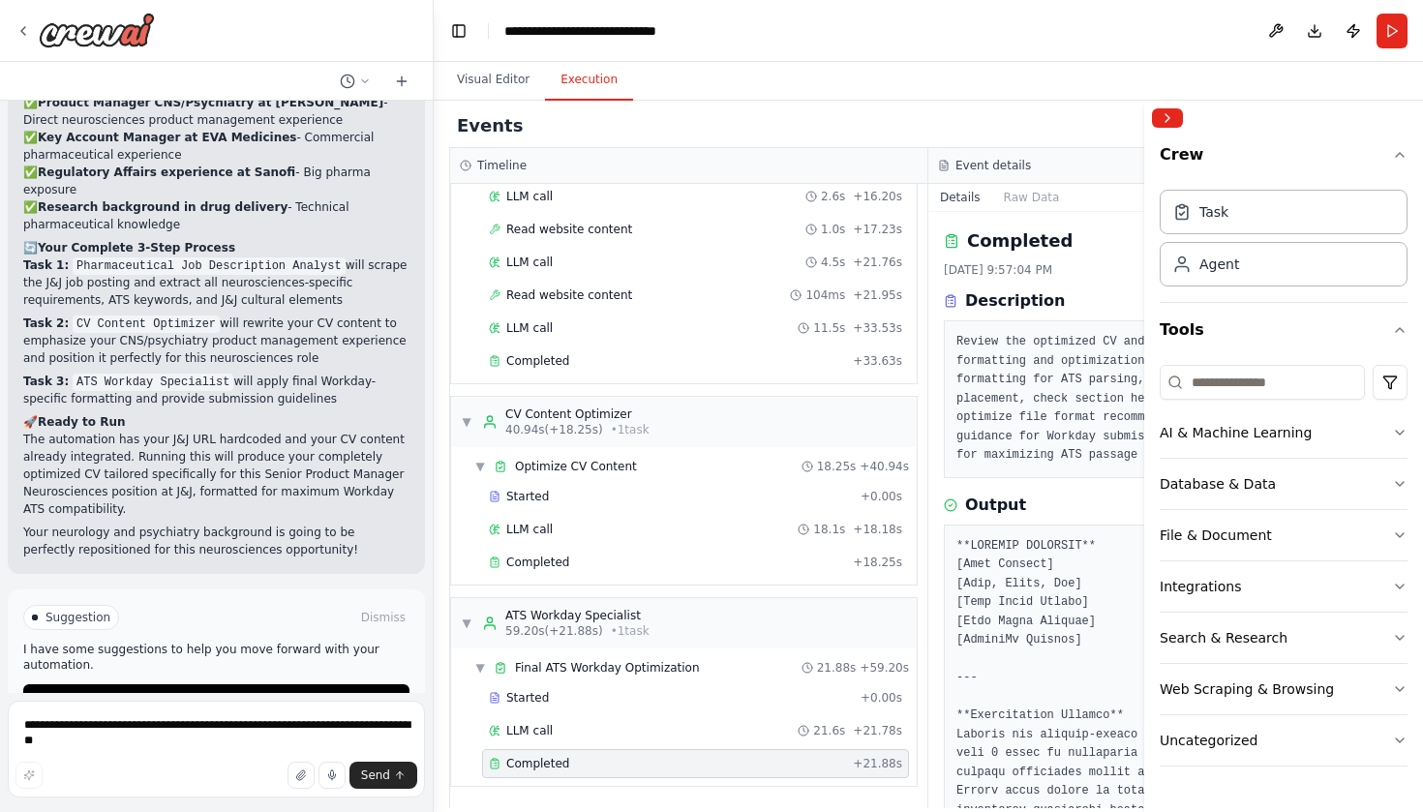
scroll to position [460, 0]
click at [495, 72] on button "Visual Editor" at bounding box center [493, 80] width 104 height 41
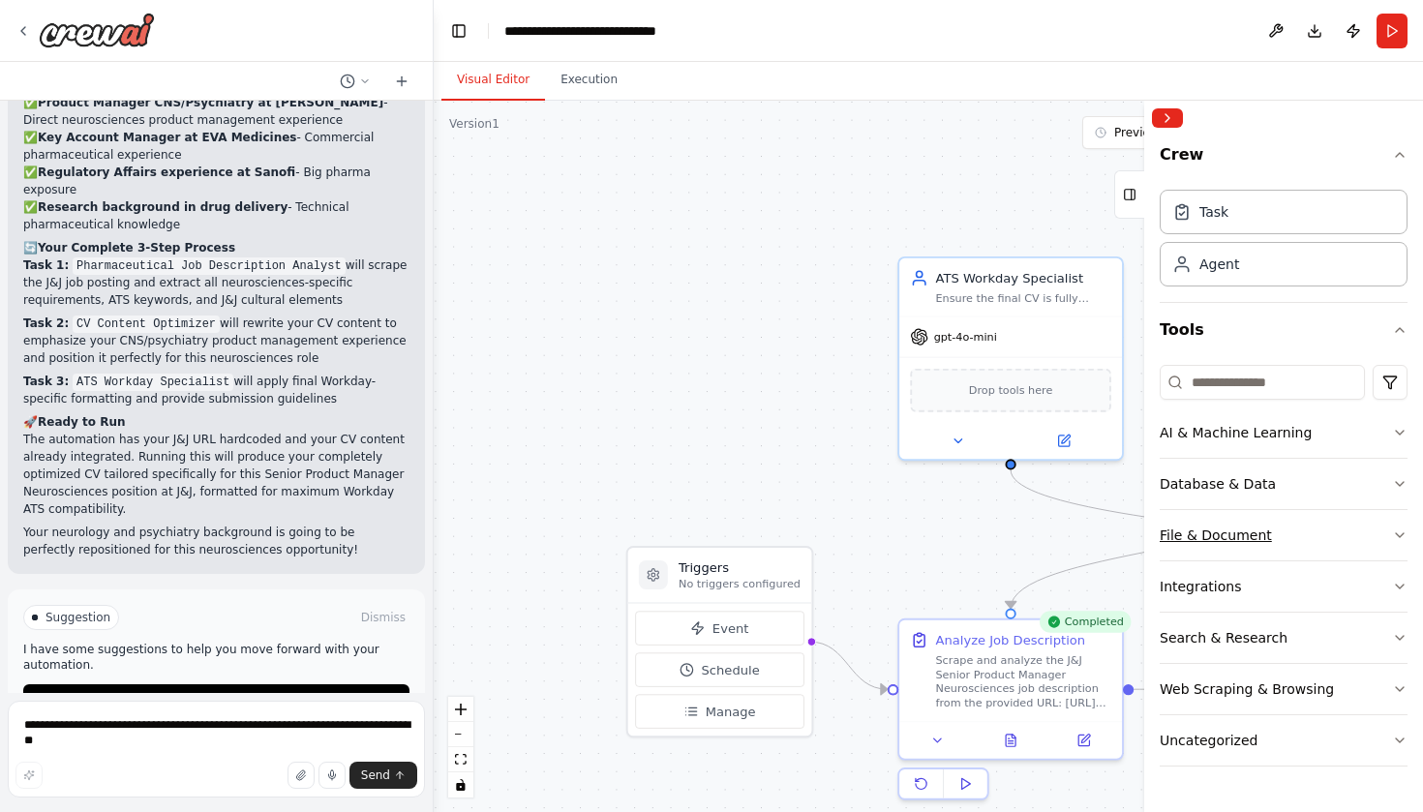
click at [1201, 518] on button "File & Document" at bounding box center [1283, 535] width 248 height 50
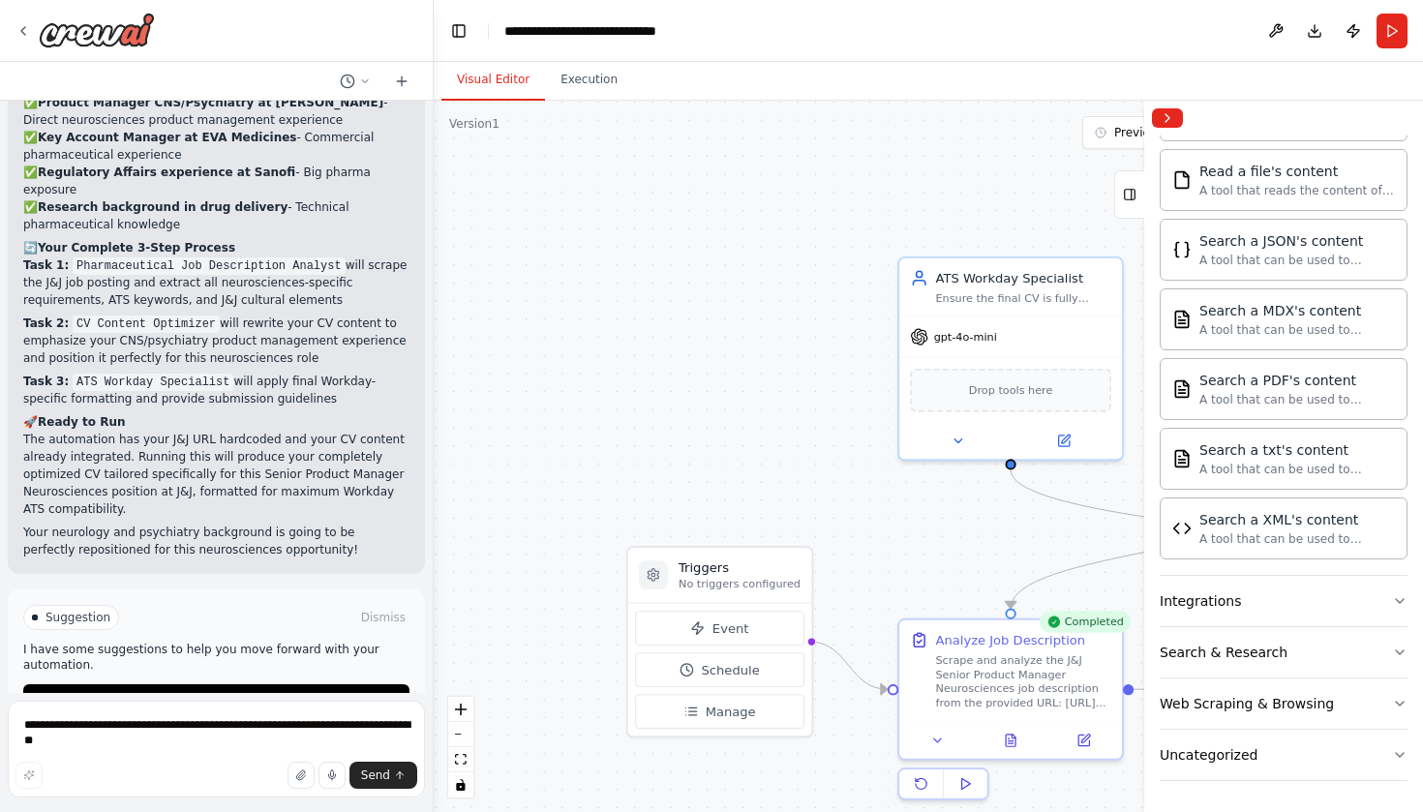
scroll to position [0, 0]
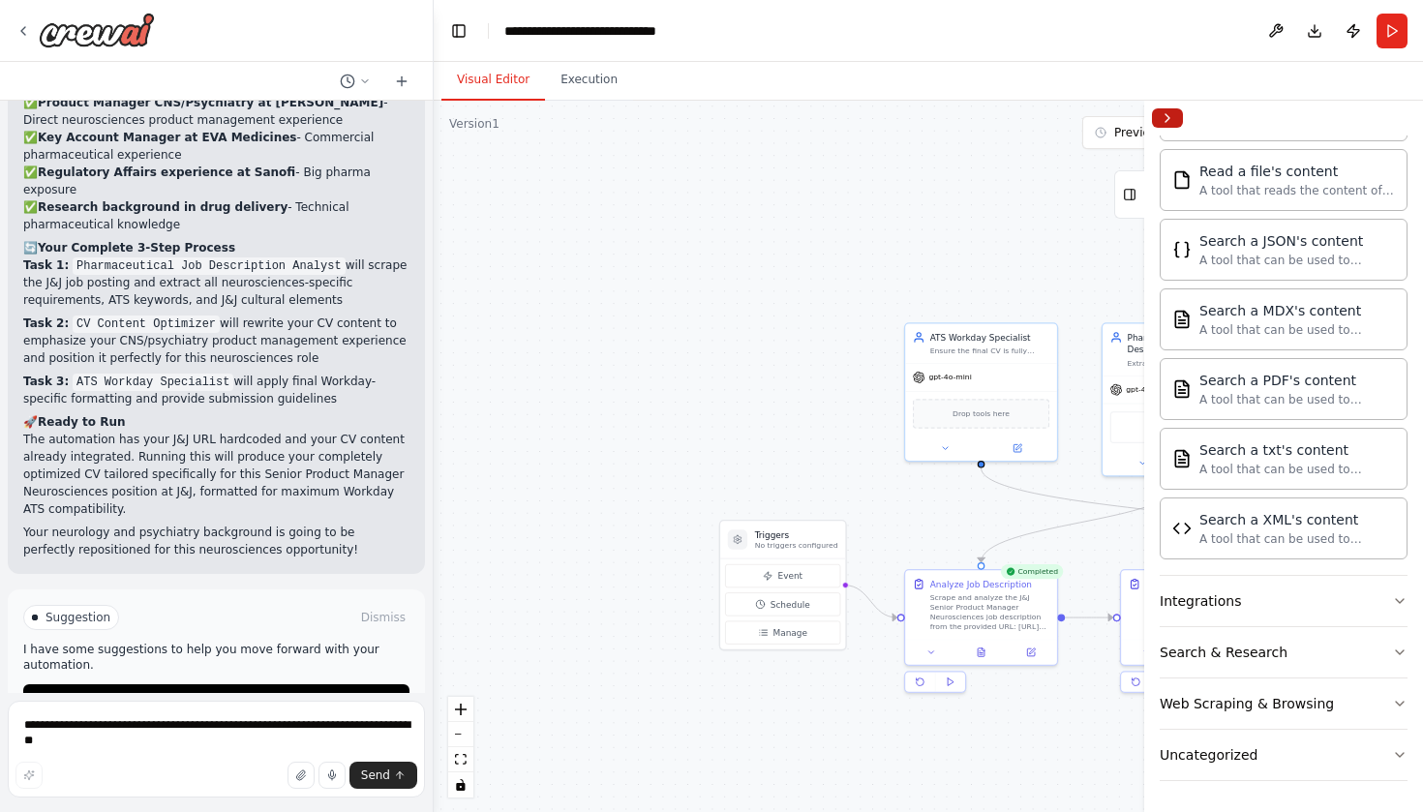
click at [1157, 122] on button "Collapse right sidebar" at bounding box center [1167, 117] width 31 height 19
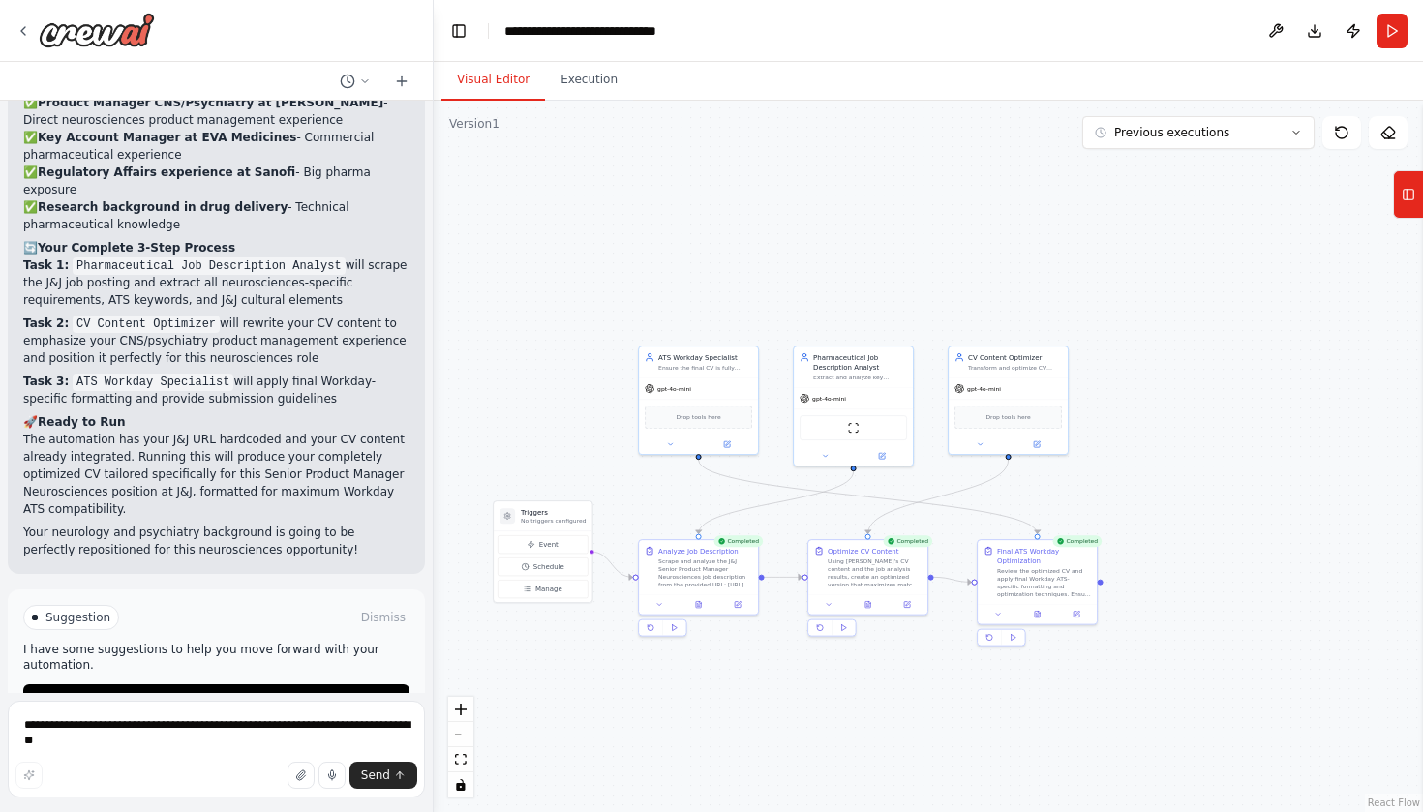
drag, startPoint x: 1279, startPoint y: 737, endPoint x: 940, endPoint y: 698, distance: 341.1
click at [940, 698] on div ".deletable-edge-delete-btn { width: 20px; height: 20px; border: 0px solid #ffff…" at bounding box center [928, 456] width 989 height 711
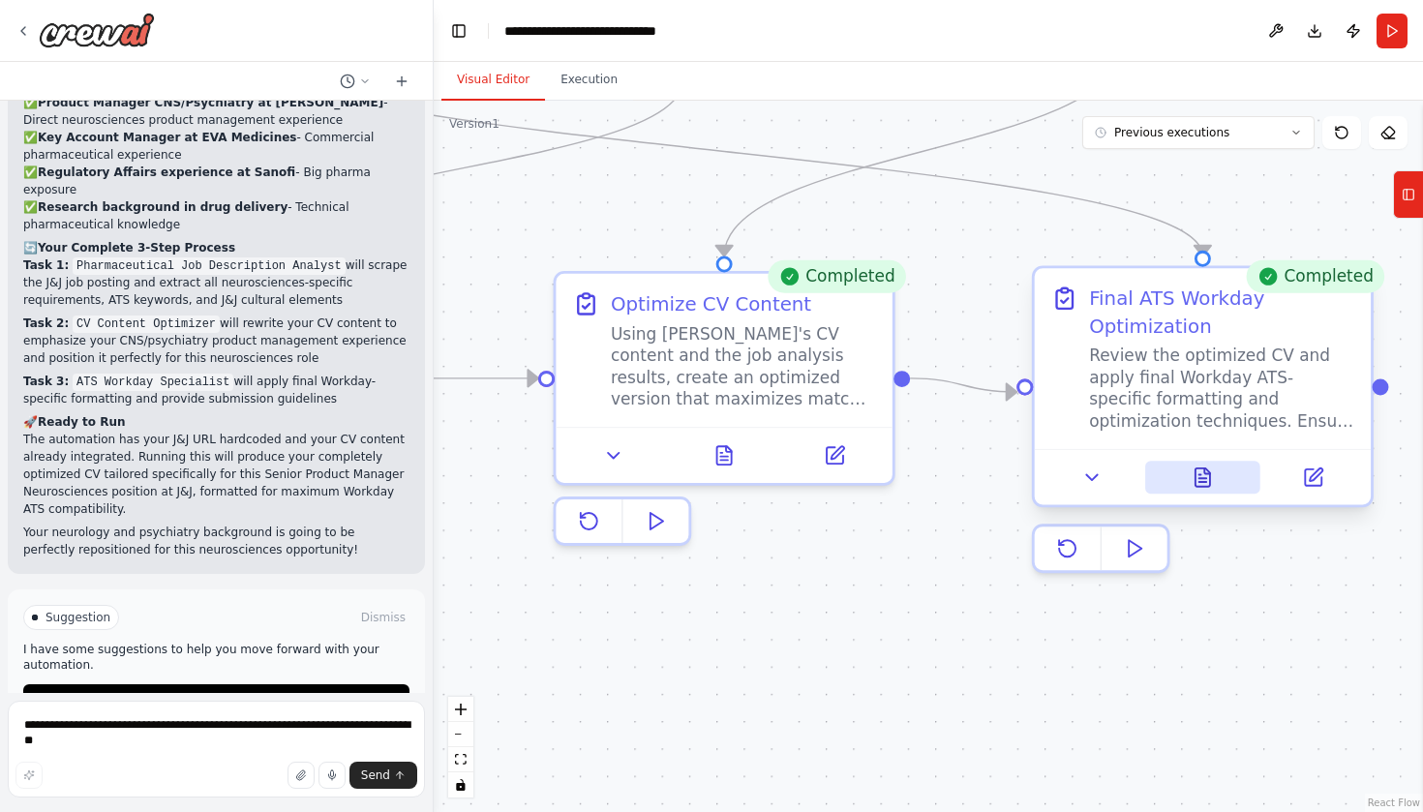
click at [1188, 484] on button at bounding box center [1203, 477] width 116 height 33
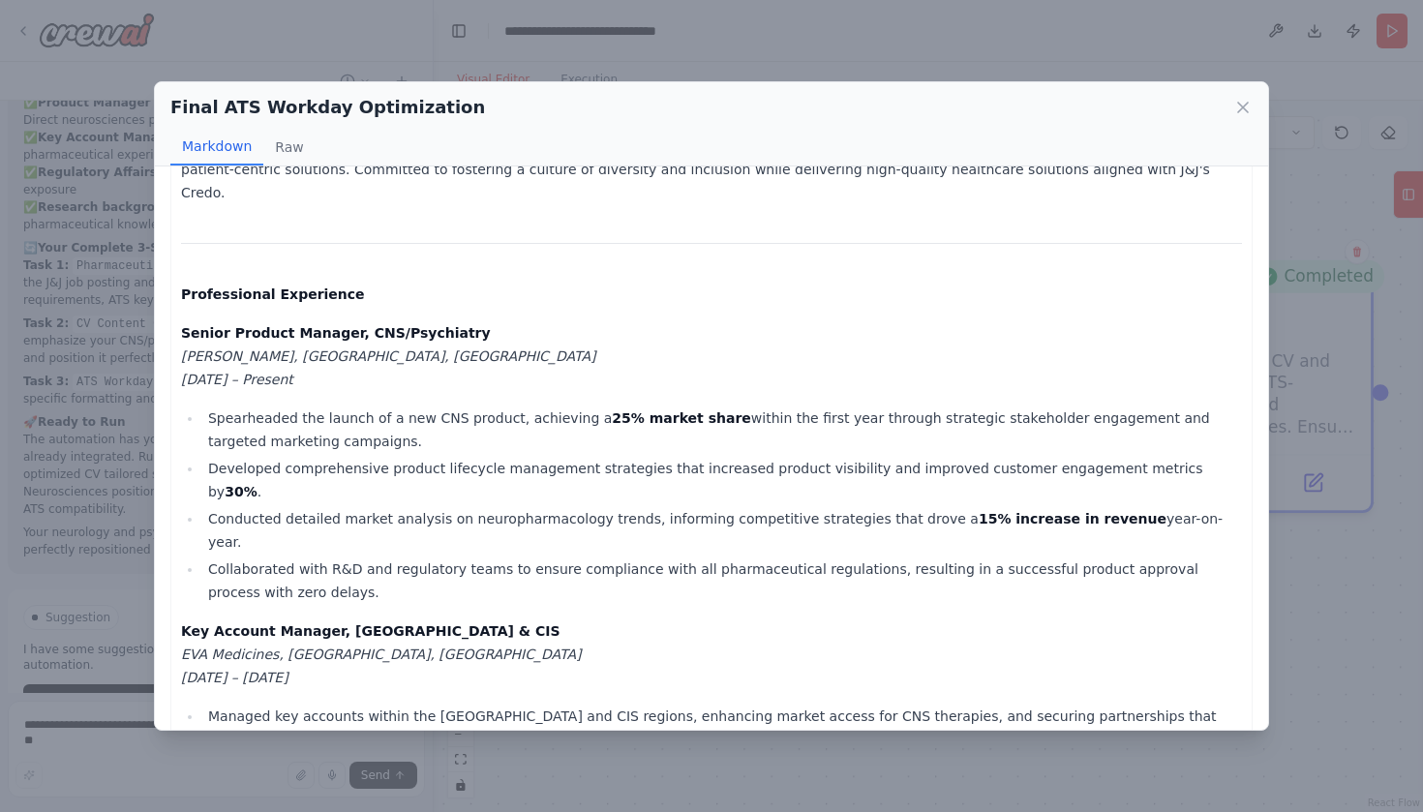
scroll to position [356, 0]
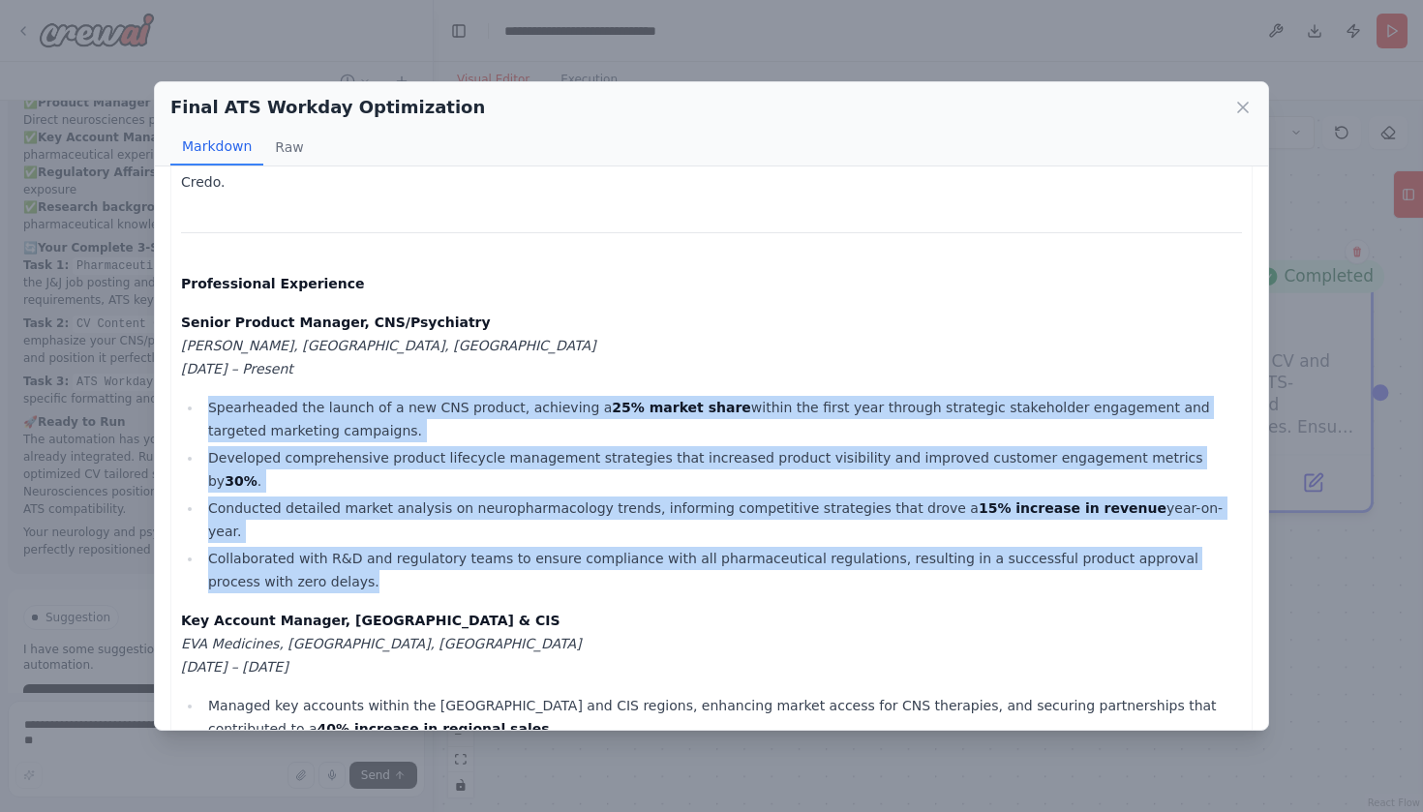
drag, startPoint x: 209, startPoint y: 385, endPoint x: 262, endPoint y: 511, distance: 136.6
click at [262, 511] on ul "Spearheaded the launch of a new CNS product, achieving a 25% market share withi…" at bounding box center [711, 494] width 1061 height 197
copy ul "Spearheaded the launch of a new CNS product, achieving a 25% market share withi…"
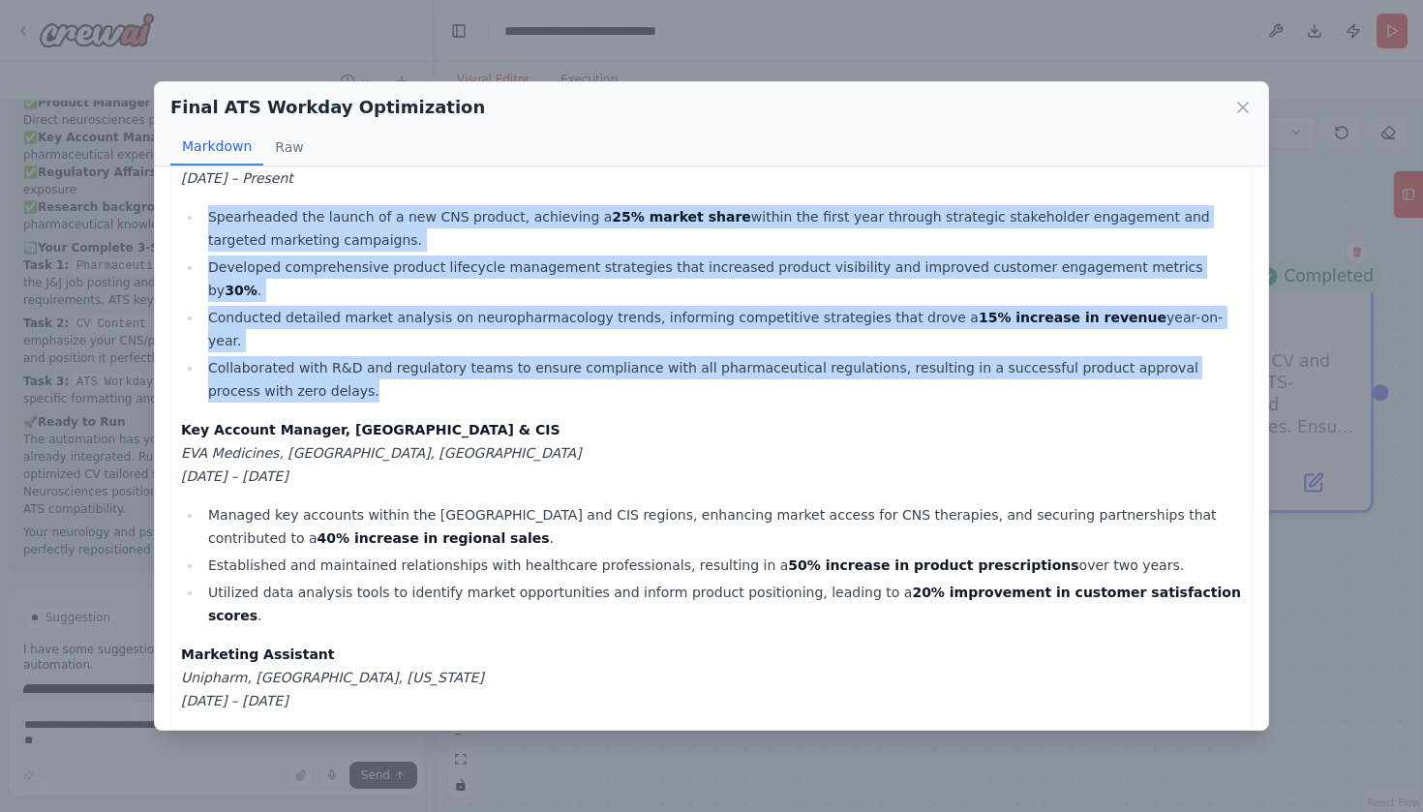
scroll to position [557, 0]
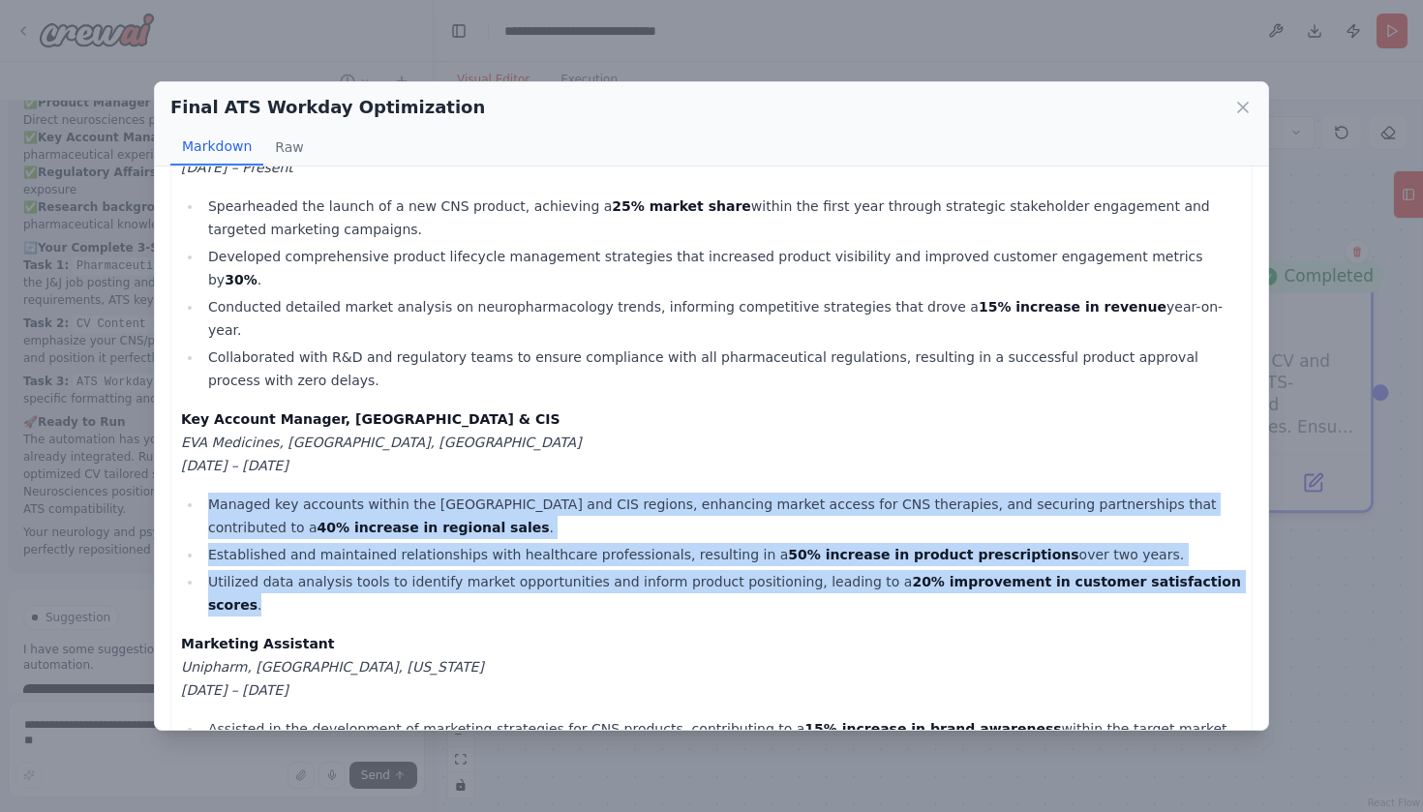
drag, startPoint x: 208, startPoint y: 432, endPoint x: 1235, endPoint y: 507, distance: 1029.7
click at [1235, 509] on ul "Managed key accounts within the MENA and CIS regions, enhancing market access f…" at bounding box center [711, 555] width 1061 height 124
copy ul "Managed key accounts within the MENA and CIS regions, enhancing market access f…"
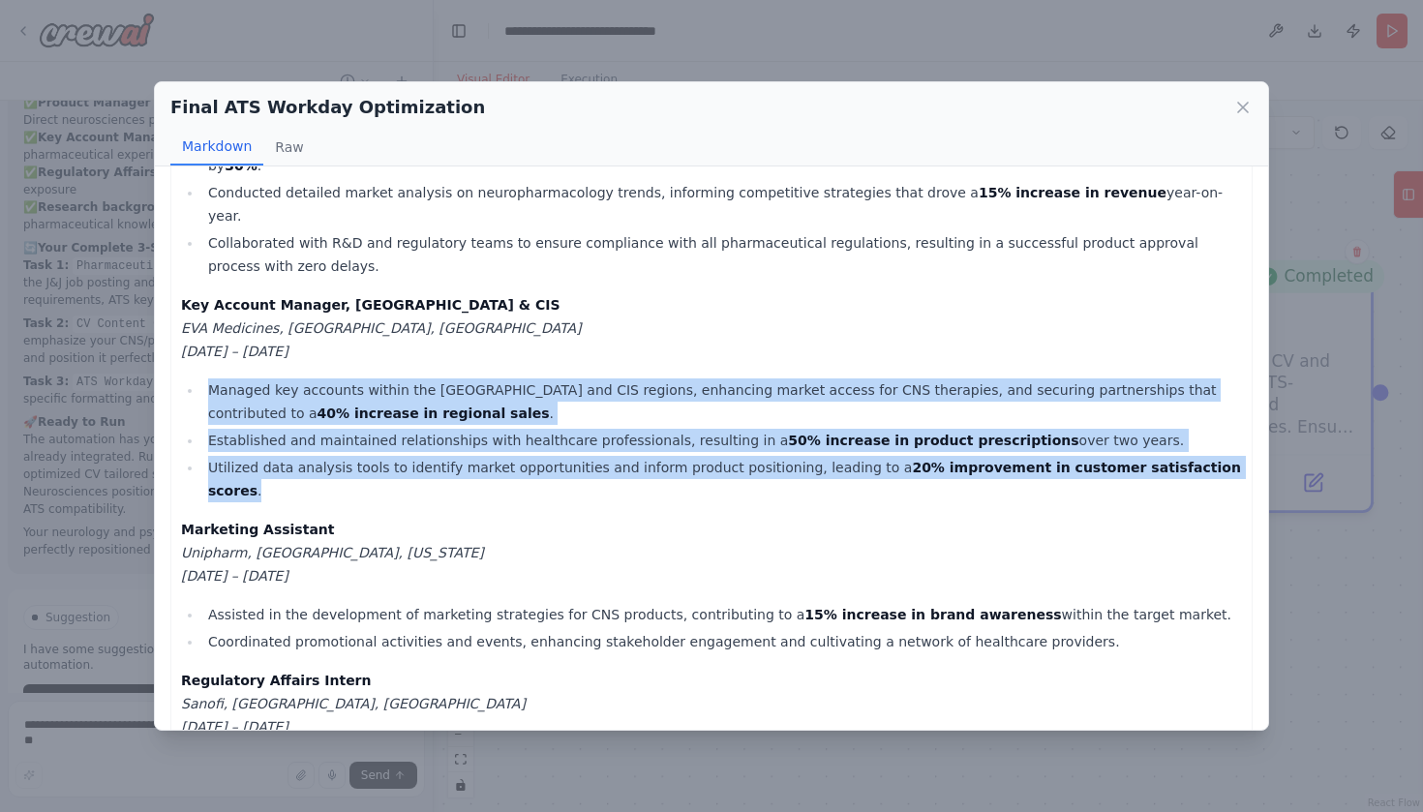
scroll to position [710, 0]
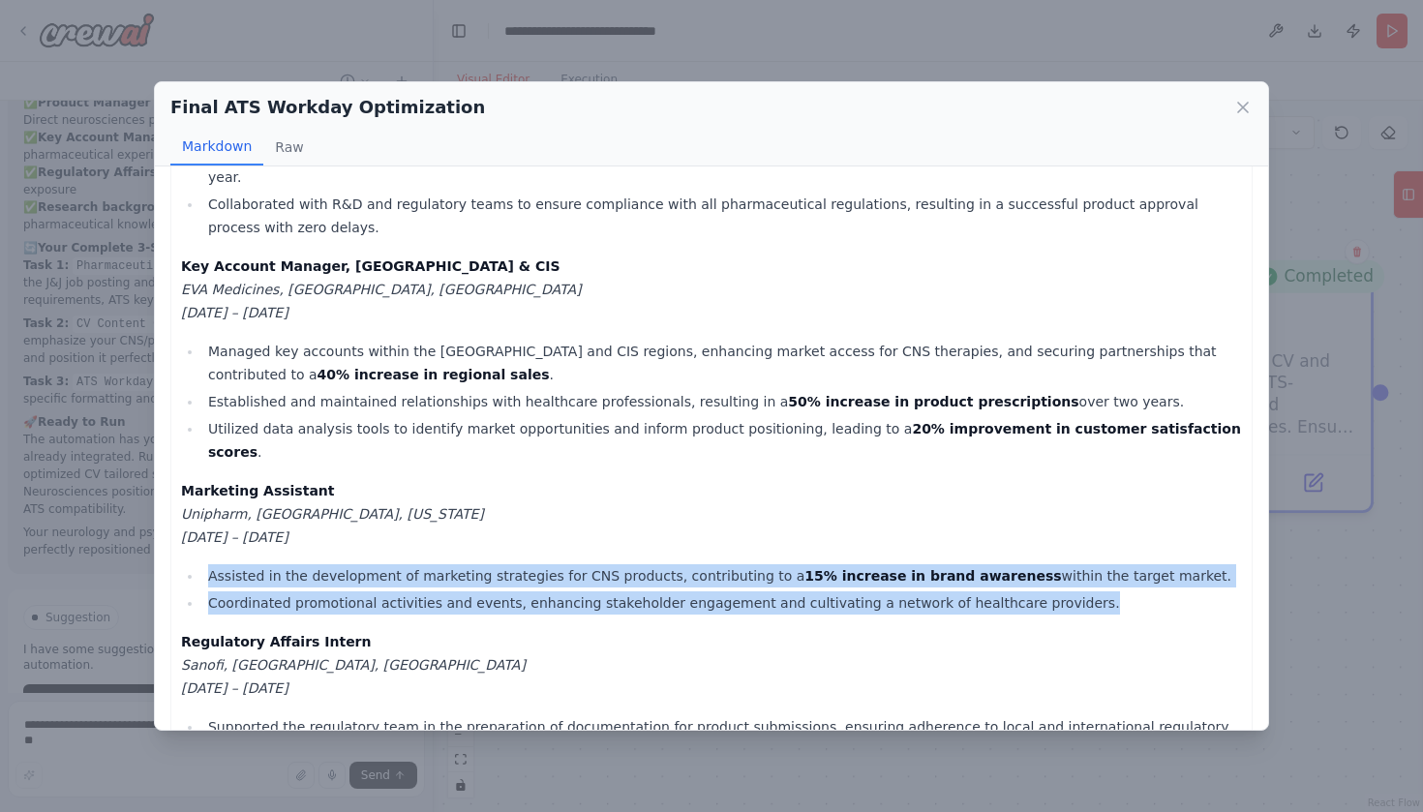
drag, startPoint x: 210, startPoint y: 483, endPoint x: 1061, endPoint y: 516, distance: 851.4
click at [1061, 564] on ul "Assisted in the development of marketing strategies for CNS products, contribut…" at bounding box center [711, 589] width 1061 height 50
copy ul "Assisted in the development of marketing strategies for CNS products, contribut…"
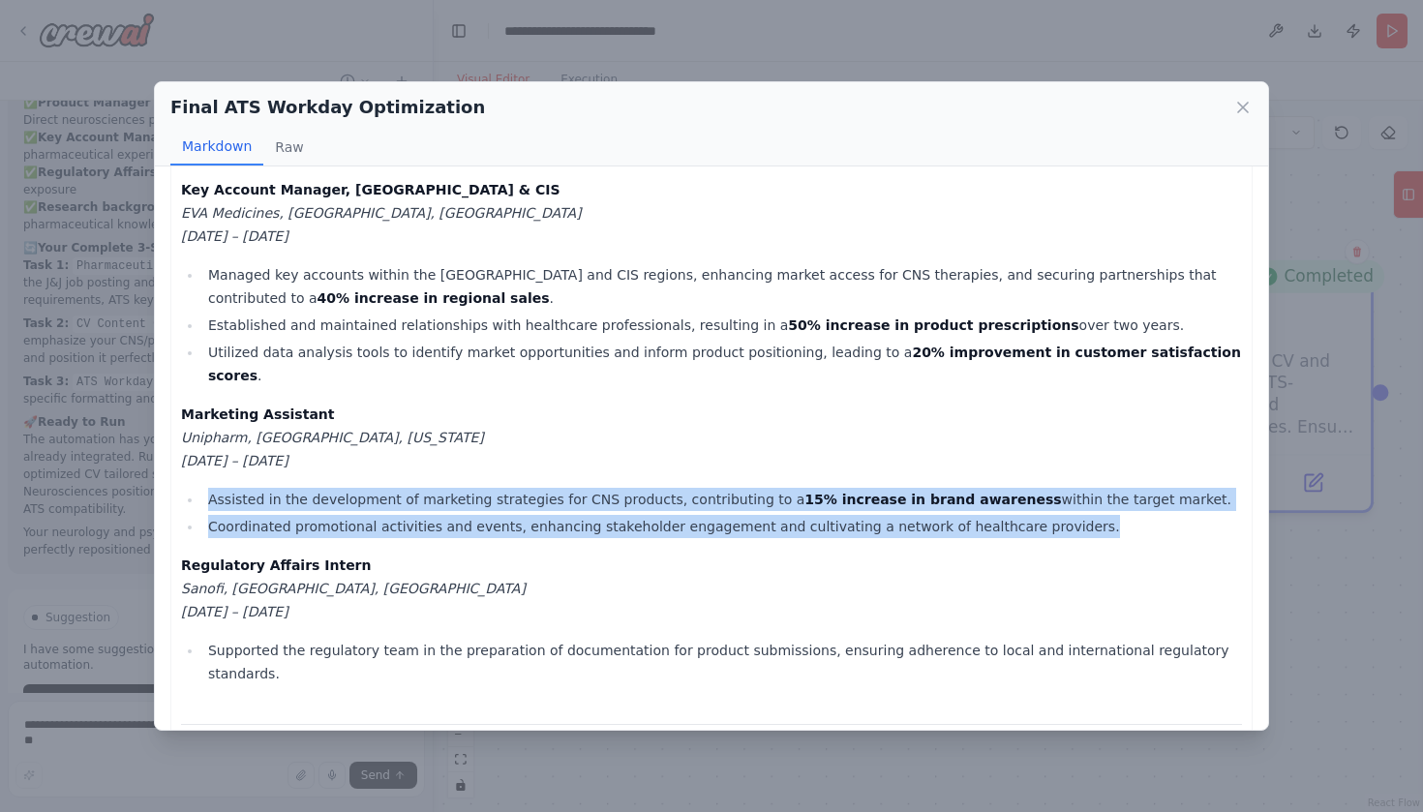
scroll to position [792, 0]
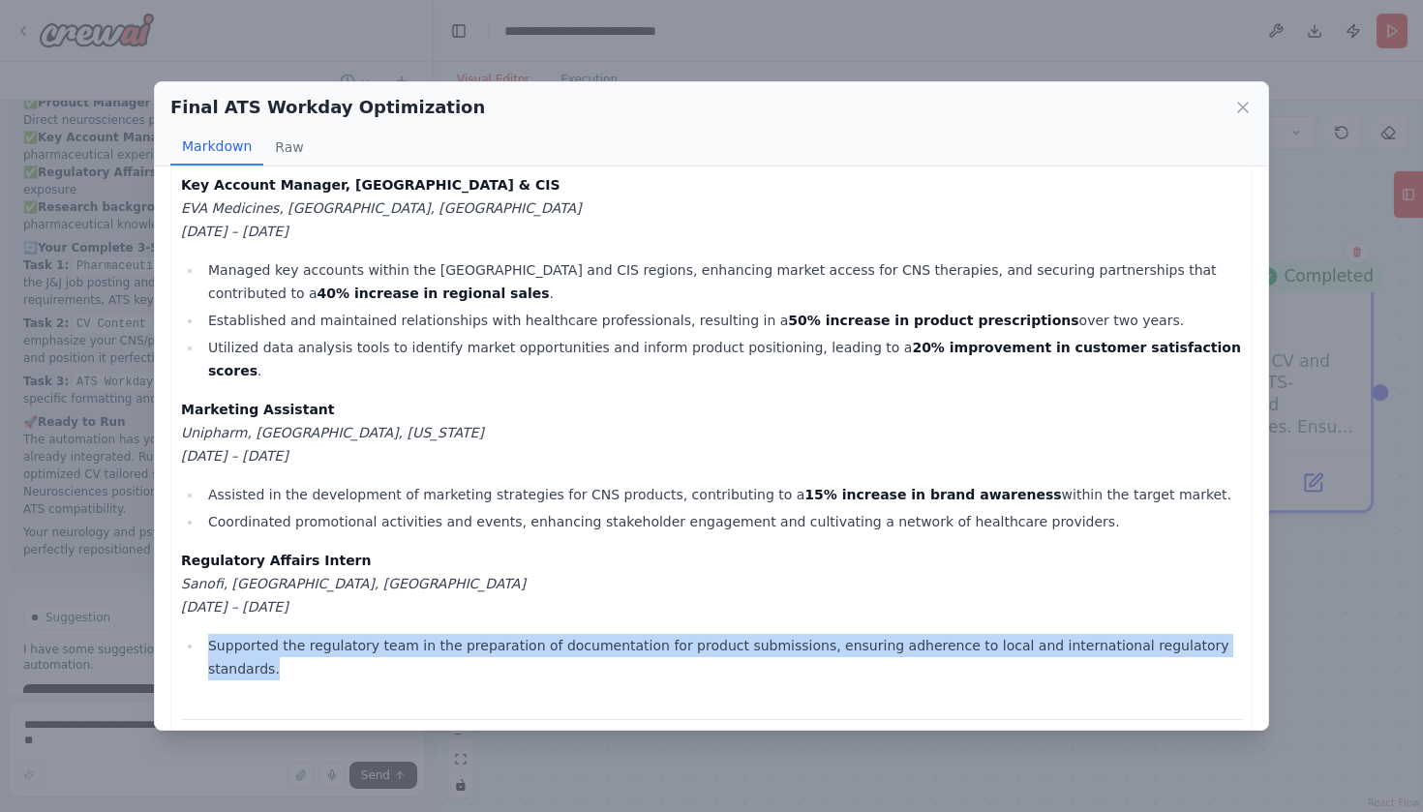
drag, startPoint x: 210, startPoint y: 554, endPoint x: 1214, endPoint y: 560, distance: 1003.7
click at [1214, 634] on li "Supported the regulatory team in the preparation of documentation for product s…" at bounding box center [721, 657] width 1039 height 46
copy li "Supported the regulatory team in the preparation of documentation for product s…"
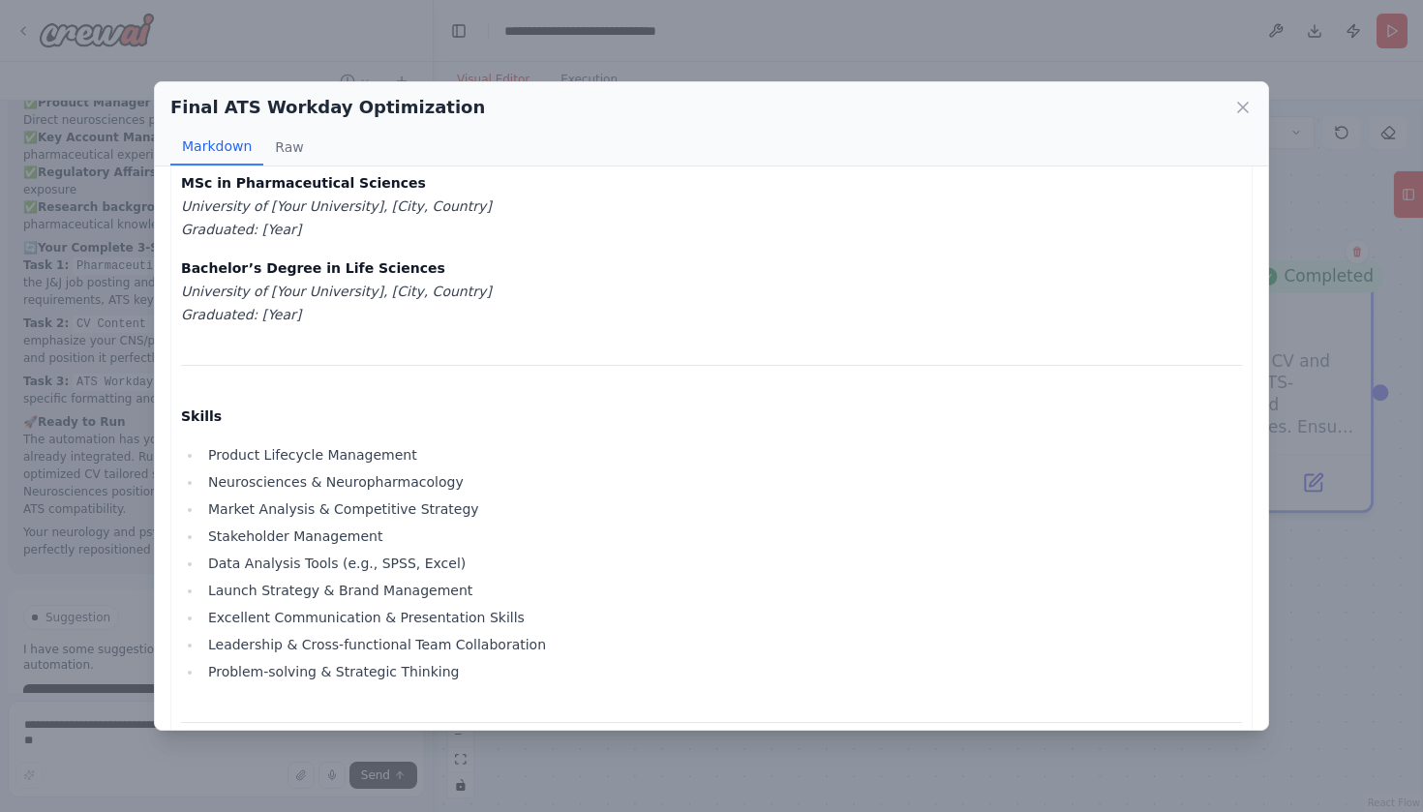
scroll to position [1413, 0]
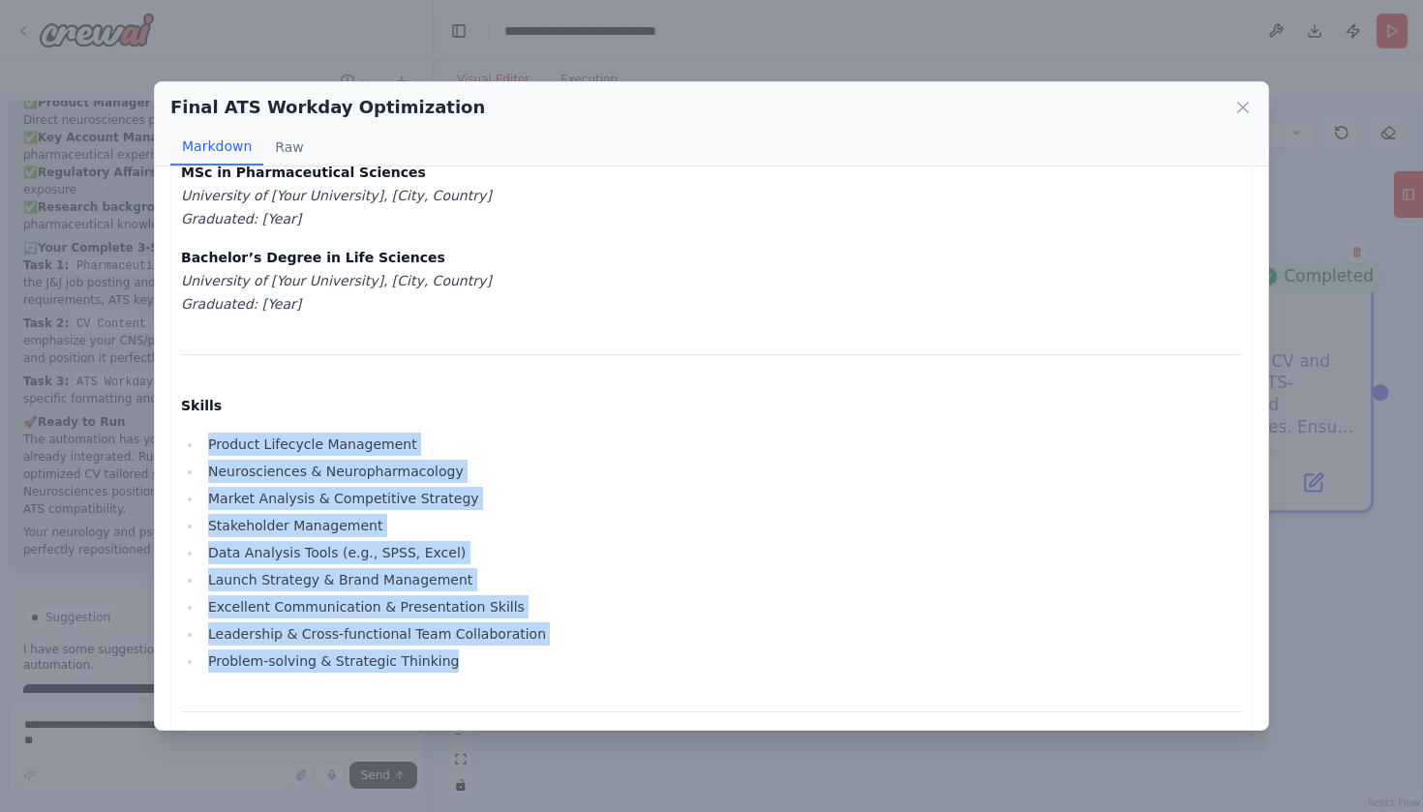
drag, startPoint x: 208, startPoint y: 329, endPoint x: 470, endPoint y: 539, distance: 336.0
click at [470, 539] on ul "Product Lifecycle Management Neurosciences & Neuropharmacology Market Analysis …" at bounding box center [711, 553] width 1061 height 240
copy ul "Product Lifecycle Management Neurosciences & Neuropharmacology Market Analysis …"
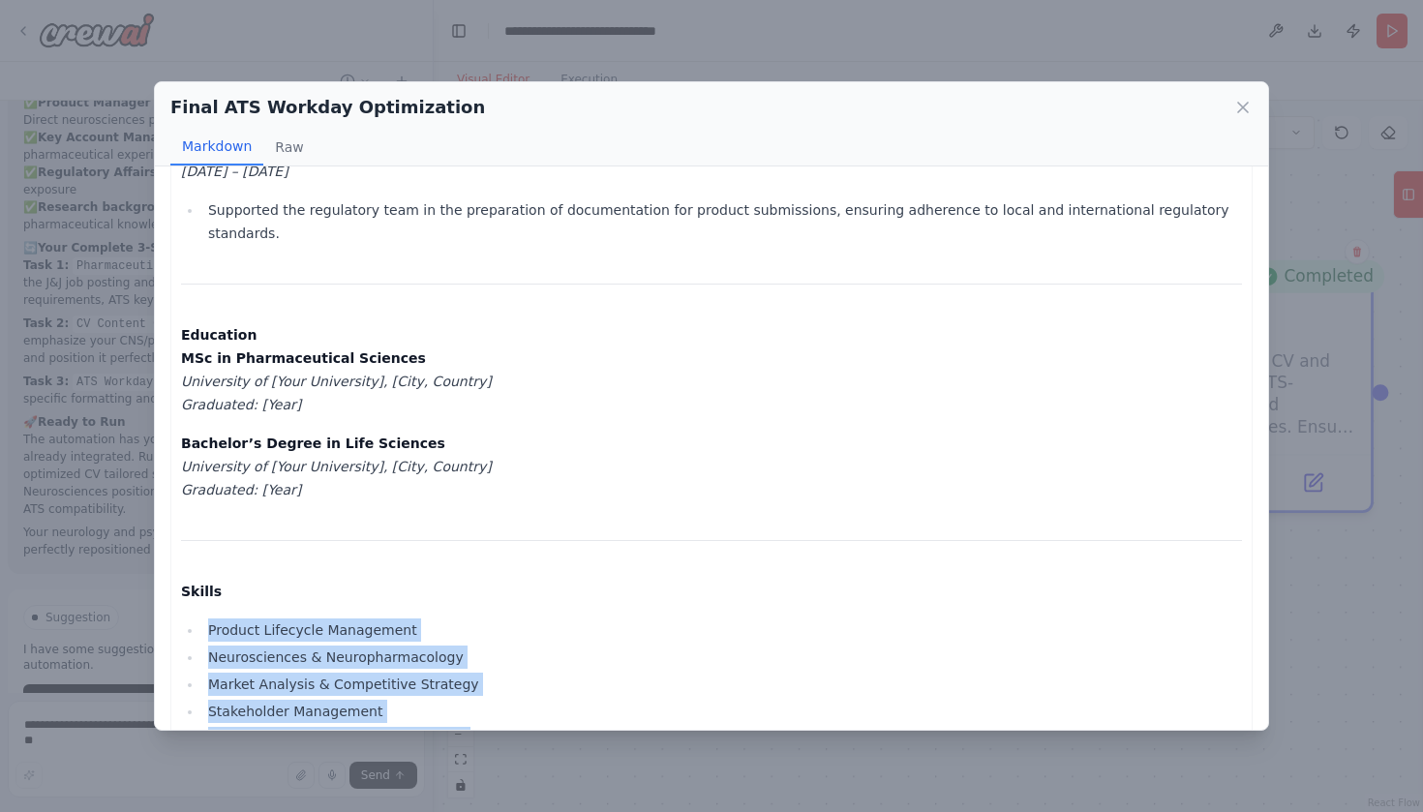
scroll to position [1299, 0]
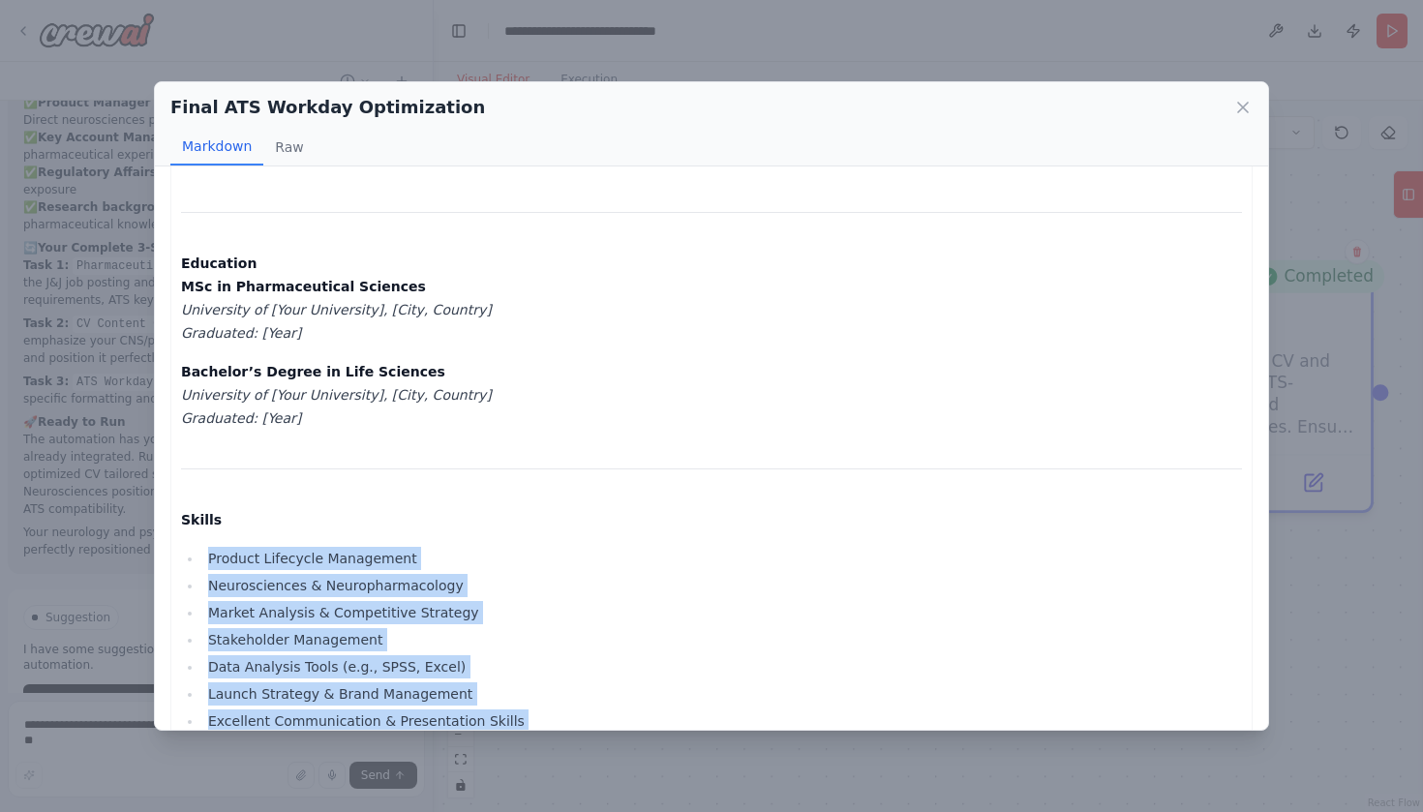
copy ul "Product Lifecycle Management Neurosciences & Neuropharmacology Market Analysis …"
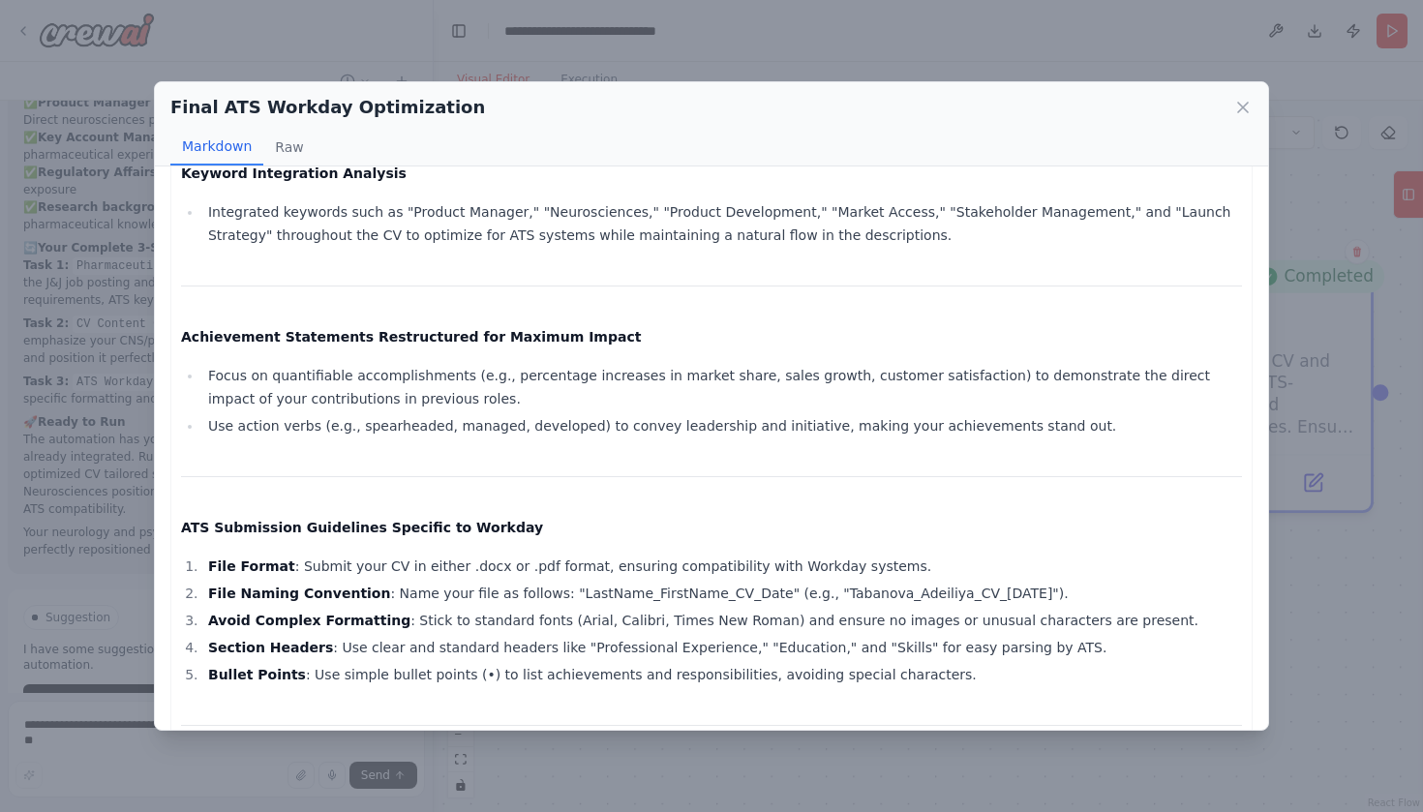
scroll to position [2359, 0]
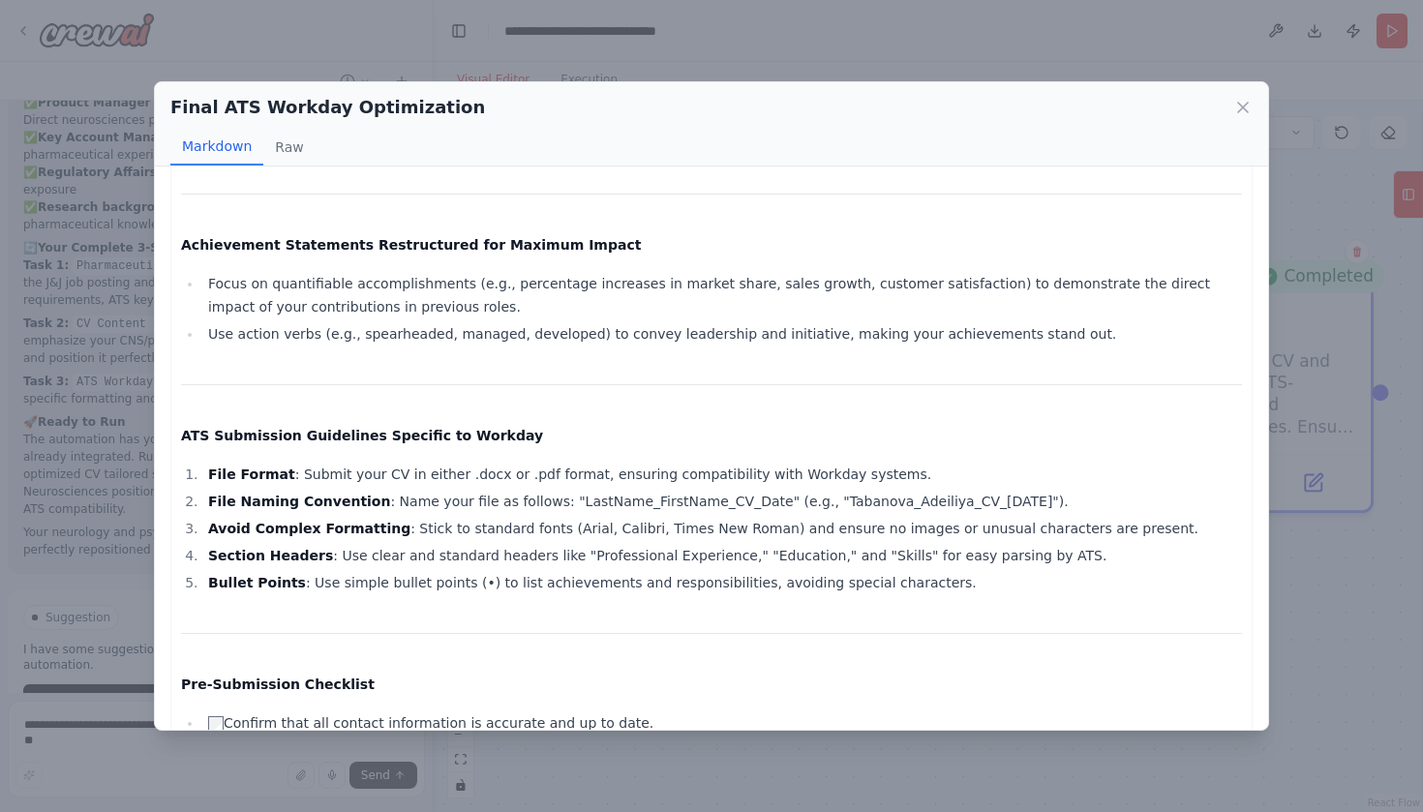
drag, startPoint x: 789, startPoint y: 361, endPoint x: 1008, endPoint y: 365, distance: 218.8
click at [1008, 490] on li "File Naming Convention : Name your file as follows: "LastName_FirstName_CV_Date…" at bounding box center [721, 501] width 1039 height 23
copy li "Tabanova_Adeiliya_CV_2025-10-13"
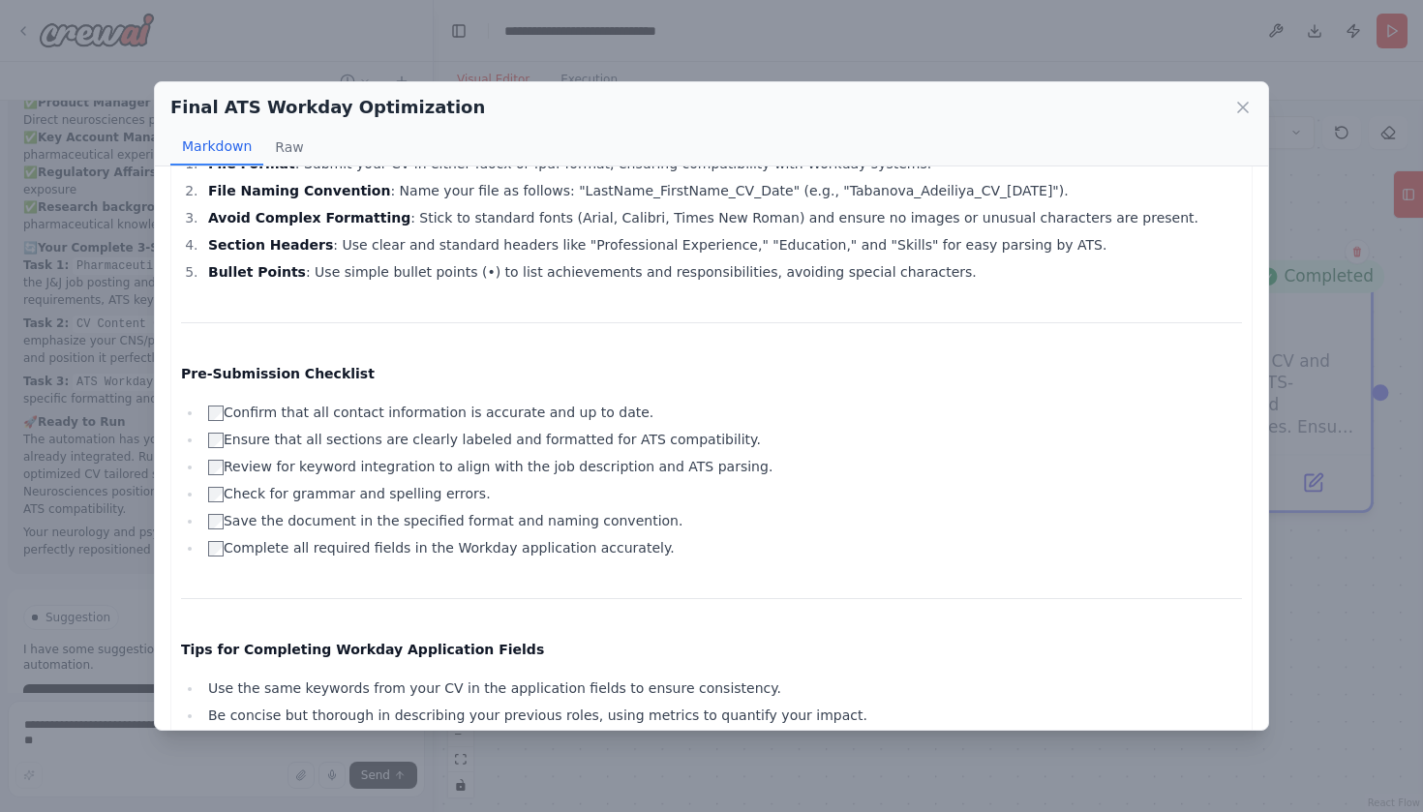
scroll to position [0, 0]
click at [1246, 102] on icon at bounding box center [1242, 107] width 19 height 19
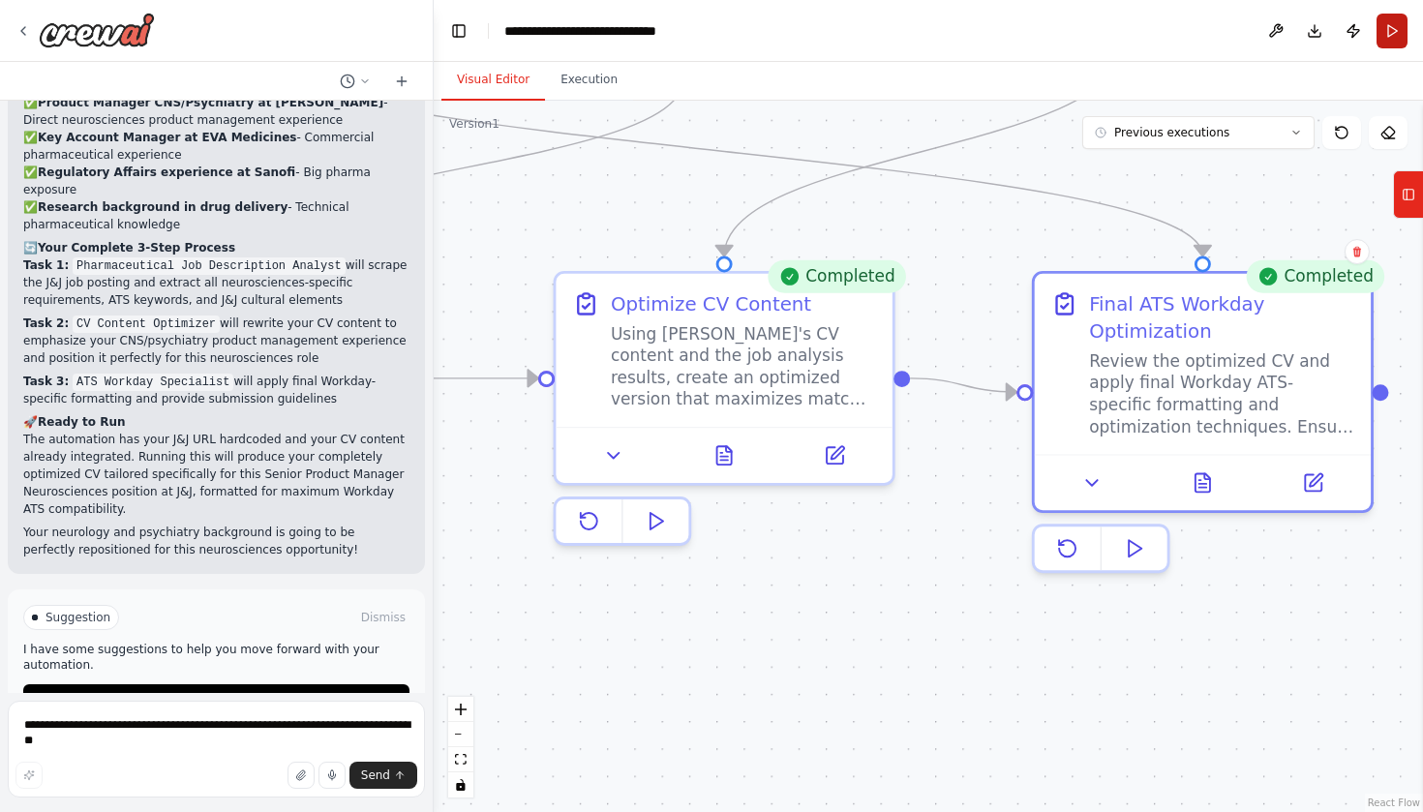
click at [1390, 28] on button "Run" at bounding box center [1391, 31] width 31 height 35
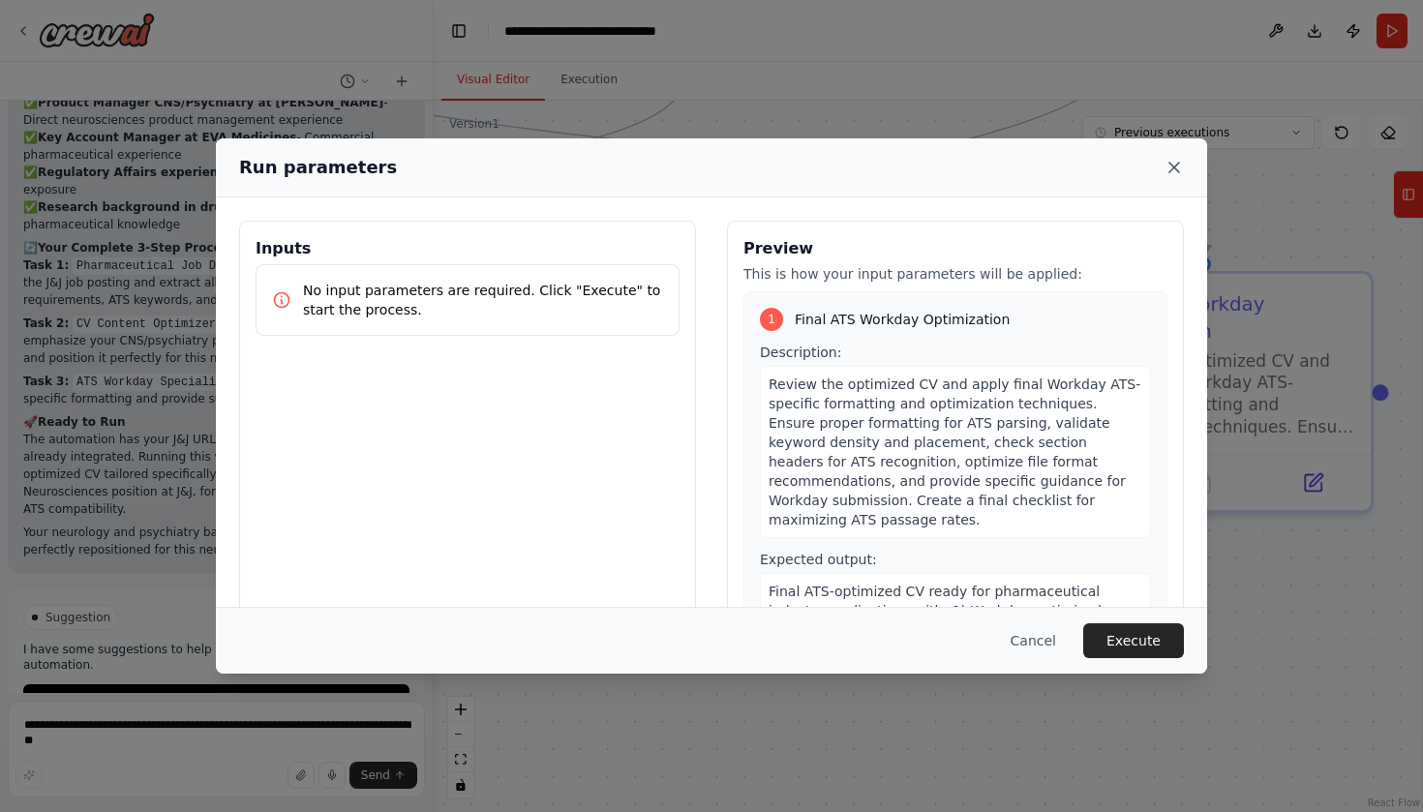
click at [1168, 166] on icon at bounding box center [1173, 167] width 19 height 19
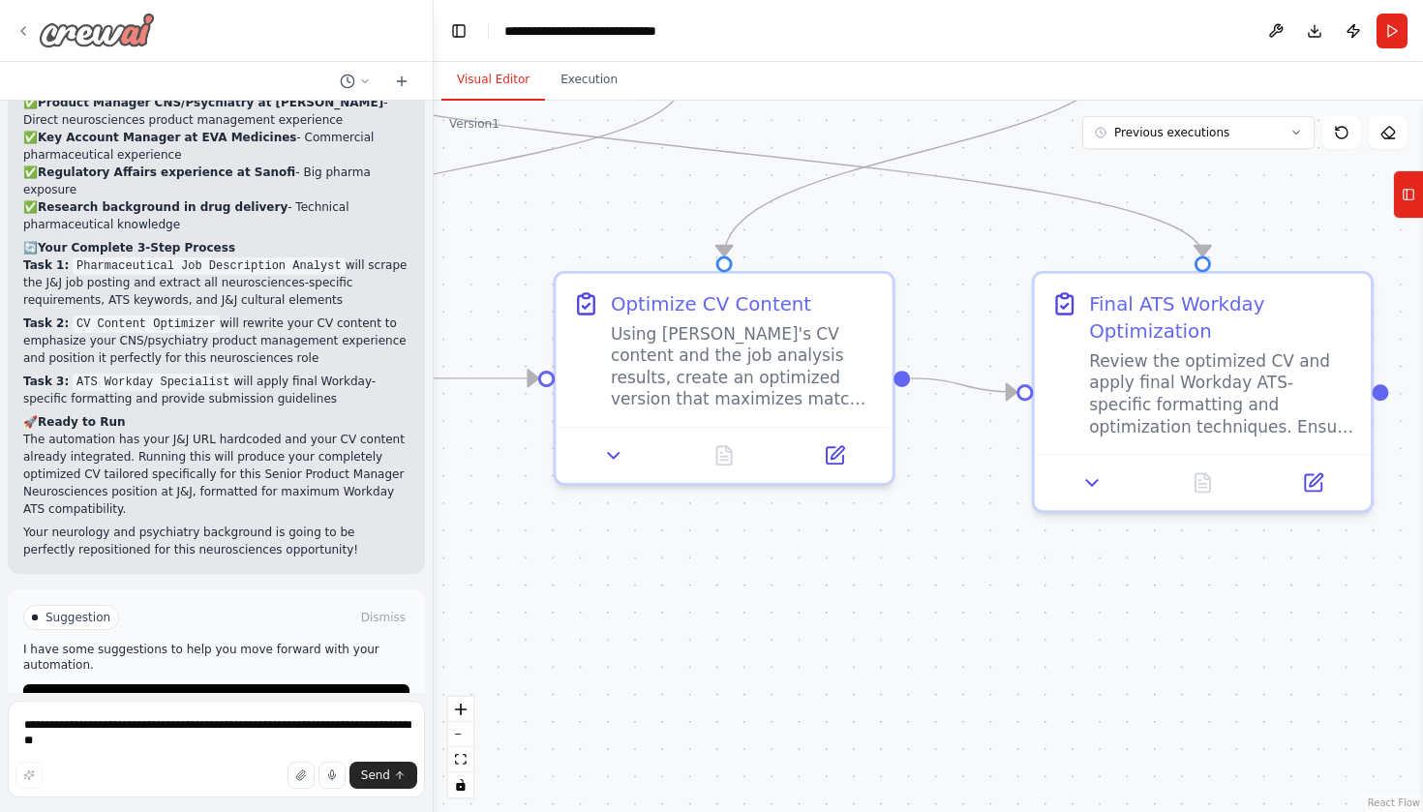
click at [19, 34] on icon at bounding box center [22, 30] width 15 height 15
click at [136, 38] on img at bounding box center [97, 30] width 116 height 35
